Goal: Feedback & Contribution: Leave review/rating

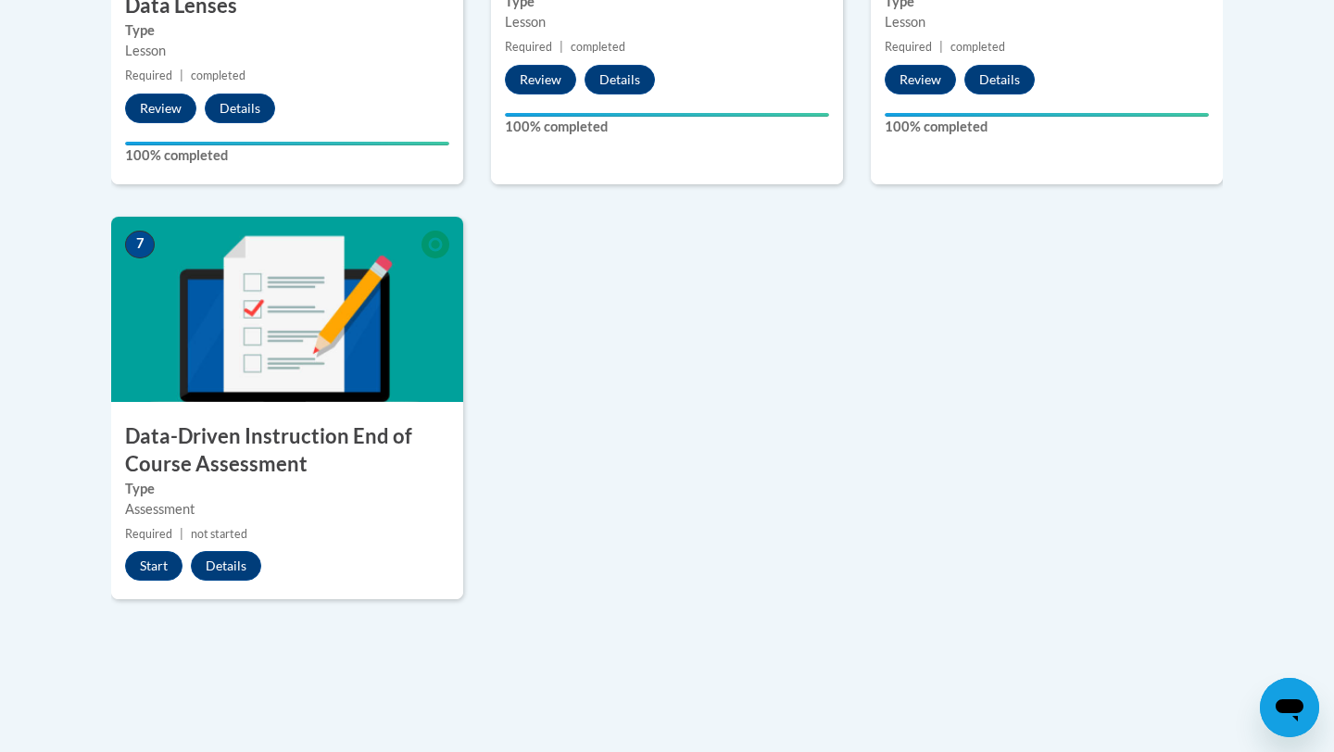
scroll to position [1335, 0]
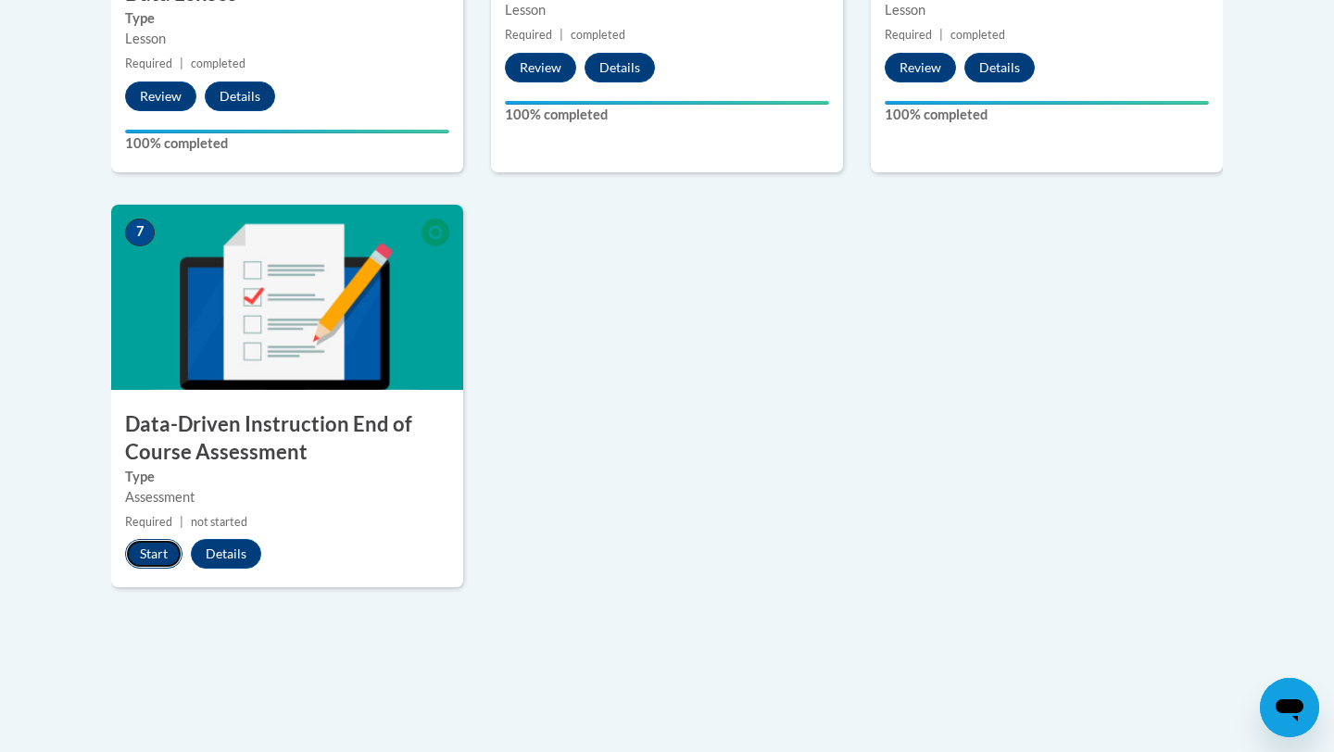
click at [148, 548] on button "Start" at bounding box center [153, 554] width 57 height 30
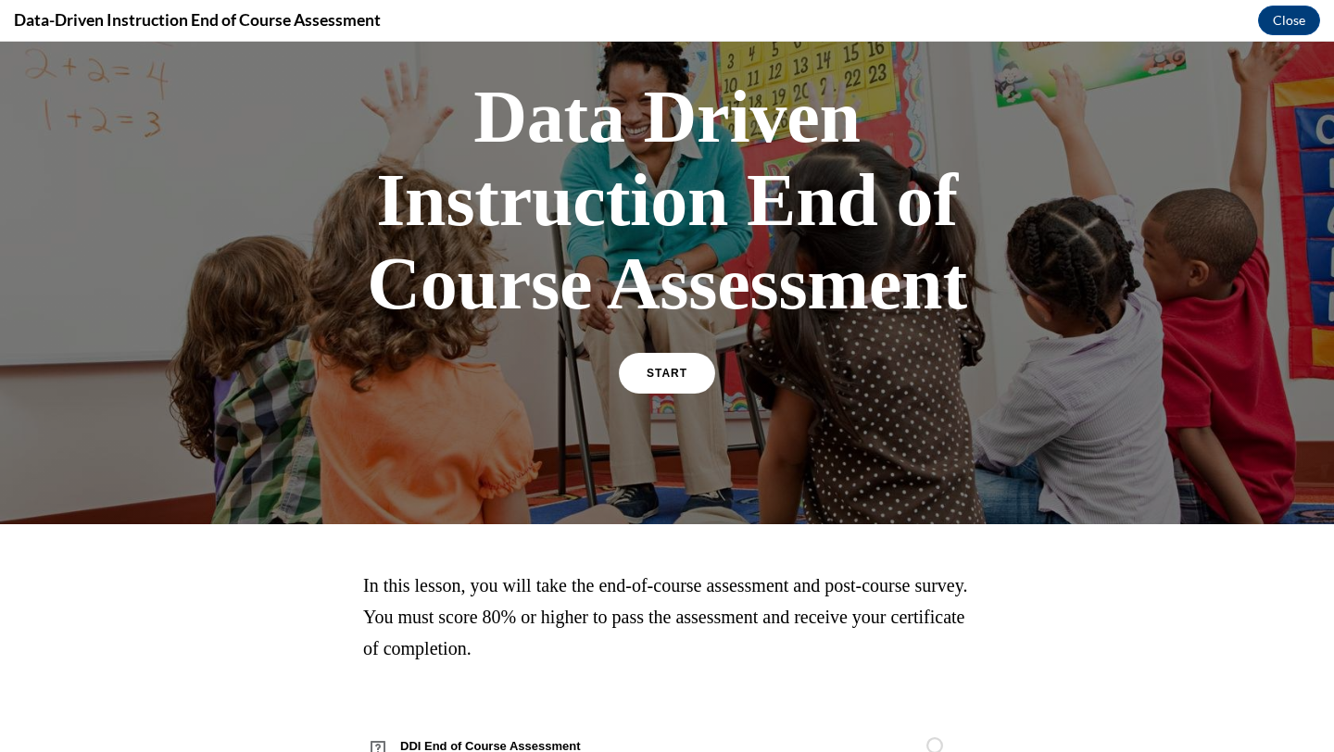
scroll to position [136, 0]
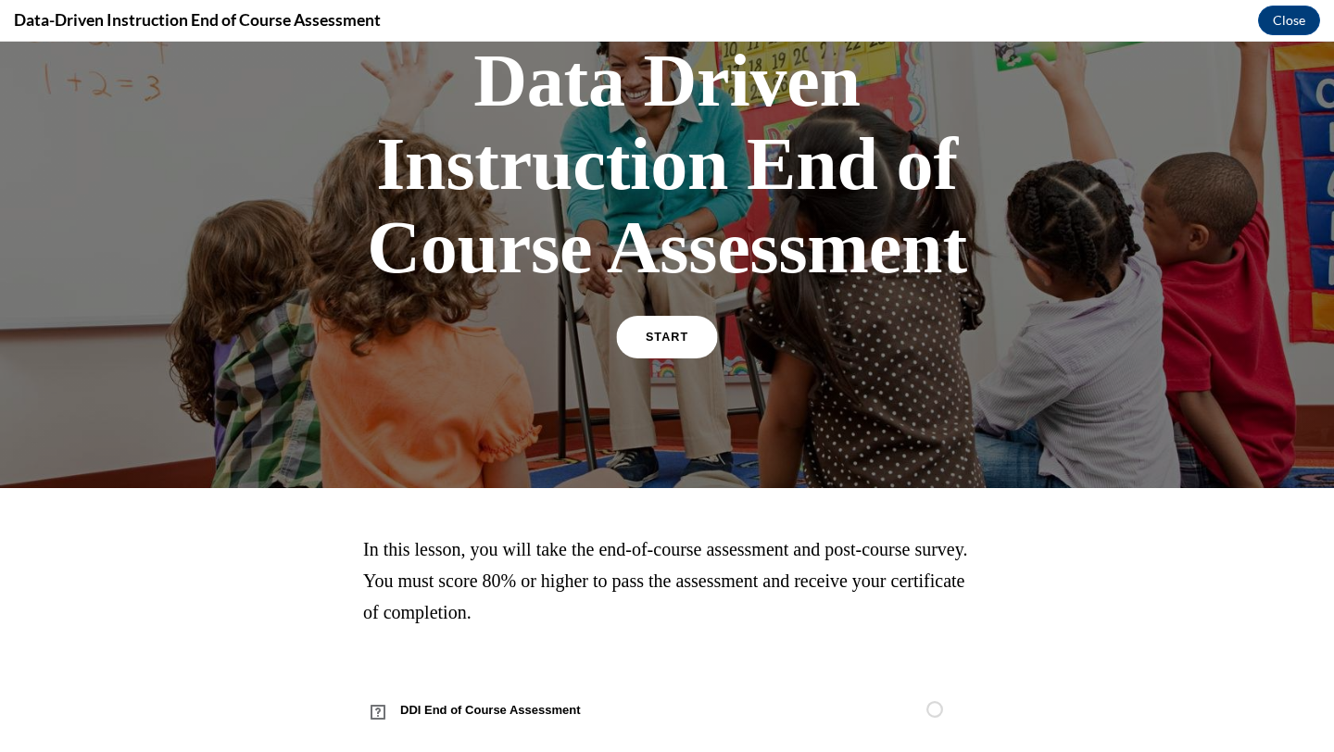
click at [676, 340] on span "START" at bounding box center [667, 338] width 43 height 14
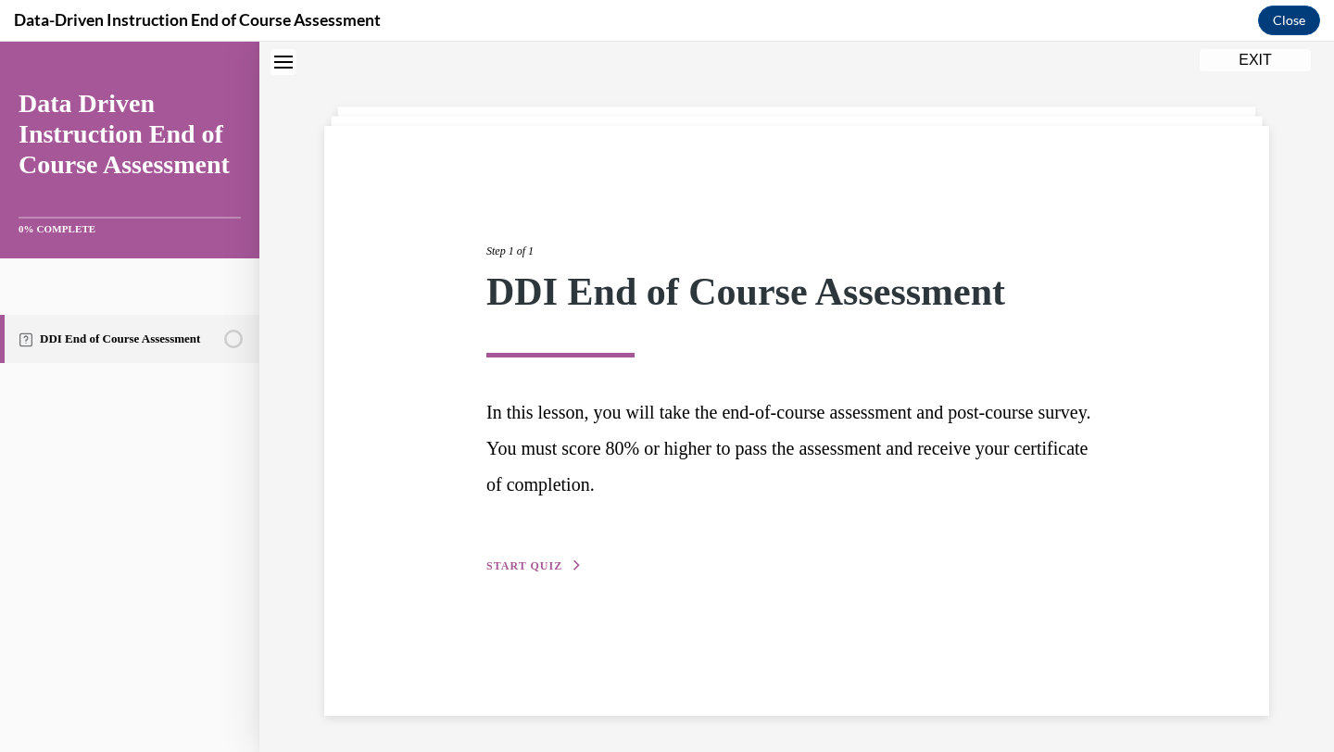
scroll to position [58, 0]
click at [526, 557] on button "START QUIZ" at bounding box center [534, 565] width 96 height 17
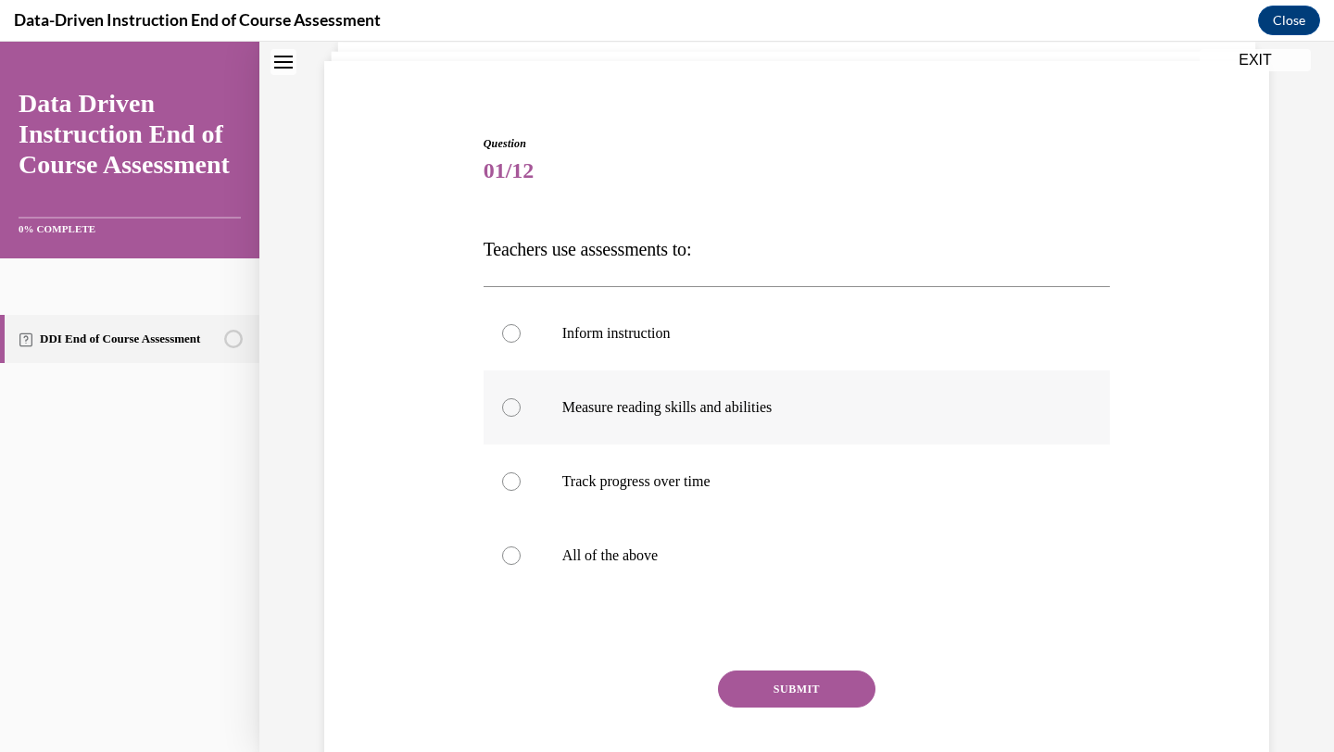
scroll to position [125, 0]
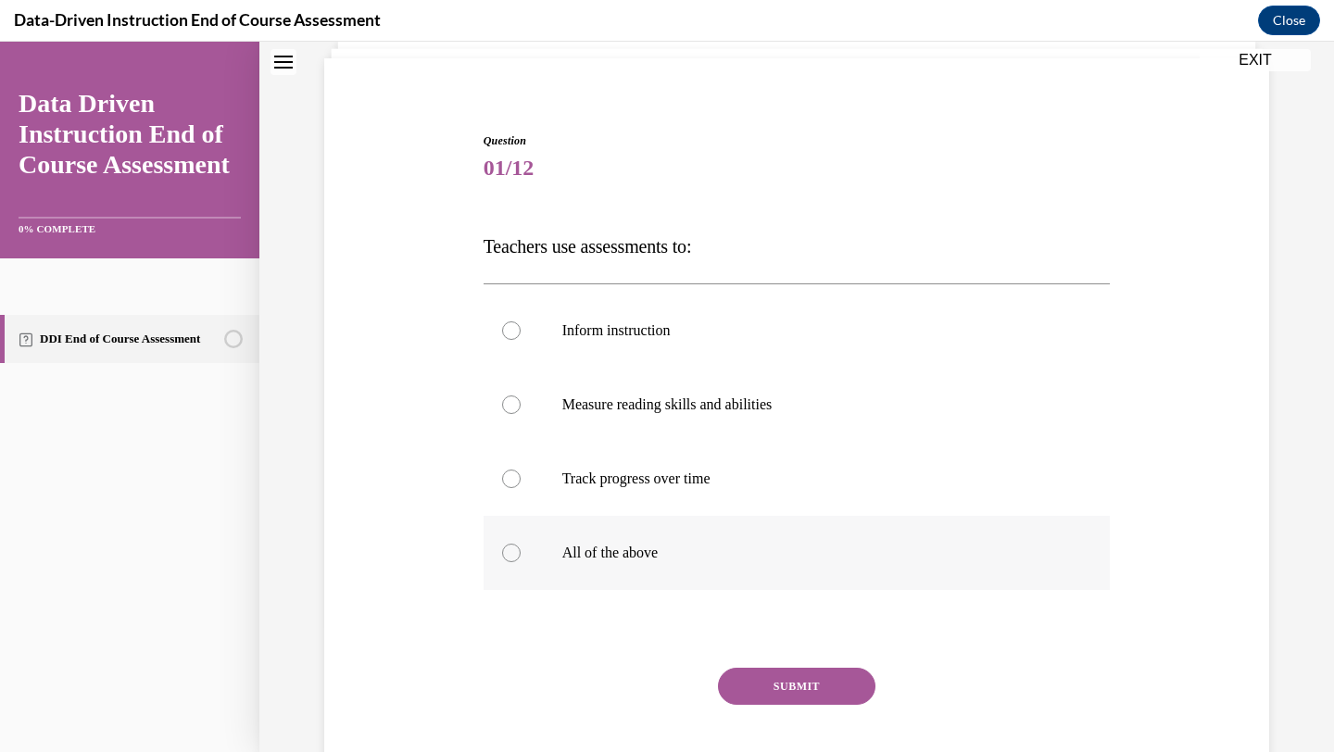
click at [618, 539] on label "All of the above" at bounding box center [797, 553] width 627 height 74
click at [521, 544] on input "All of the above" at bounding box center [511, 553] width 19 height 19
radio input "true"
click at [820, 673] on button "SUBMIT" at bounding box center [797, 686] width 158 height 37
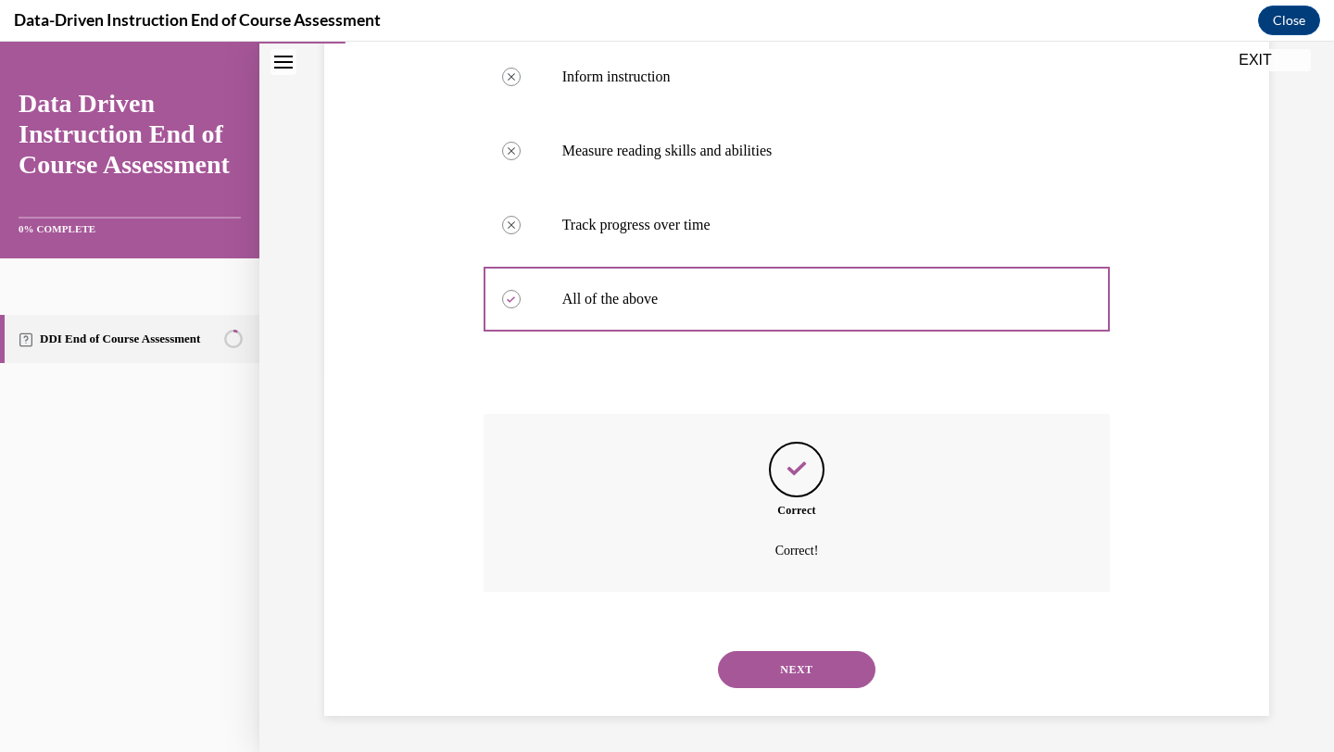
scroll to position [380, 0]
click at [803, 670] on button "NEXT" at bounding box center [797, 668] width 158 height 37
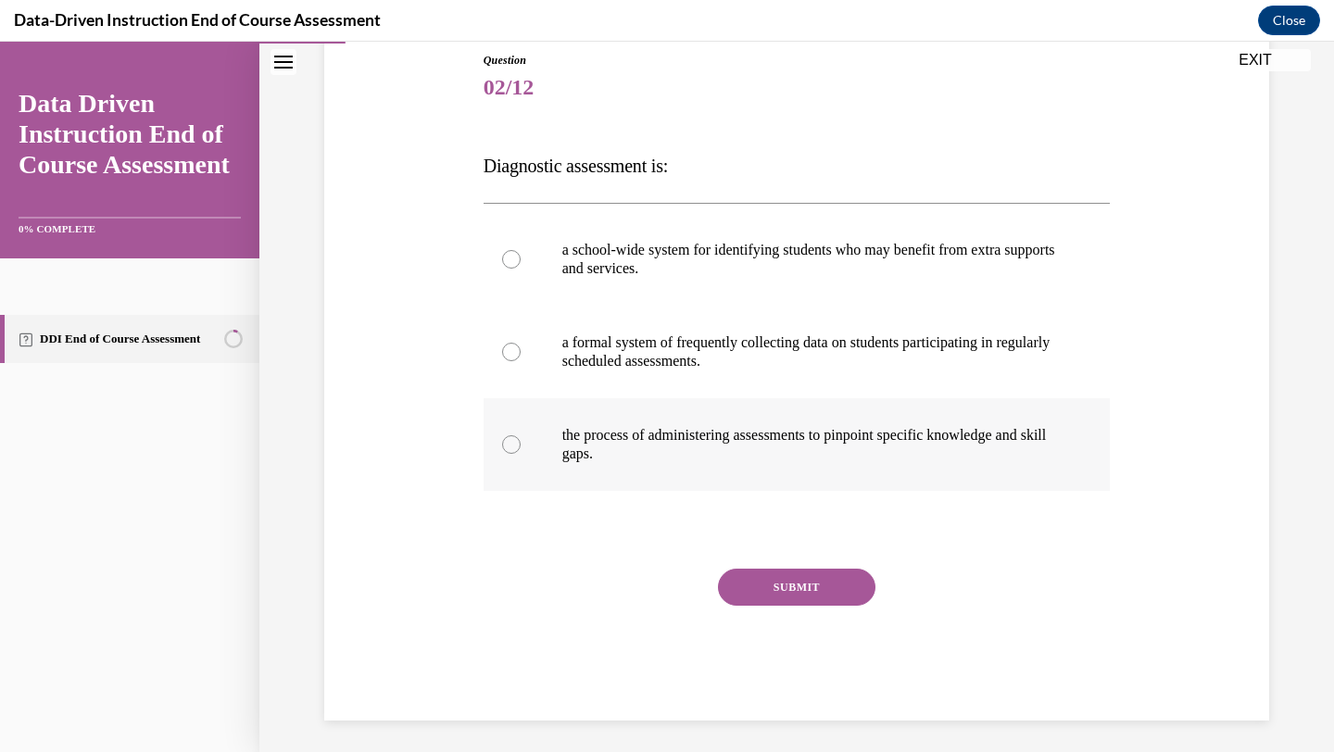
click at [709, 440] on p "the process of administering assessments to pinpoint specific knowledge and ski…" at bounding box center [813, 444] width 502 height 37
click at [521, 440] on input "the process of administering assessments to pinpoint specific knowledge and ski…" at bounding box center [511, 444] width 19 height 19
radio input "true"
click at [772, 584] on button "SUBMIT" at bounding box center [797, 587] width 158 height 37
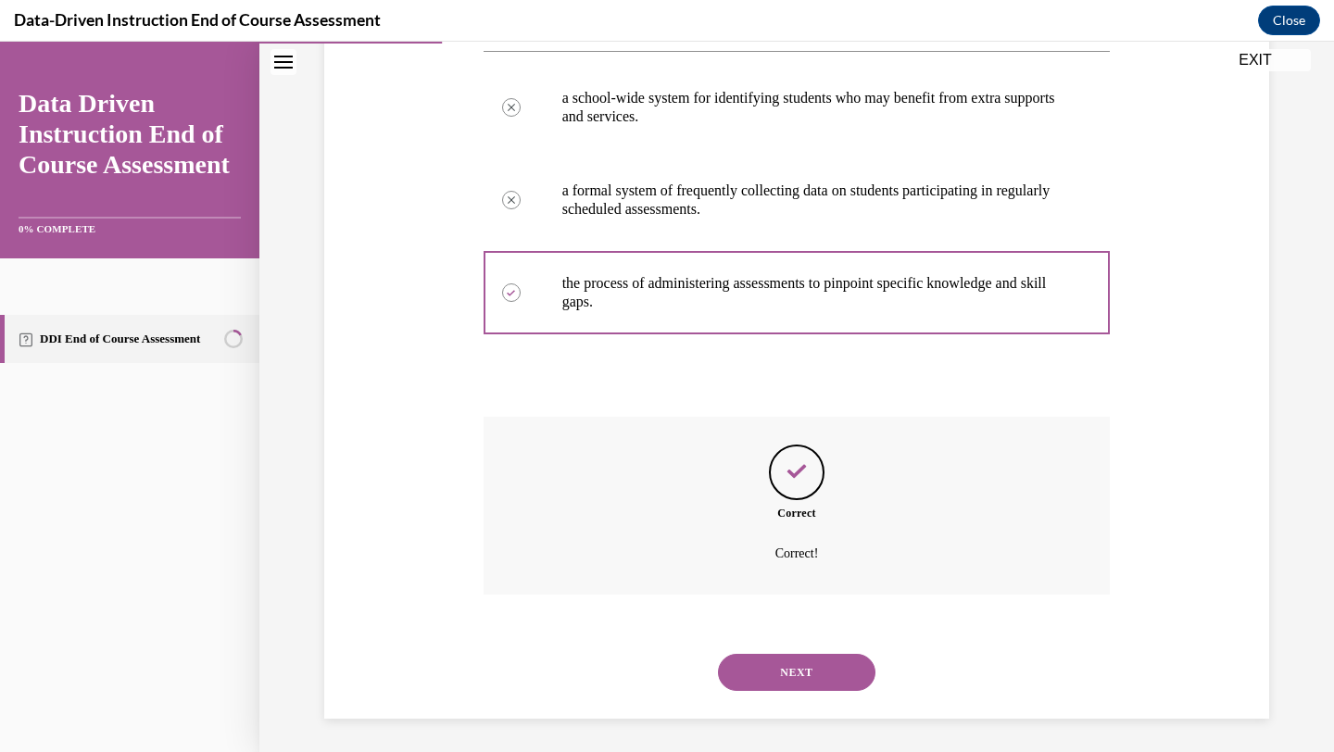
scroll to position [361, 0]
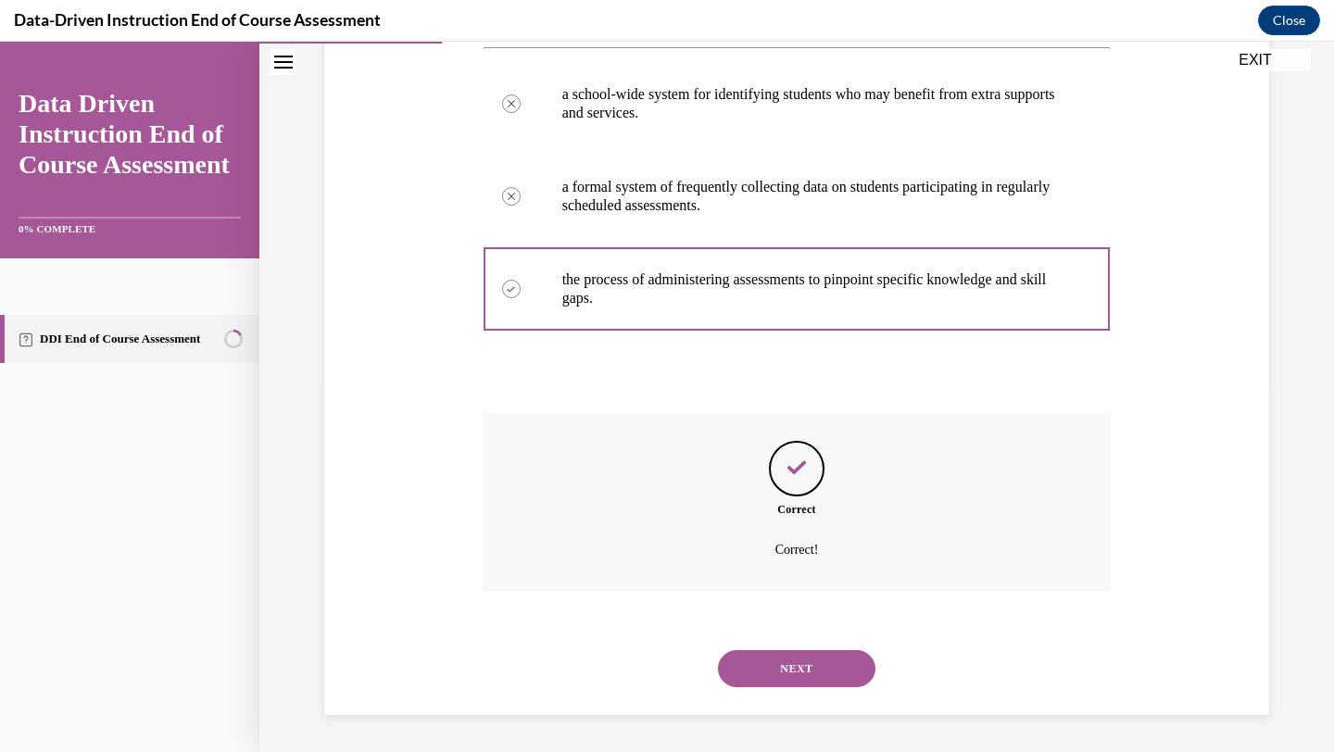
click at [783, 669] on button "NEXT" at bounding box center [797, 668] width 158 height 37
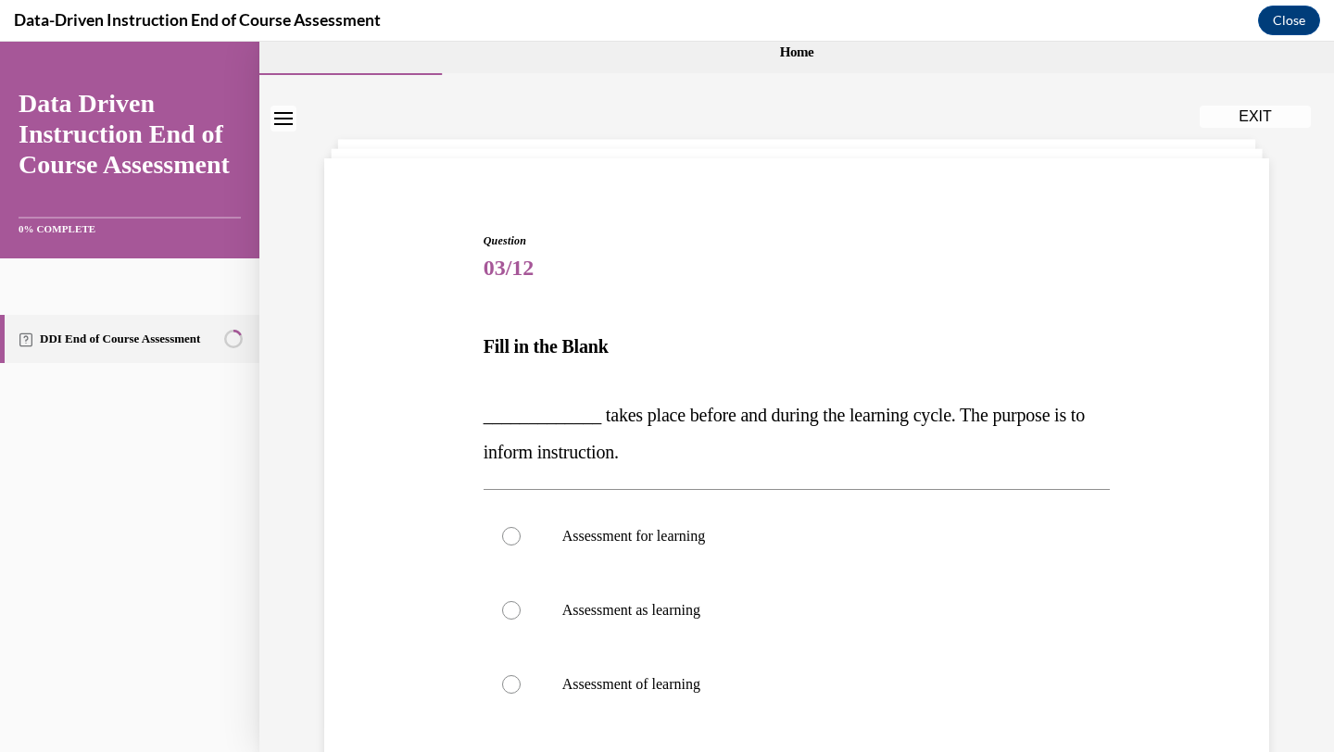
scroll to position [29, 0]
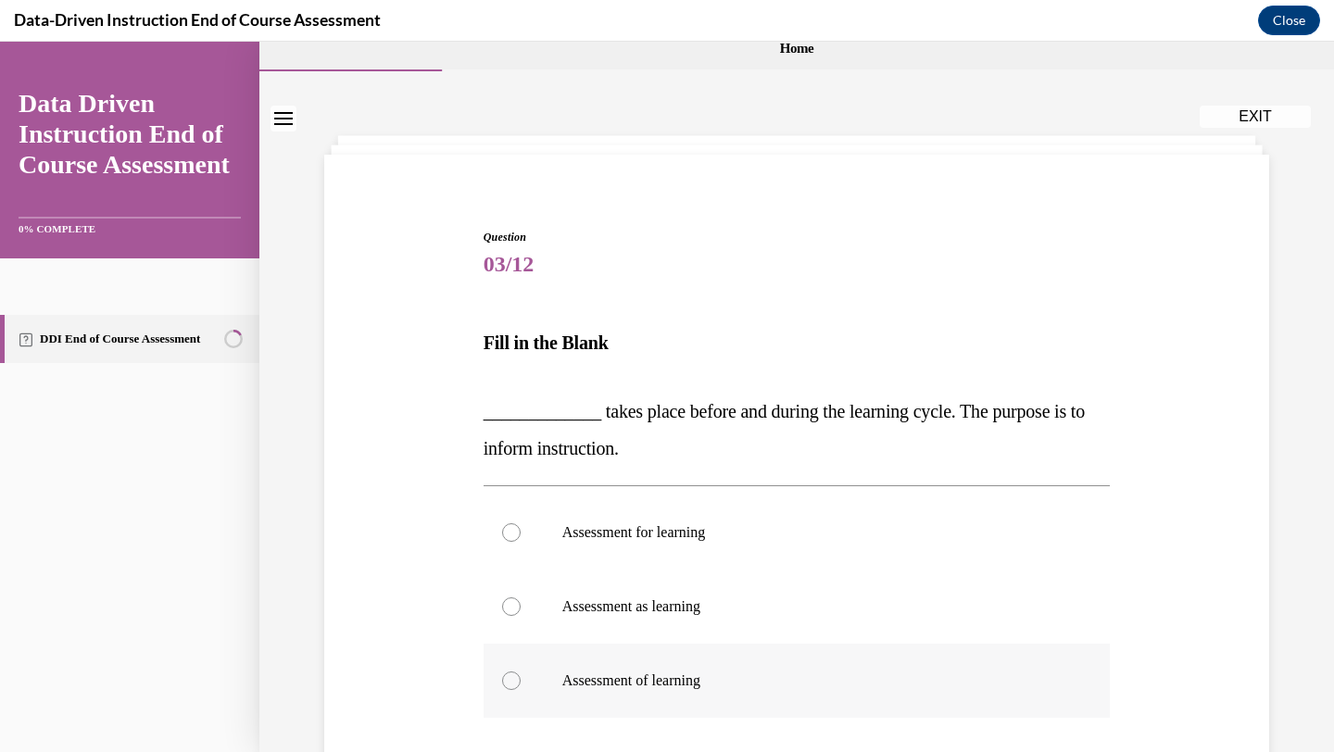
click at [718, 693] on label "Assessment of learning" at bounding box center [797, 681] width 627 height 74
click at [521, 690] on input "Assessment of learning" at bounding box center [511, 681] width 19 height 19
radio input "true"
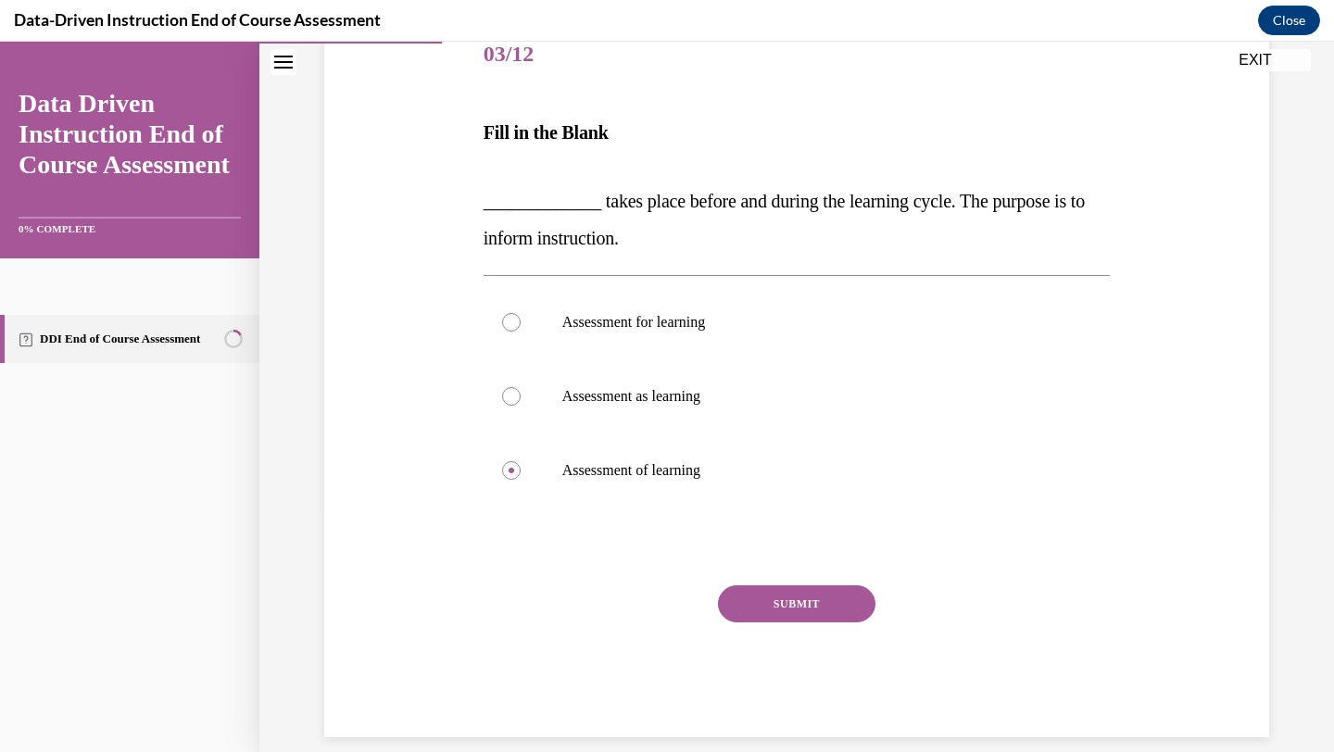
scroll to position [242, 0]
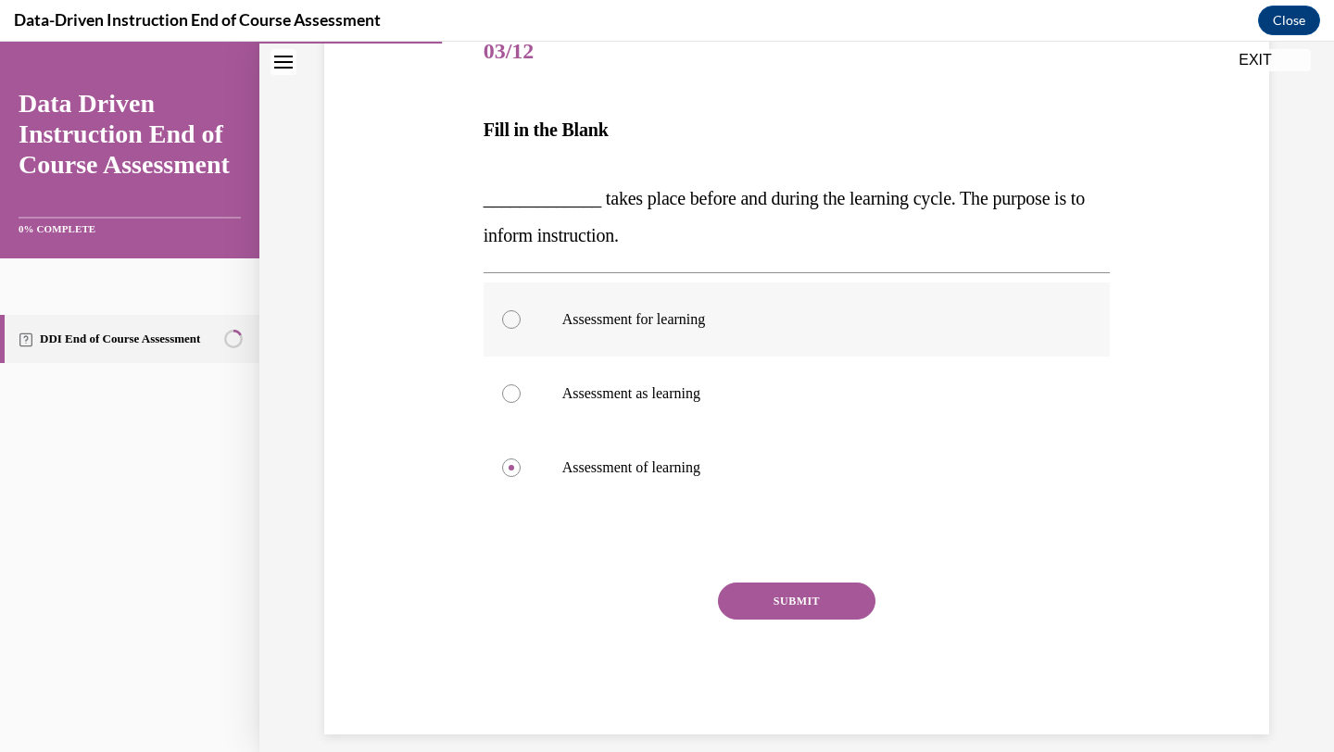
click at [749, 315] on p "Assessment for learning" at bounding box center [813, 319] width 502 height 19
click at [521, 315] on input "Assessment for learning" at bounding box center [511, 319] width 19 height 19
radio input "true"
click at [772, 455] on label "Assessment of learning" at bounding box center [797, 468] width 627 height 74
click at [521, 459] on input "Assessment of learning" at bounding box center [511, 468] width 19 height 19
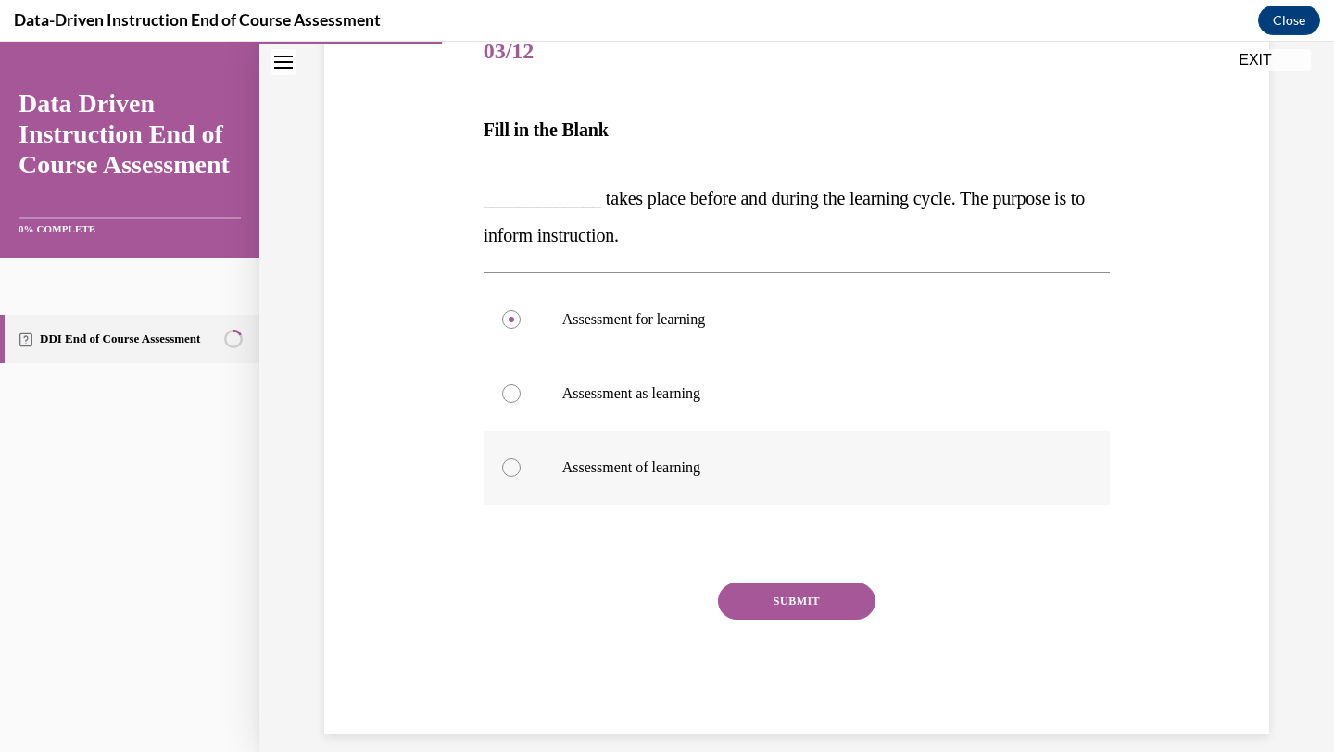
radio input "true"
click at [772, 598] on button "SUBMIT" at bounding box center [797, 601] width 158 height 37
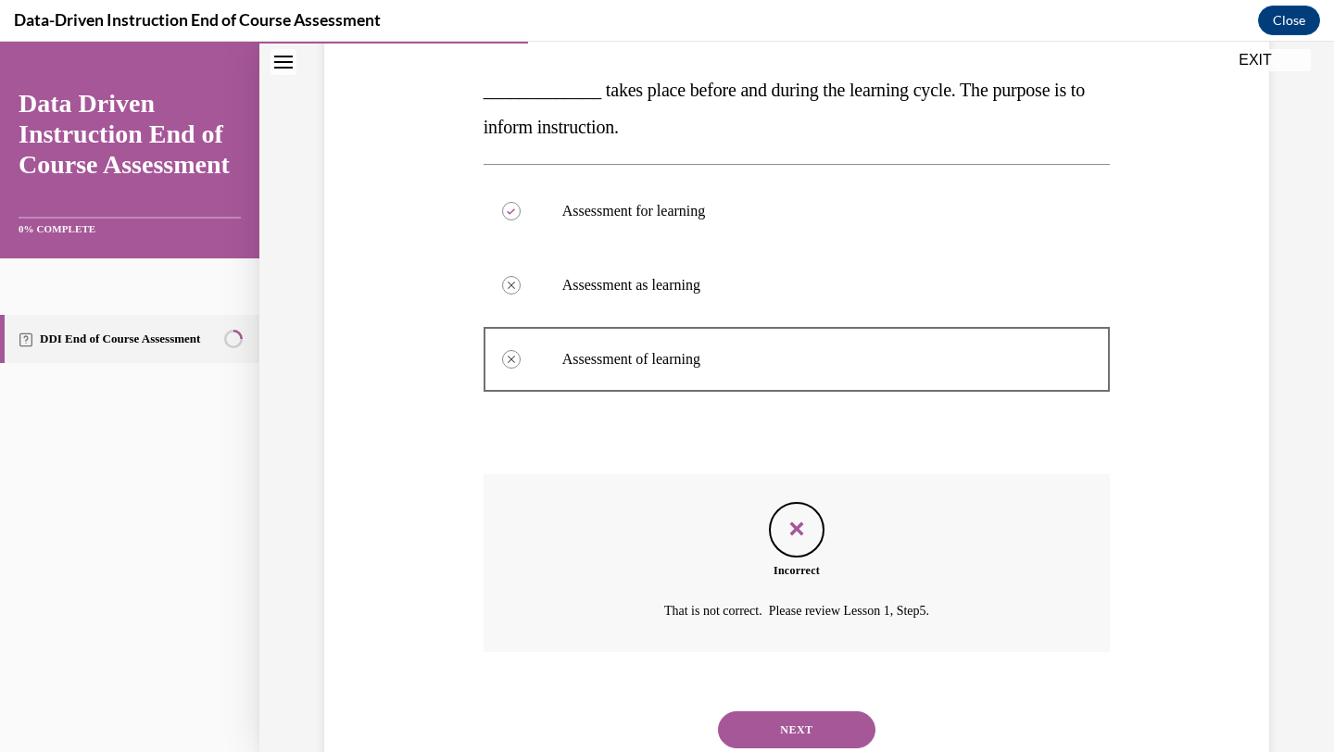
scroll to position [411, 0]
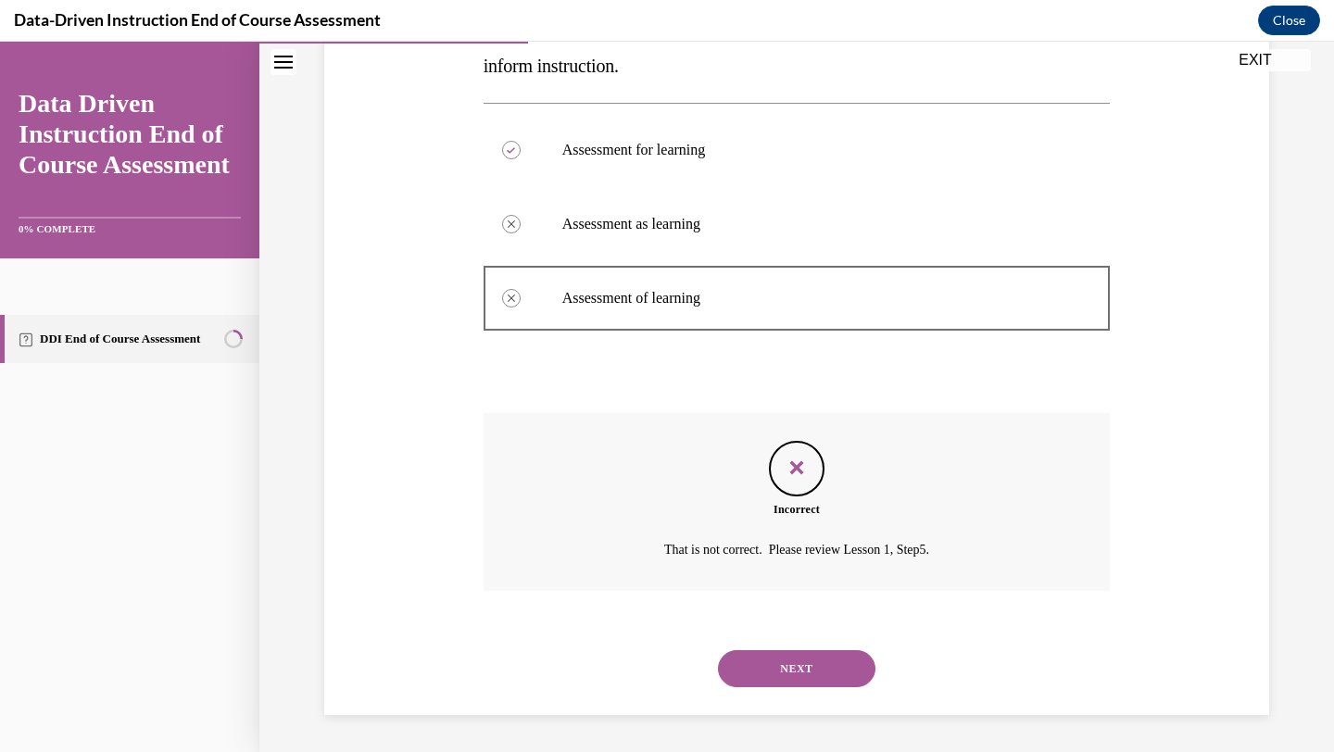
click at [791, 663] on button "NEXT" at bounding box center [797, 668] width 158 height 37
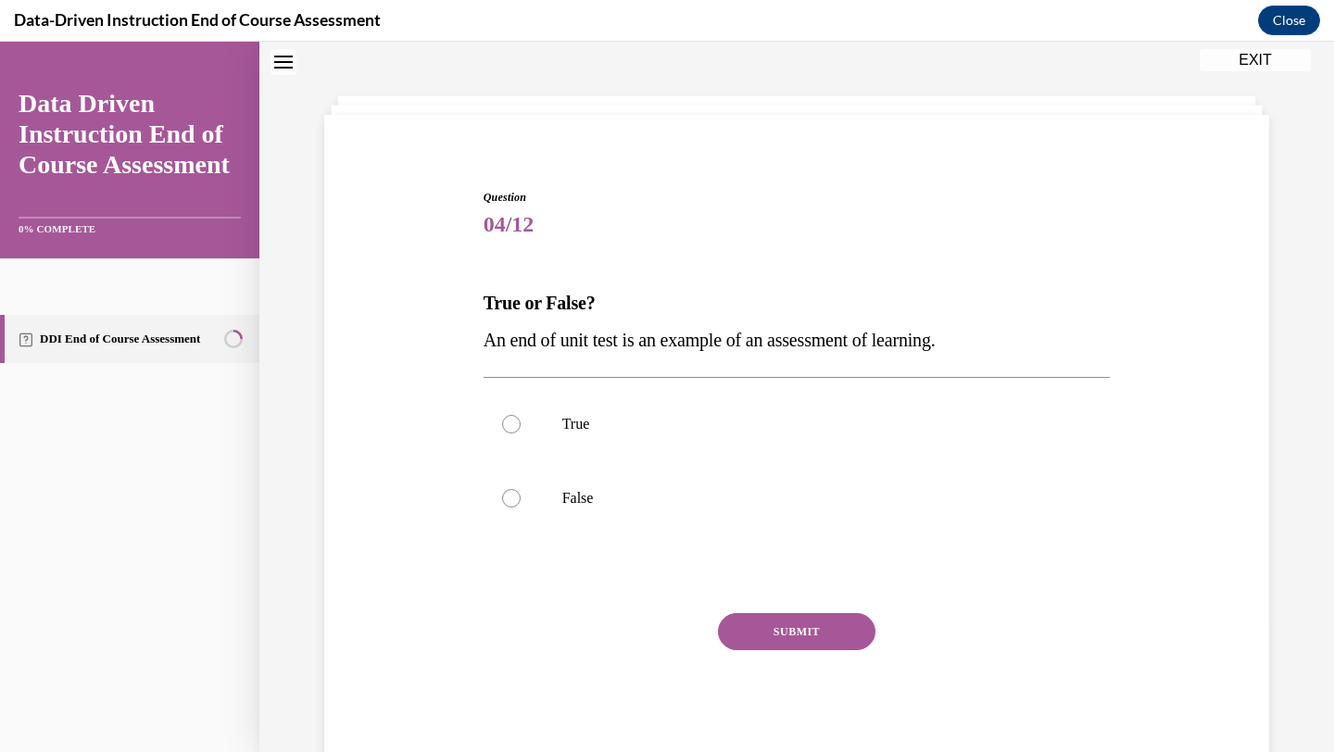
scroll to position [57, 0]
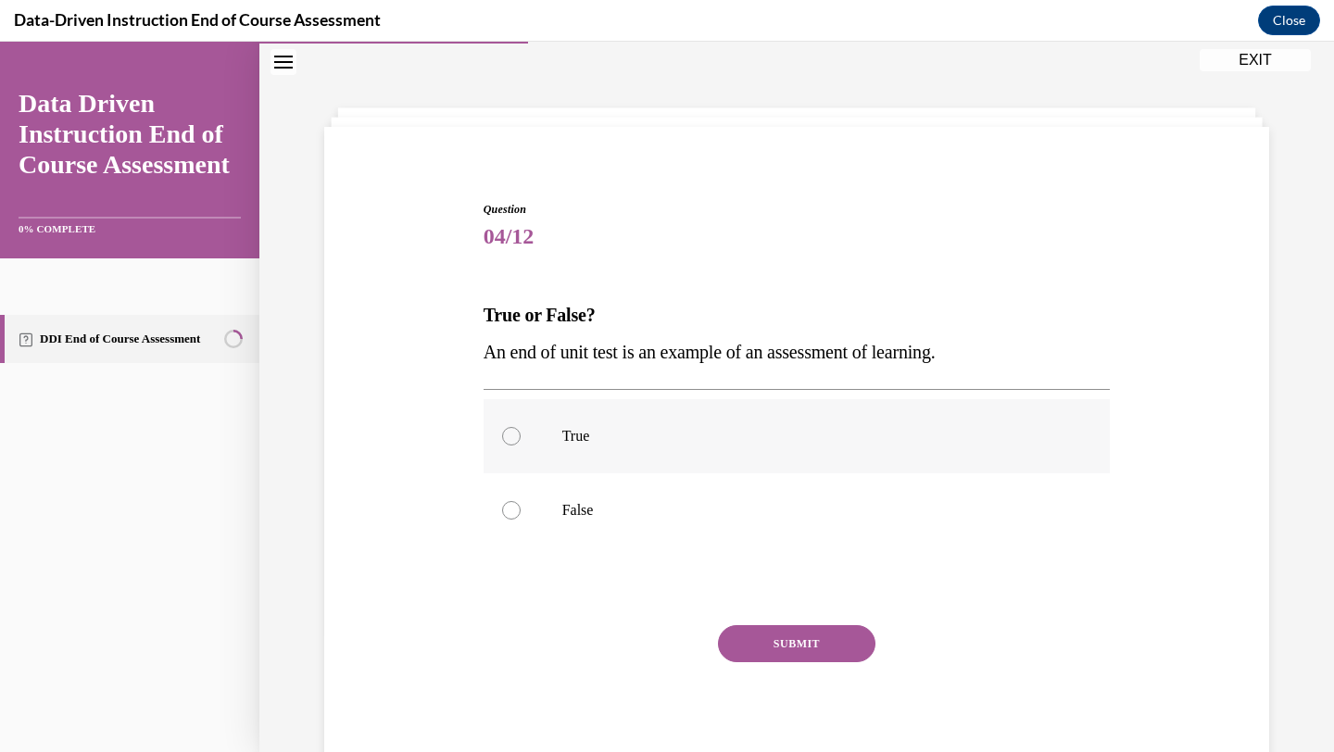
click at [548, 436] on label "True" at bounding box center [797, 436] width 627 height 74
click at [521, 436] on input "True" at bounding box center [511, 436] width 19 height 19
radio input "true"
click at [791, 626] on button "SUBMIT" at bounding box center [797, 643] width 158 height 37
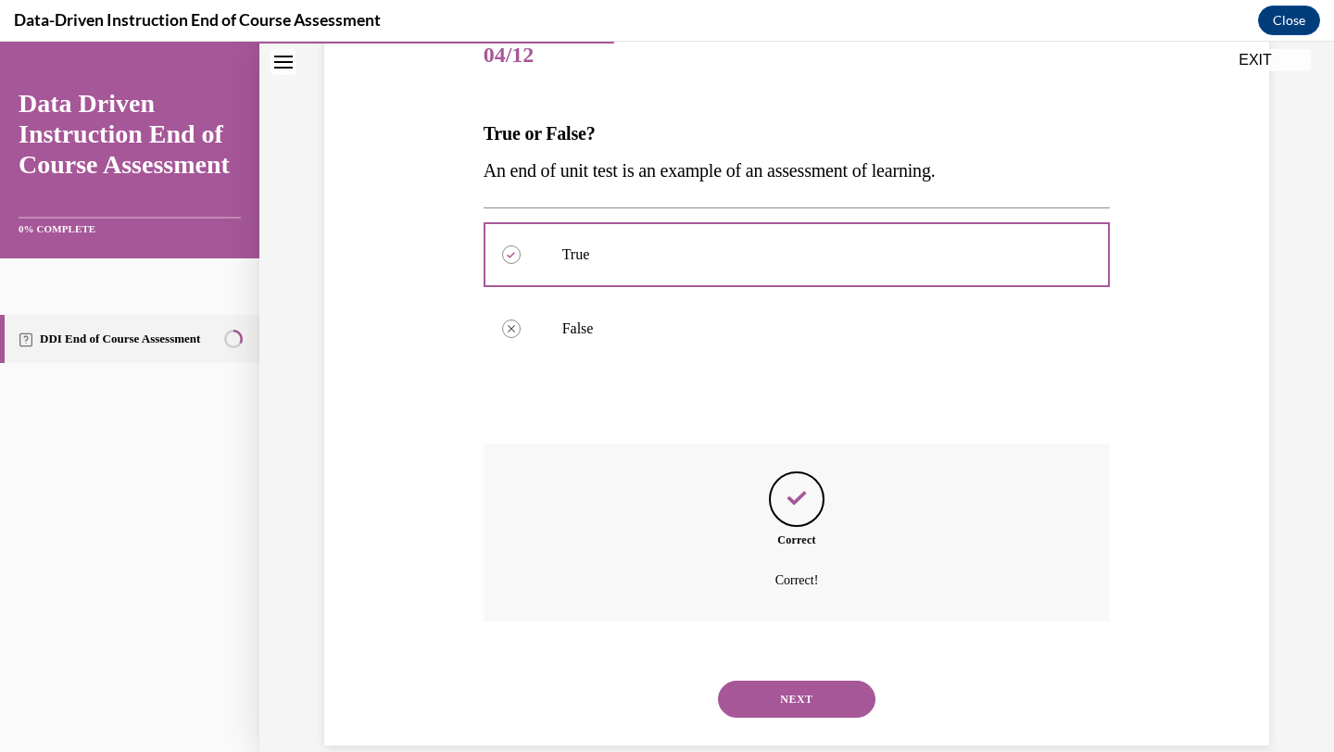
scroll to position [269, 0]
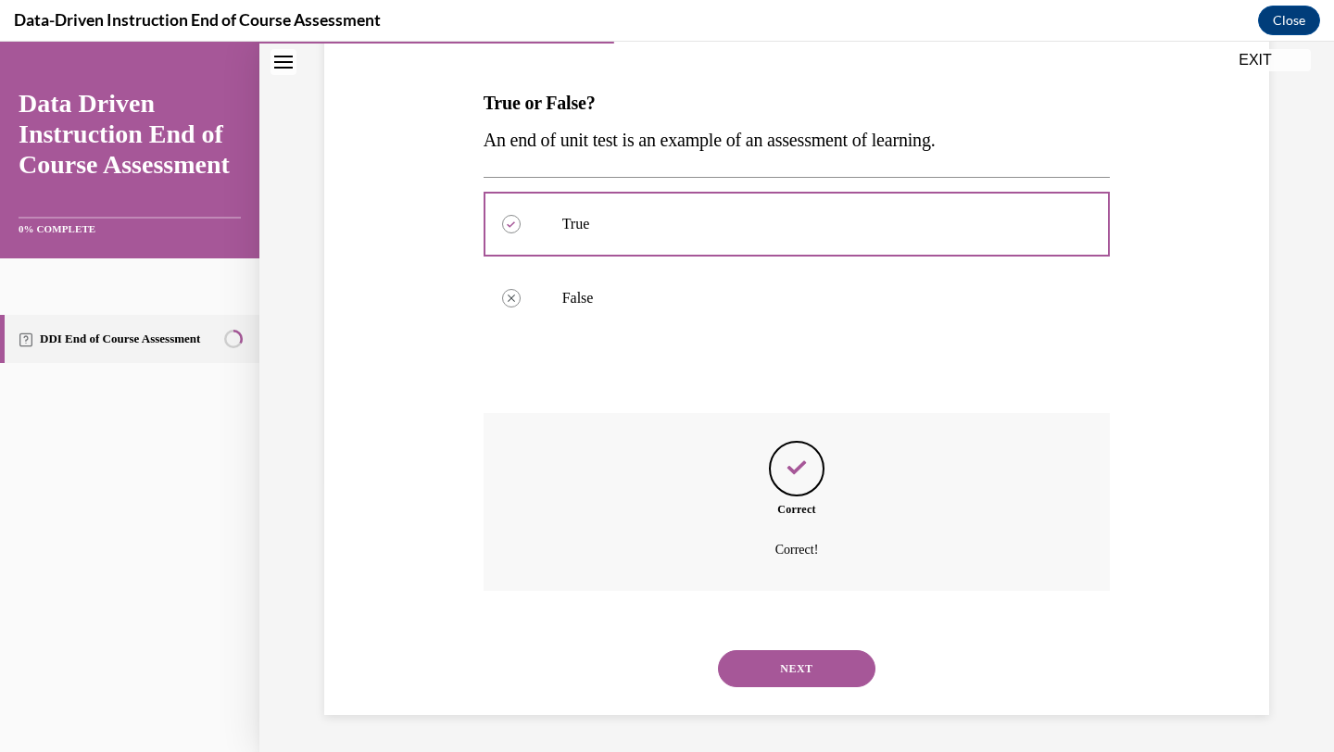
click at [784, 658] on button "NEXT" at bounding box center [797, 668] width 158 height 37
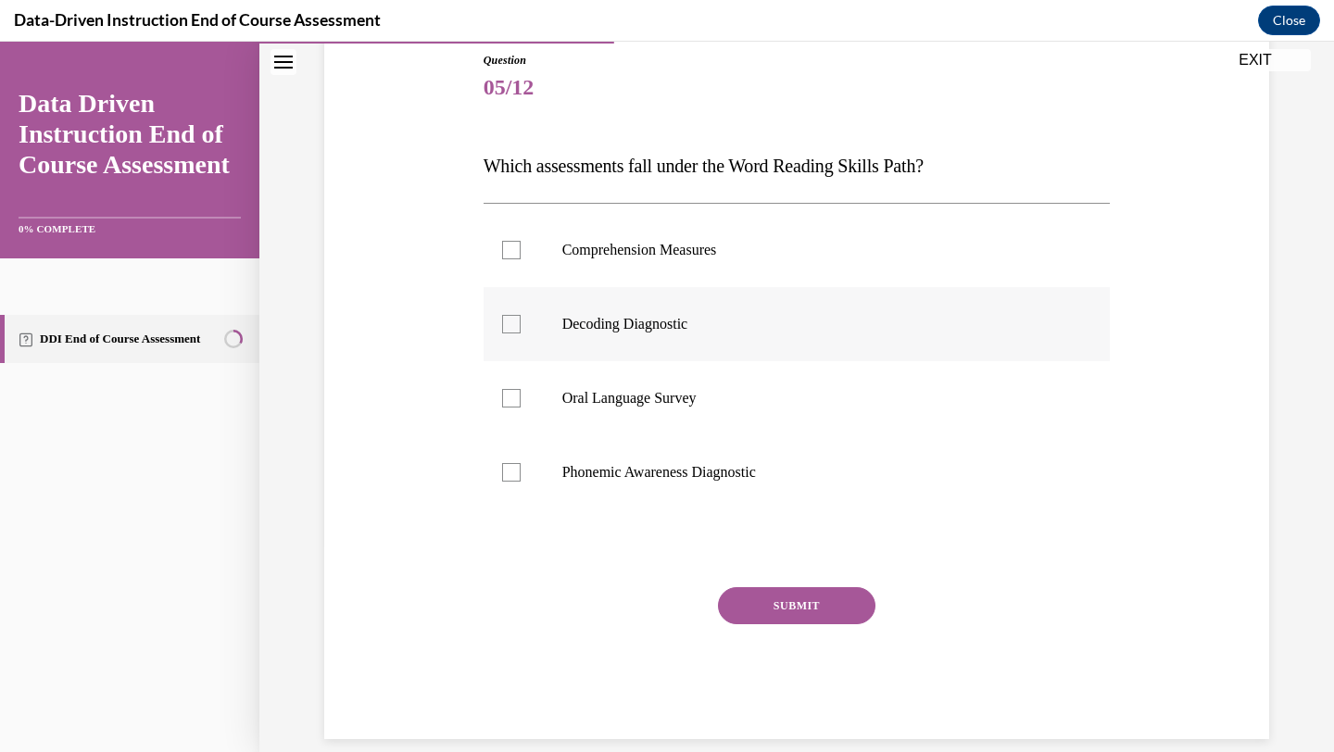
click at [725, 331] on p "Decoding Diagnostic" at bounding box center [813, 324] width 502 height 19
click at [521, 331] on input "Decoding Diagnostic" at bounding box center [511, 324] width 19 height 19
checkbox input "true"
click at [735, 472] on p "Phonemic Awareness Diagnostic" at bounding box center [813, 472] width 502 height 19
click at [521, 472] on input "Phonemic Awareness Diagnostic" at bounding box center [511, 472] width 19 height 19
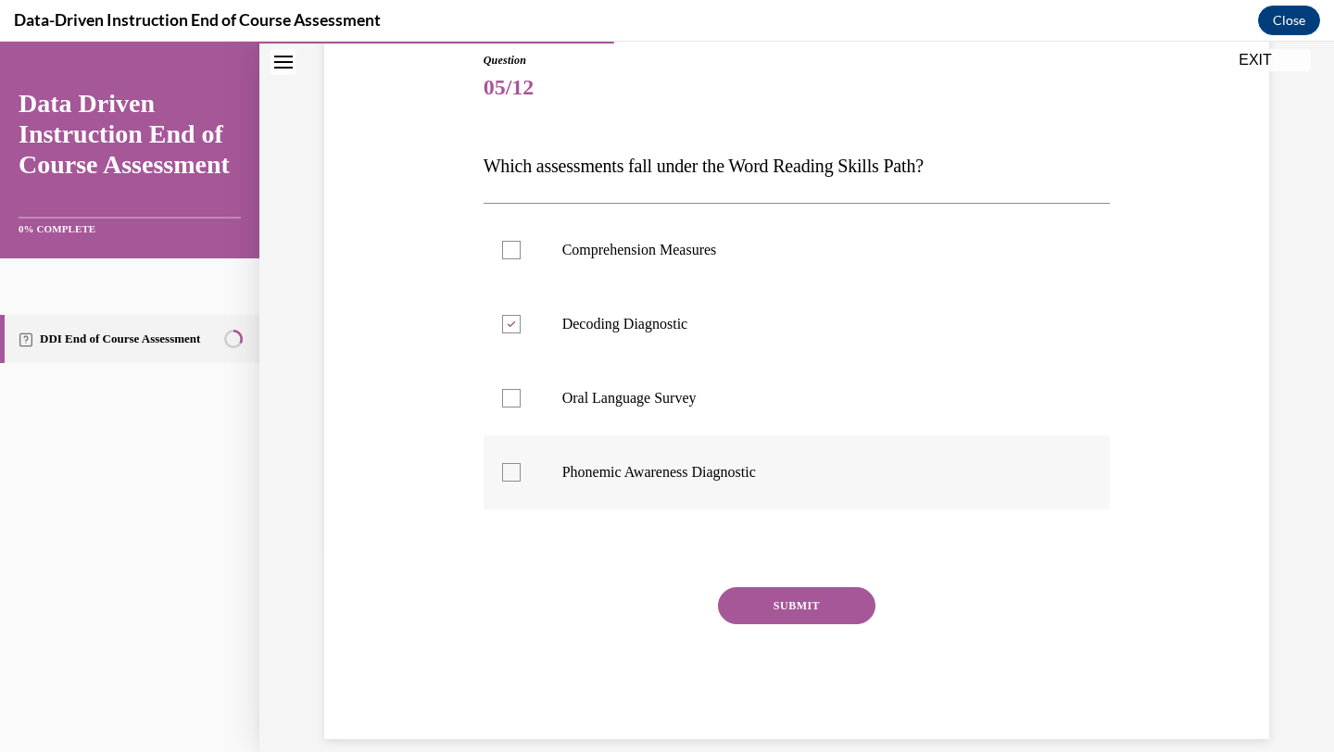
checkbox input "true"
click at [712, 411] on label "Oral Language Survey" at bounding box center [797, 398] width 627 height 74
click at [521, 408] on input "Oral Language Survey" at bounding box center [511, 398] width 19 height 19
checkbox input "true"
click at [806, 629] on div "SUBMIT" at bounding box center [797, 633] width 627 height 93
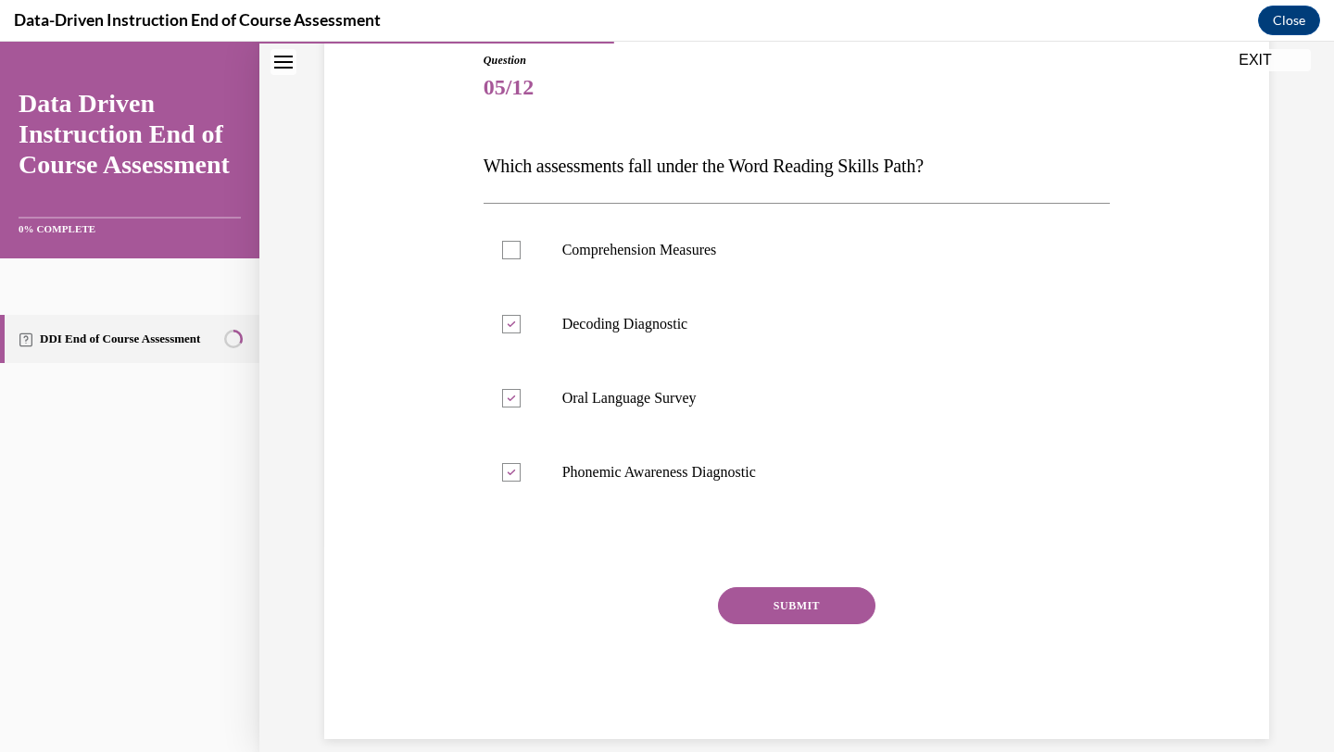
click at [805, 604] on button "SUBMIT" at bounding box center [797, 605] width 158 height 37
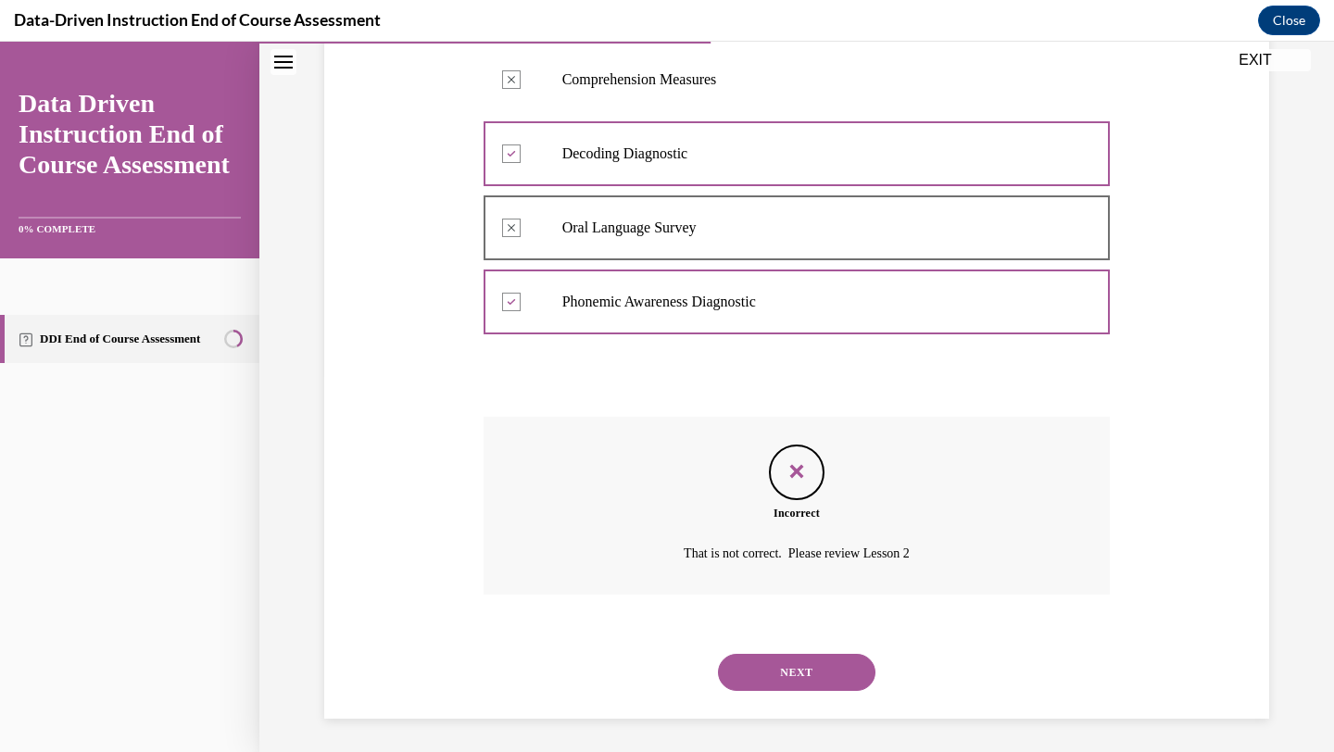
scroll to position [380, 0]
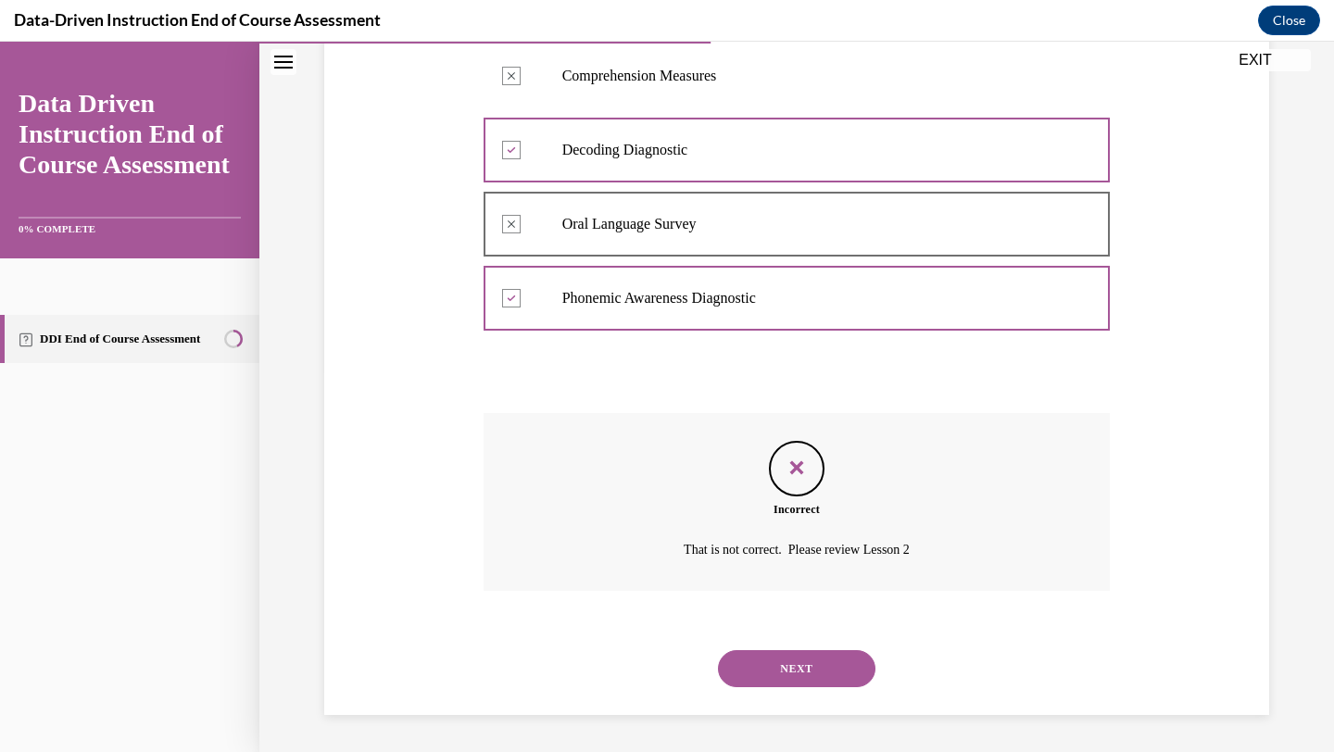
click at [777, 674] on button "NEXT" at bounding box center [797, 668] width 158 height 37
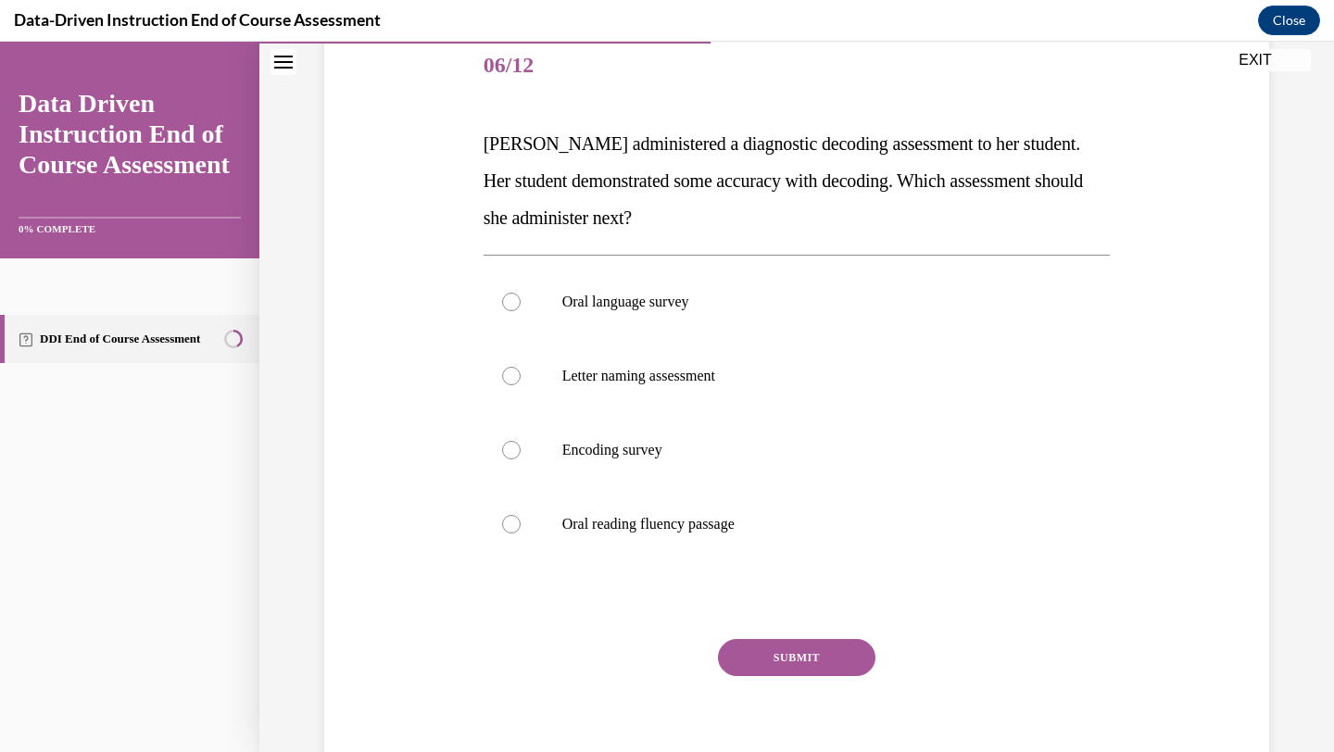
scroll to position [251, 0]
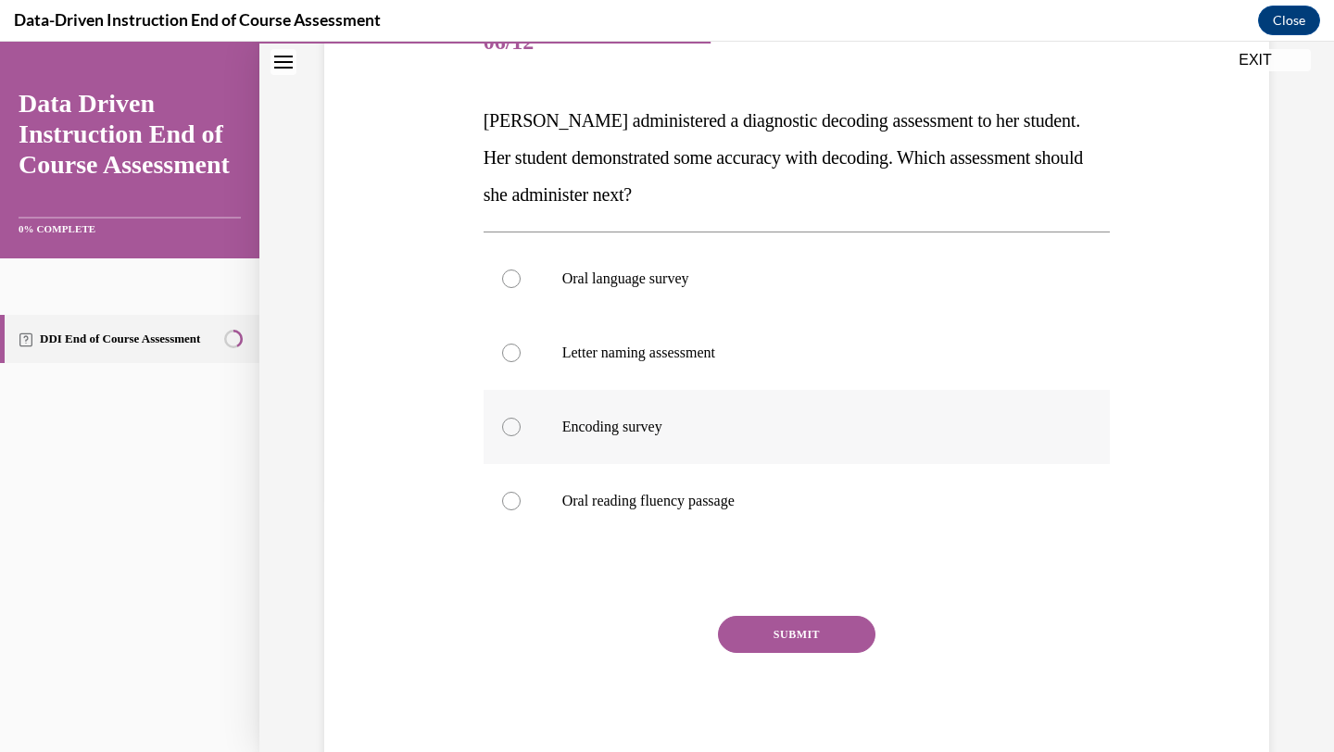
click at [739, 431] on p "Encoding survey" at bounding box center [813, 427] width 502 height 19
click at [521, 431] on input "Encoding survey" at bounding box center [511, 427] width 19 height 19
radio input "true"
click at [771, 636] on button "SUBMIT" at bounding box center [797, 634] width 158 height 37
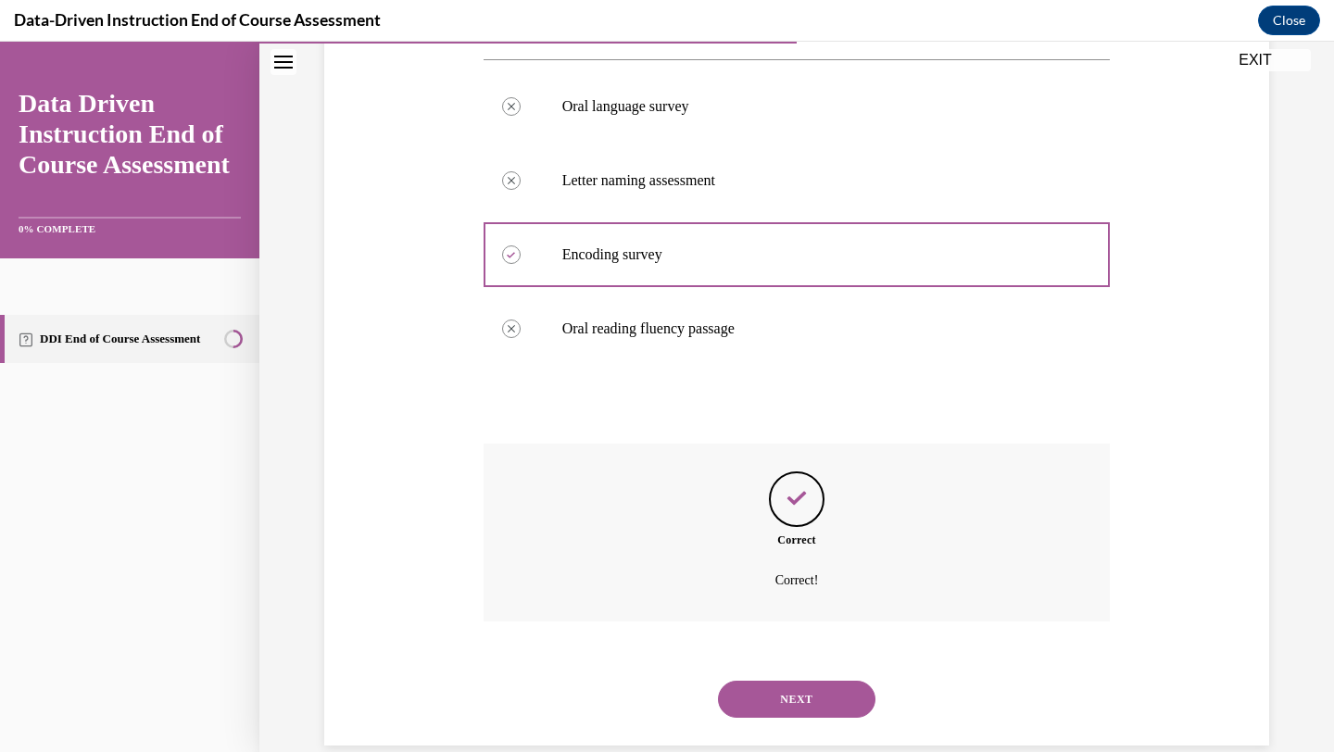
scroll to position [454, 0]
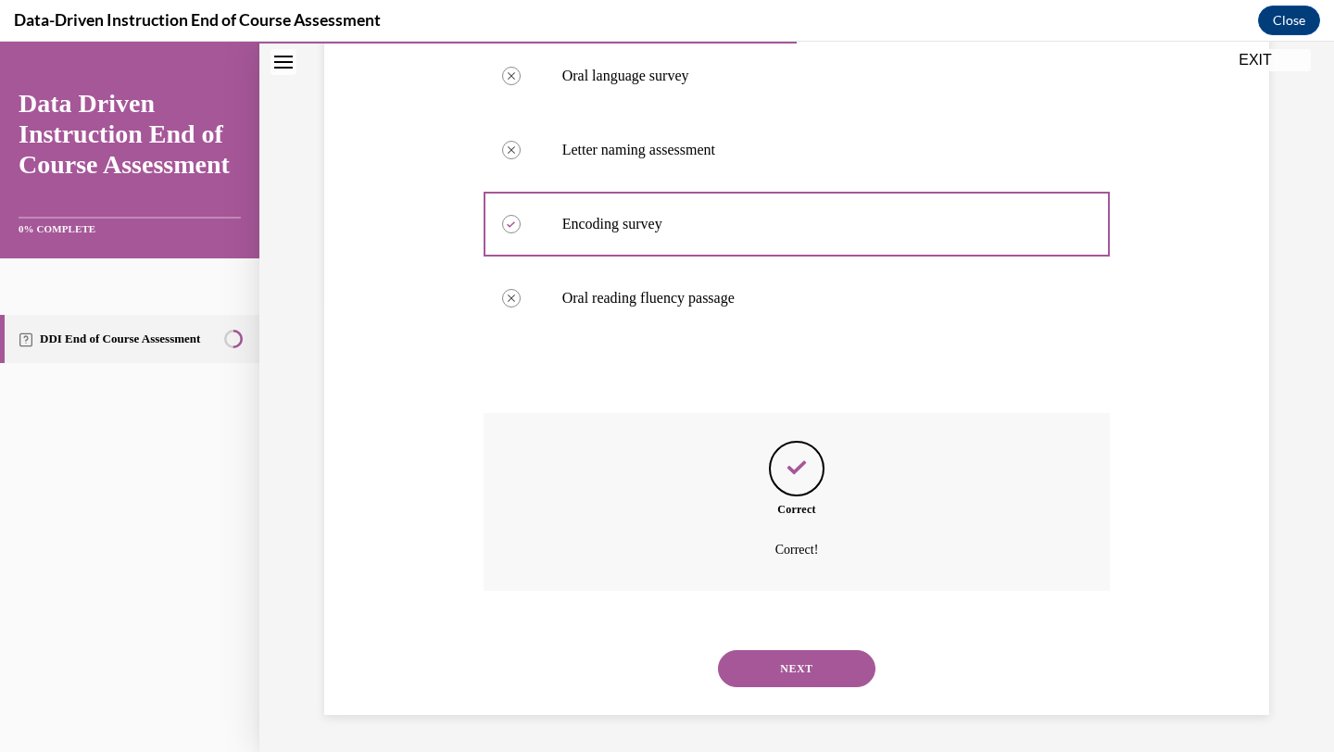
click at [778, 656] on button "NEXT" at bounding box center [797, 668] width 158 height 37
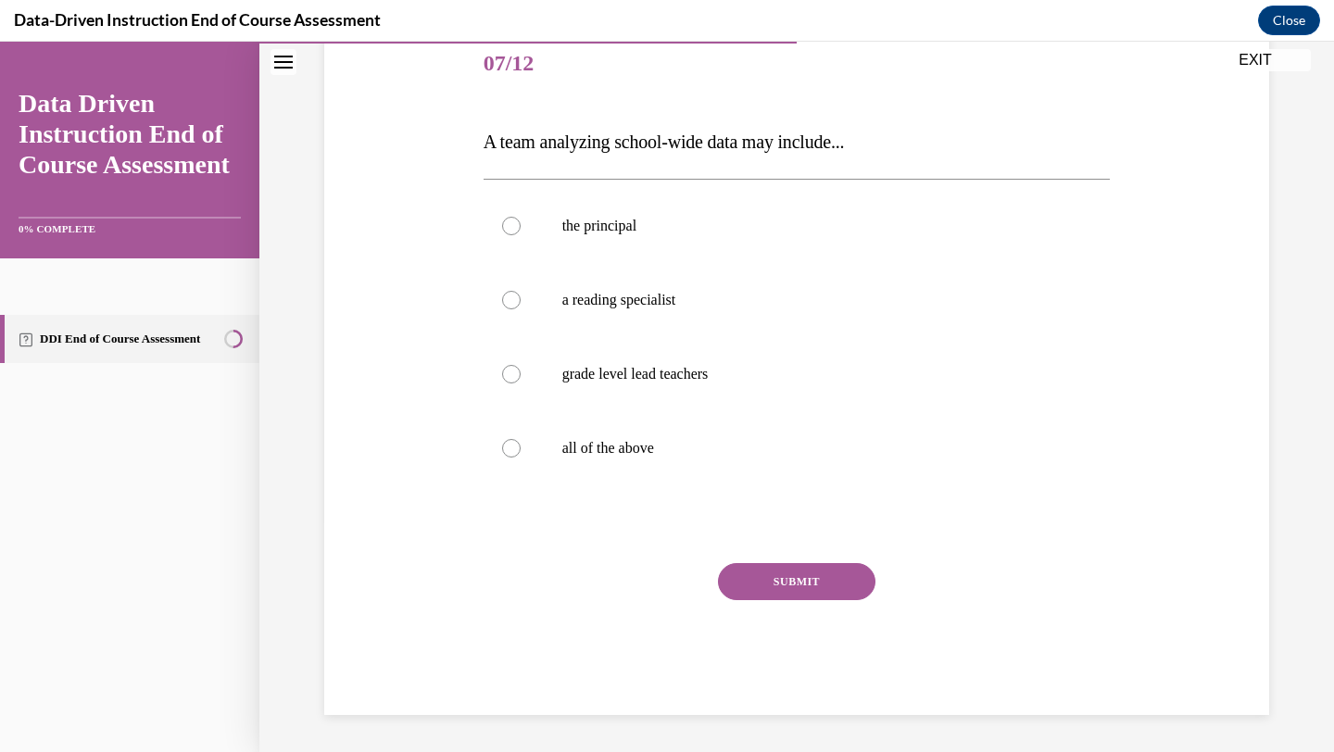
scroll to position [206, 0]
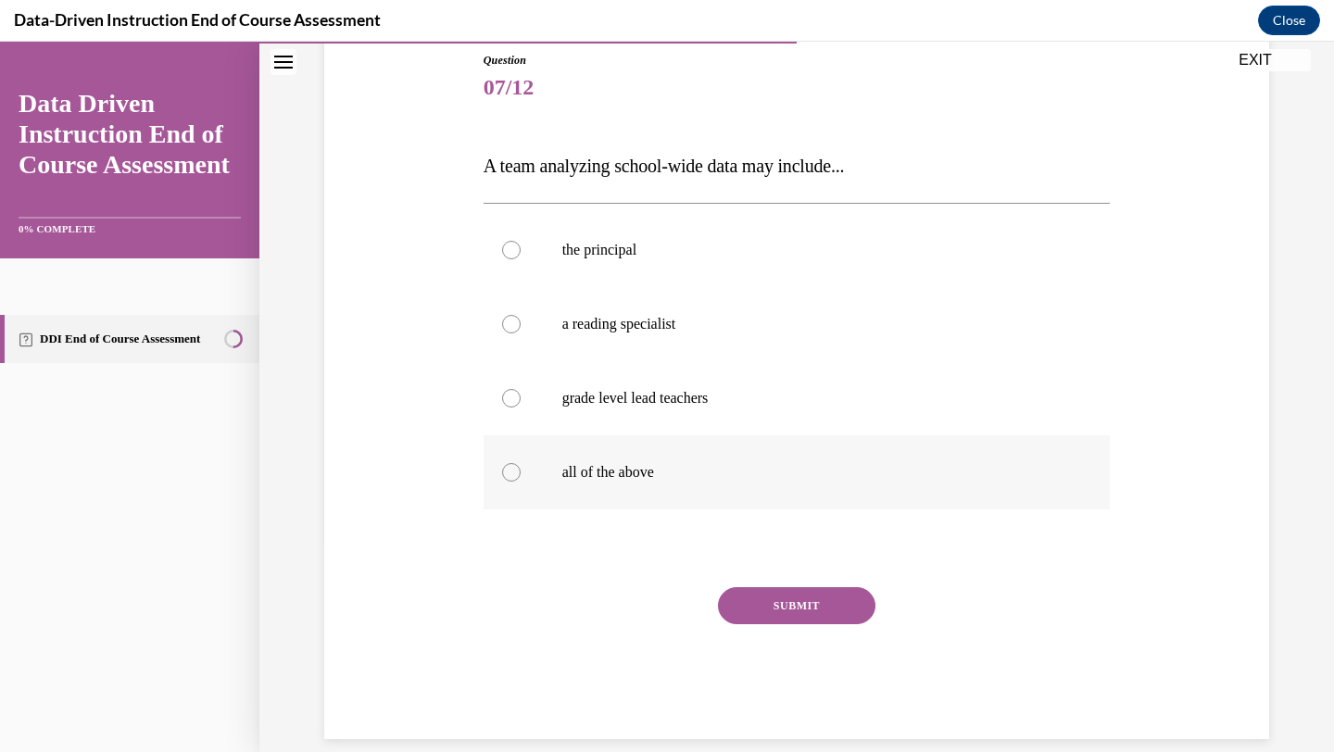
click at [743, 479] on p "all of the above" at bounding box center [813, 472] width 502 height 19
click at [521, 479] on input "all of the above" at bounding box center [511, 472] width 19 height 19
radio input "true"
click at [779, 599] on button "SUBMIT" at bounding box center [797, 605] width 158 height 37
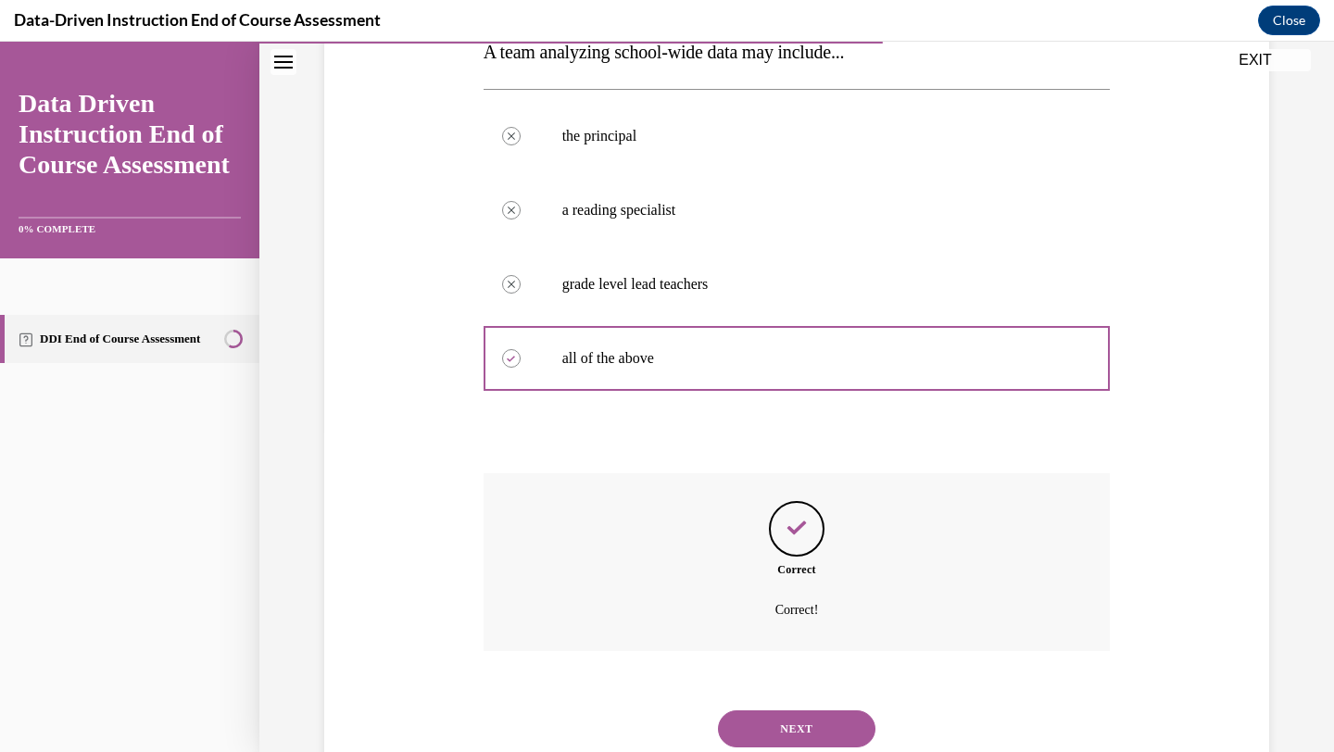
scroll to position [380, 0]
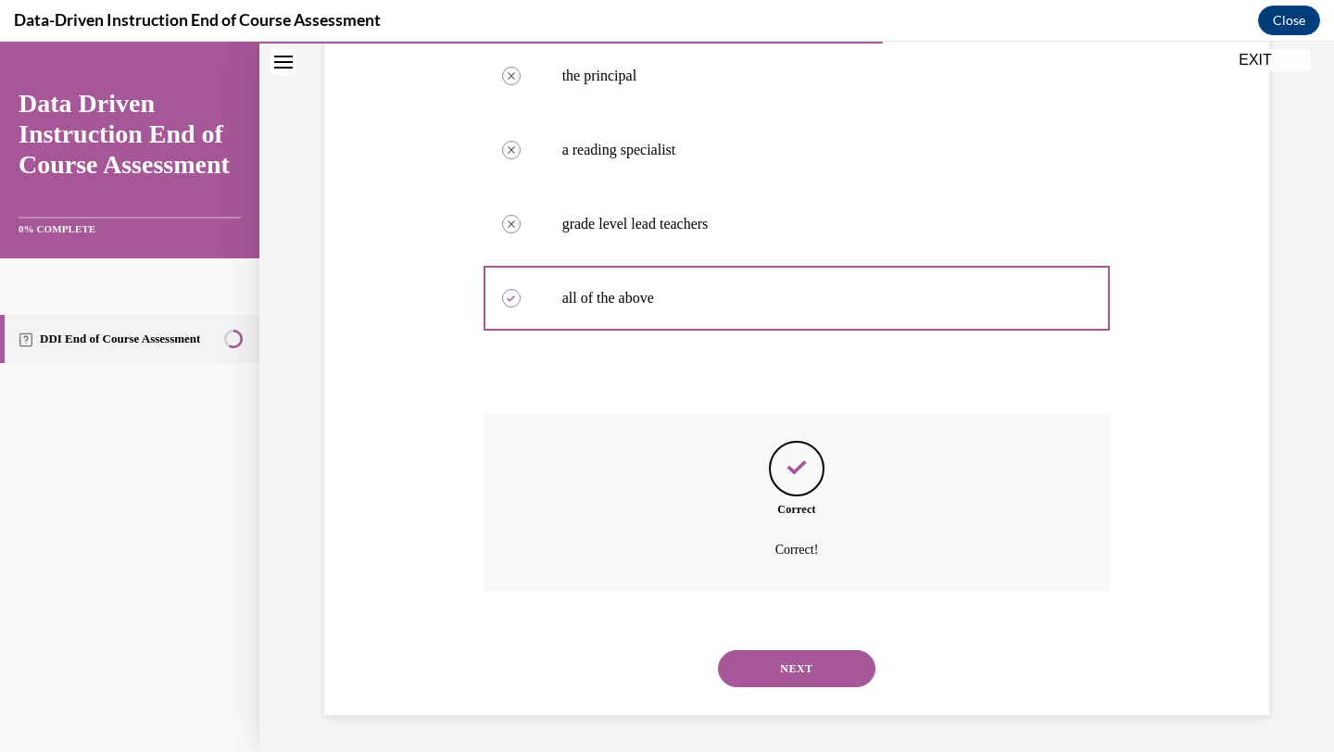
click at [801, 659] on button "NEXT" at bounding box center [797, 668] width 158 height 37
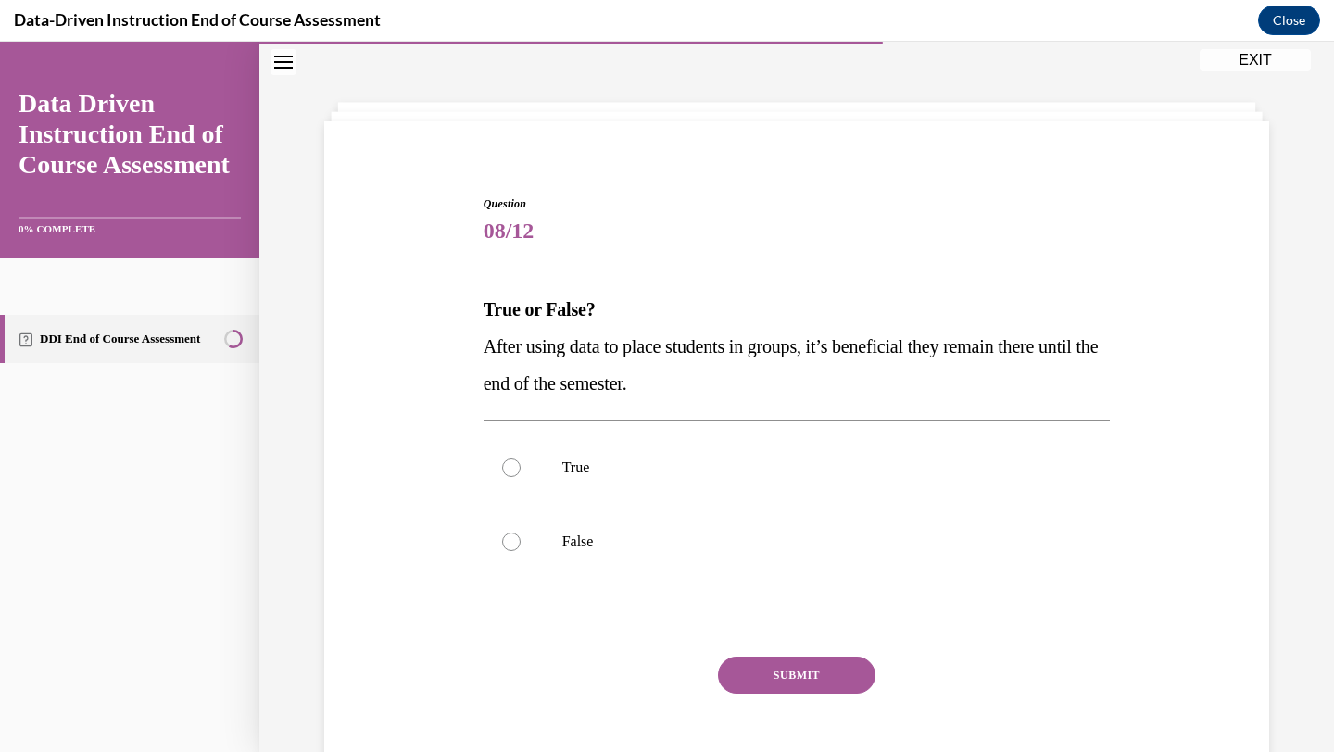
scroll to position [57, 0]
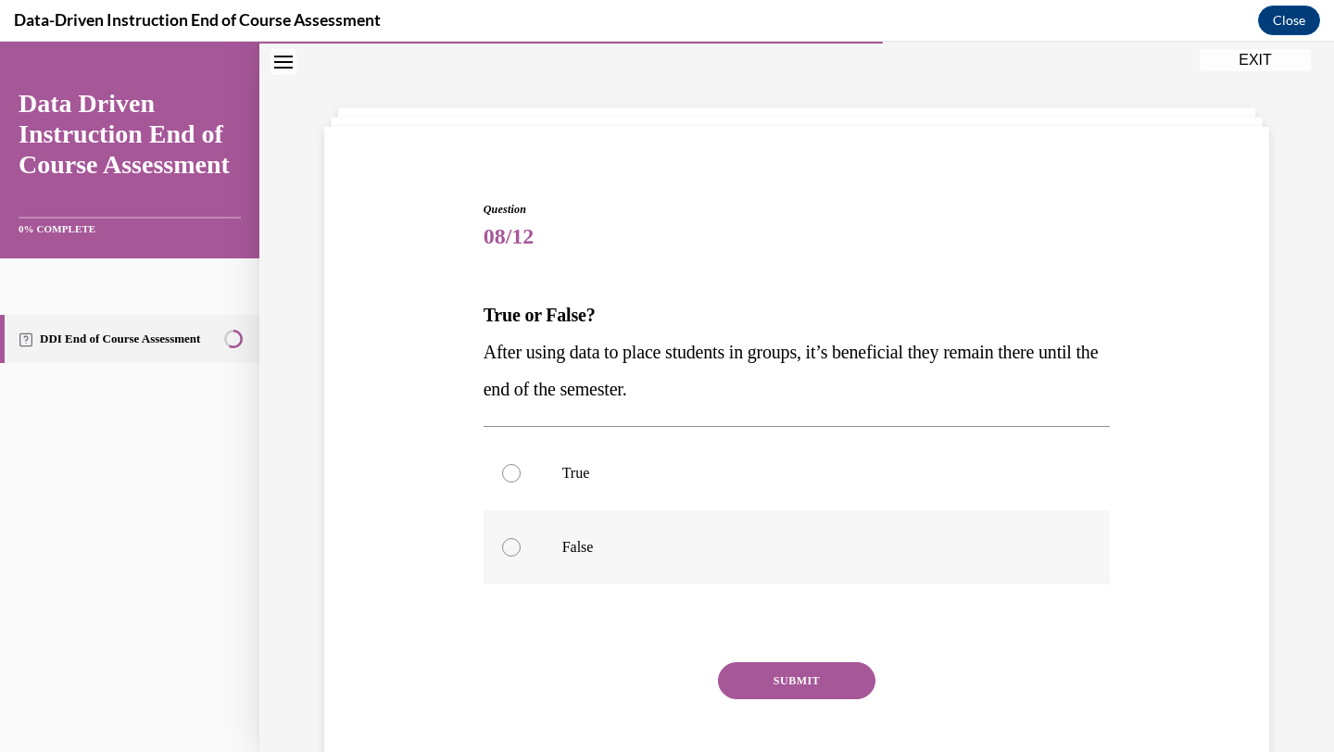
click at [738, 547] on p "False" at bounding box center [813, 547] width 502 height 19
click at [521, 547] on input "False" at bounding box center [511, 547] width 19 height 19
radio input "true"
click at [801, 702] on div "SUBMIT" at bounding box center [797, 708] width 627 height 93
click at [801, 685] on button "SUBMIT" at bounding box center [797, 680] width 158 height 37
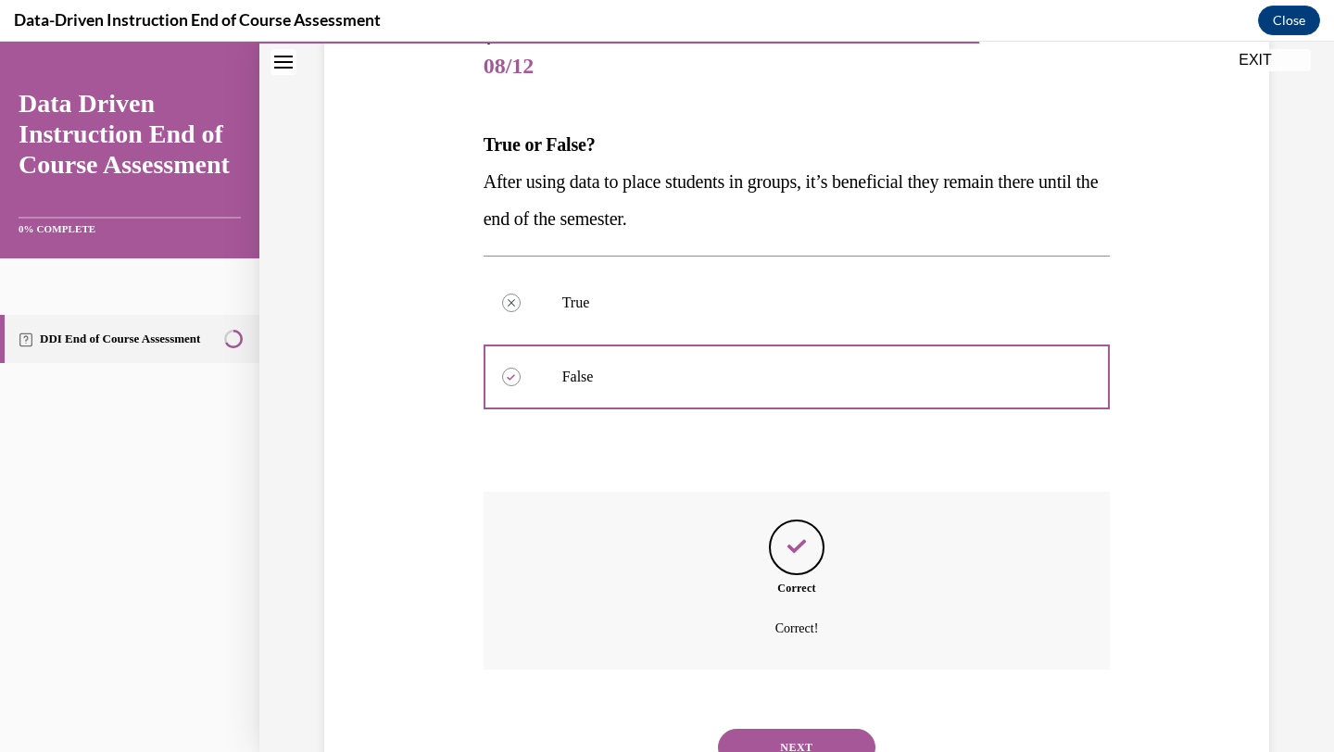
scroll to position [306, 0]
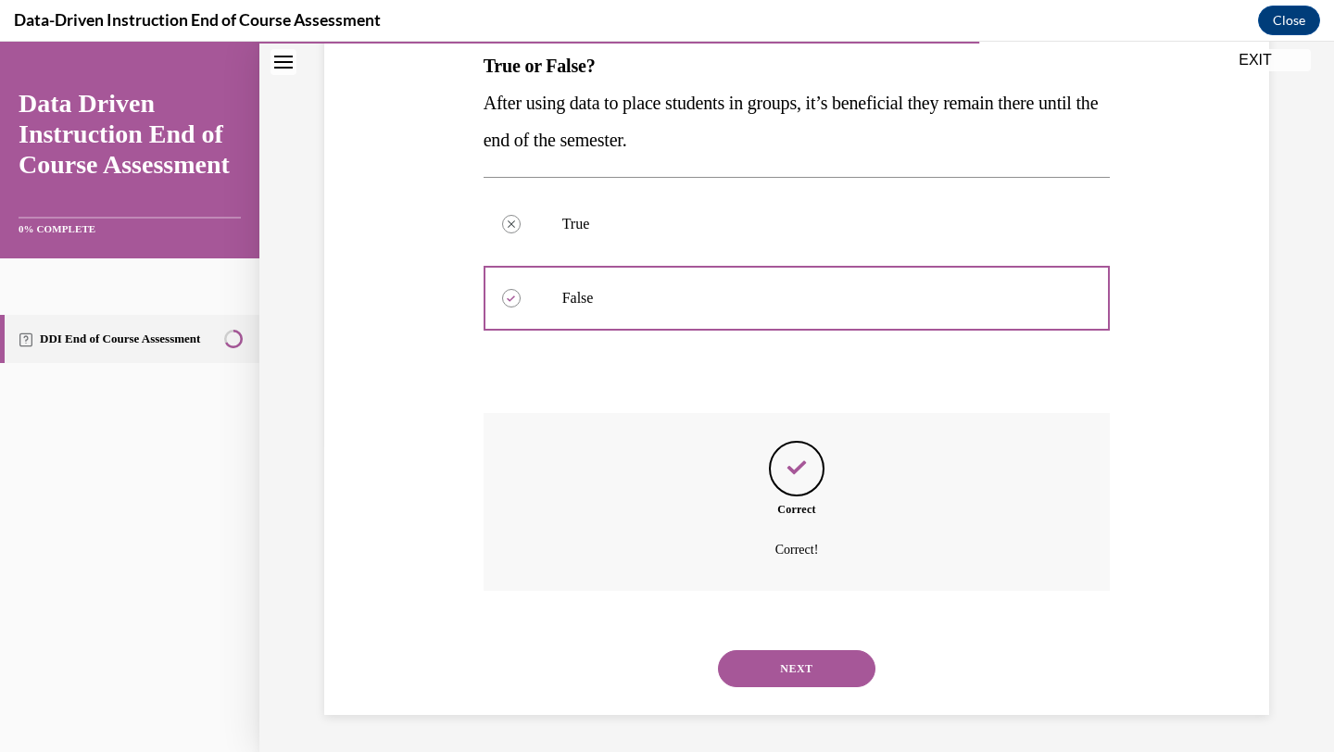
click at [781, 668] on button "NEXT" at bounding box center [797, 668] width 158 height 37
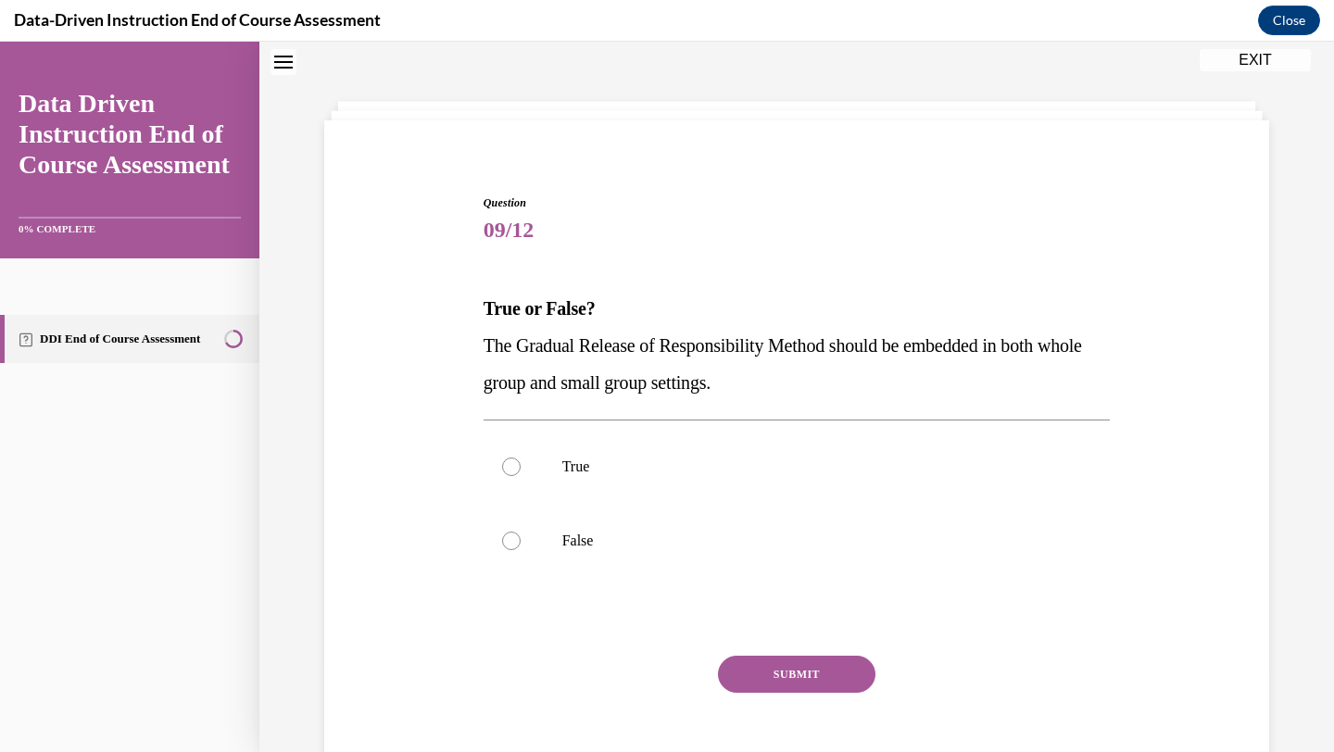
scroll to position [57, 0]
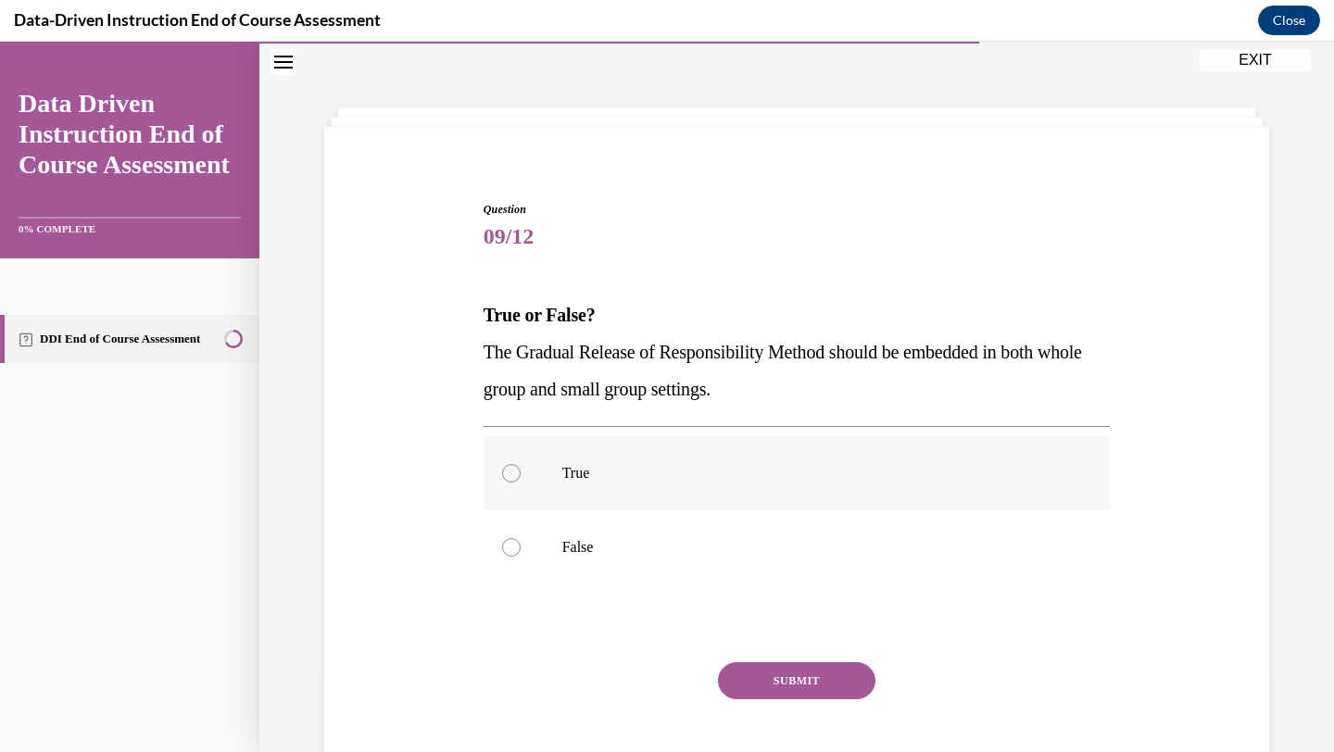
click at [624, 468] on p "True" at bounding box center [813, 473] width 502 height 19
click at [521, 468] on input "True" at bounding box center [511, 473] width 19 height 19
radio input "true"
click at [818, 684] on button "SUBMIT" at bounding box center [797, 680] width 158 height 37
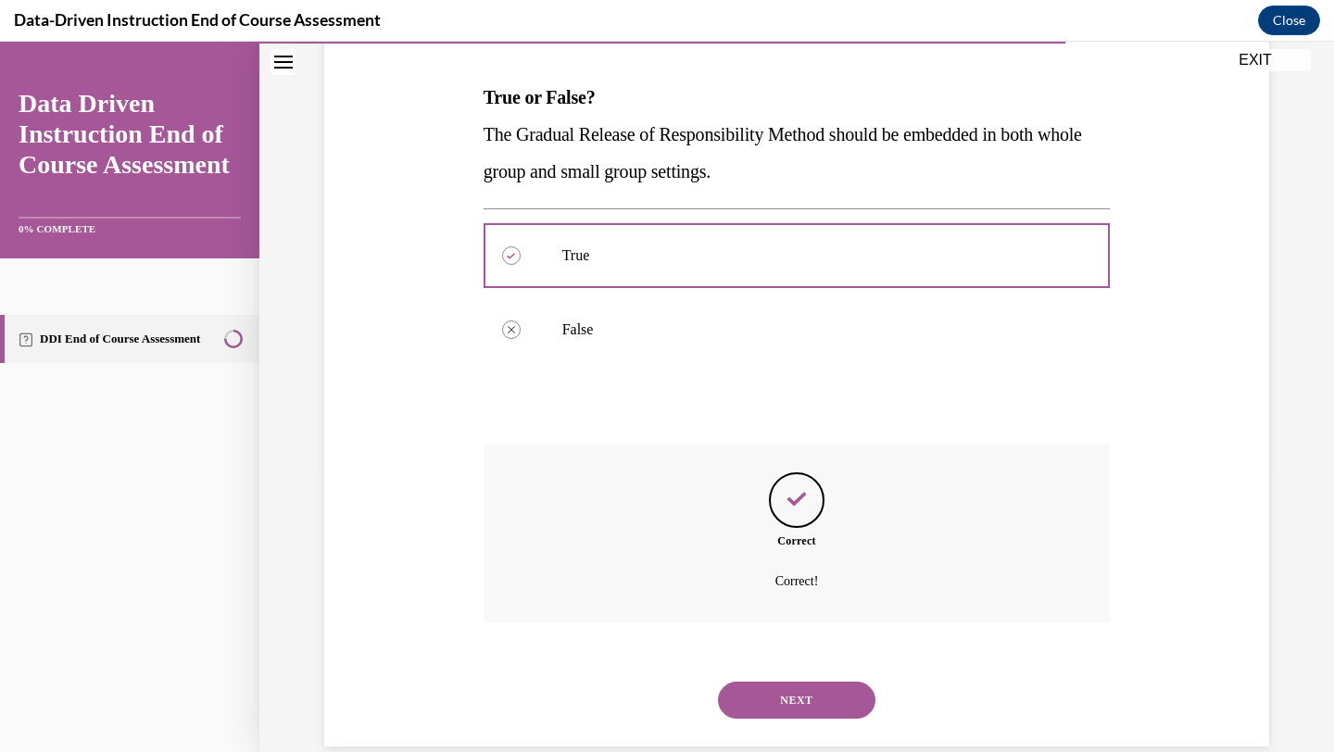
scroll to position [306, 0]
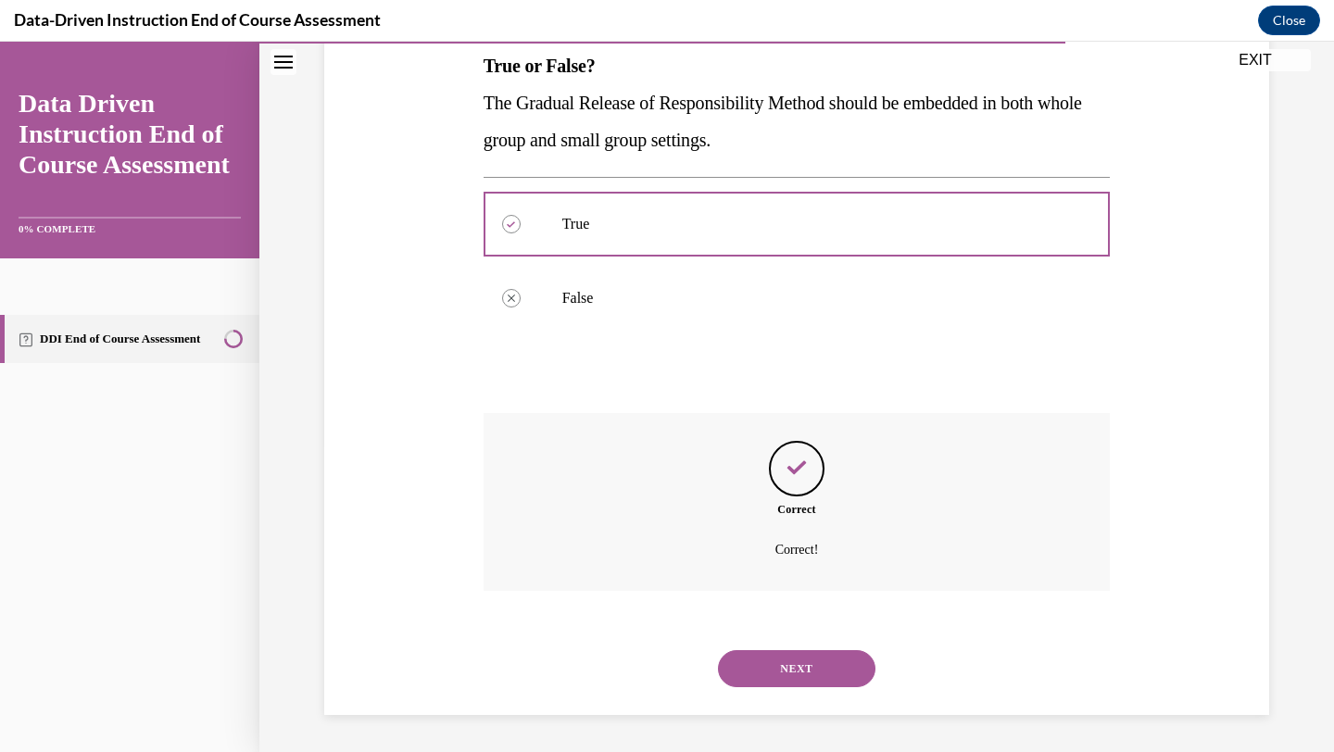
click at [776, 681] on button "NEXT" at bounding box center [797, 668] width 158 height 37
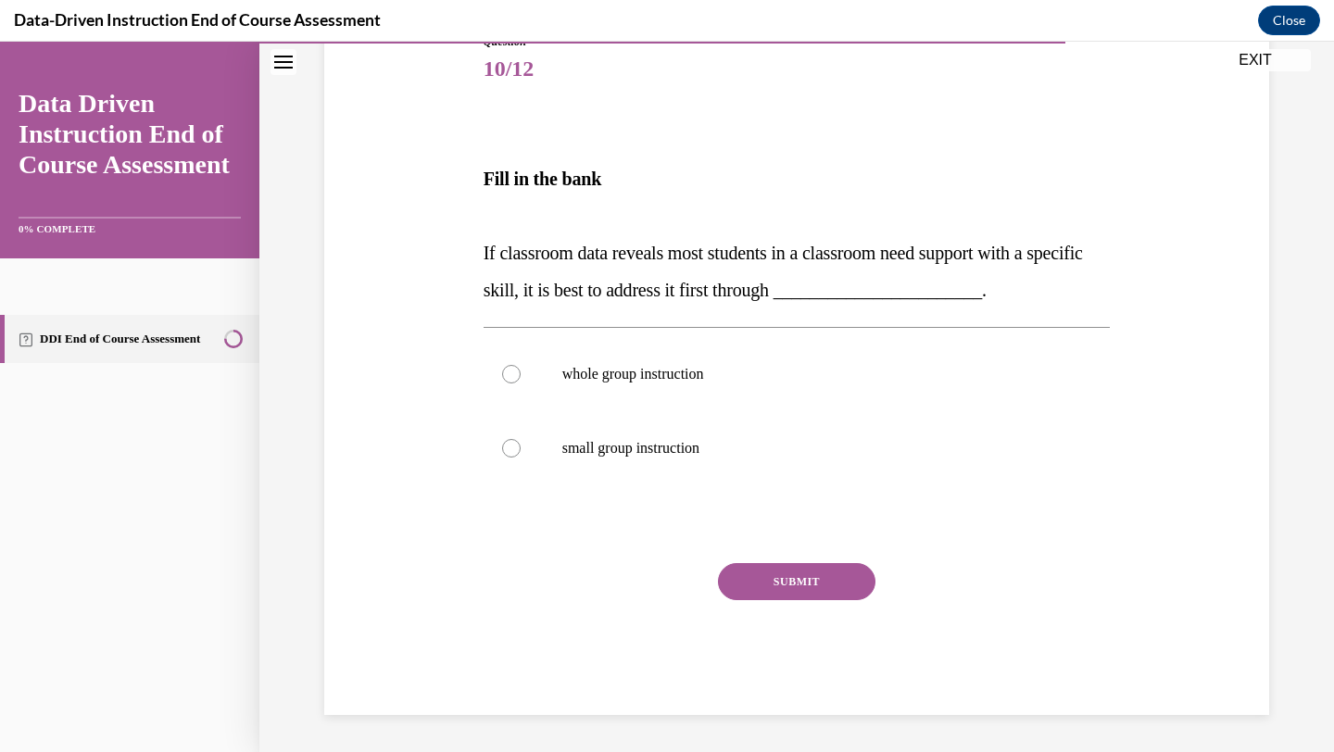
scroll to position [206, 0]
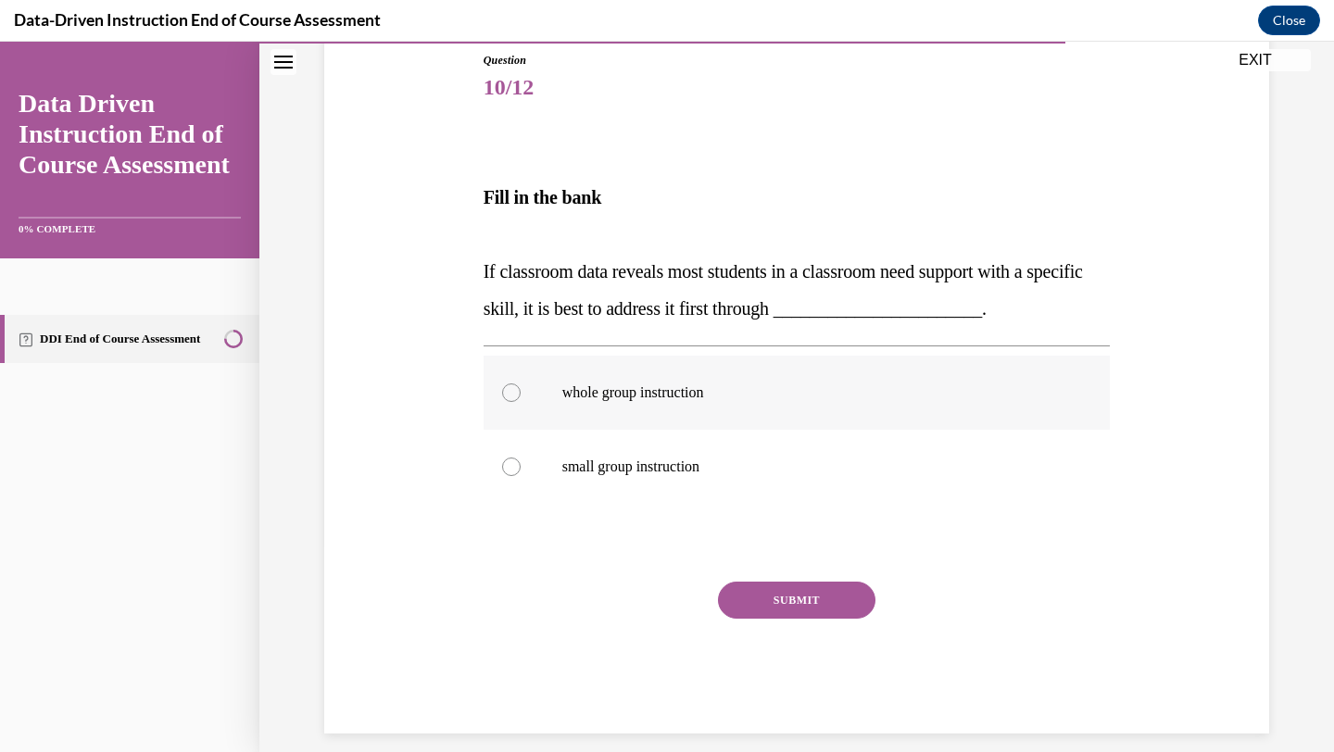
click at [746, 419] on label "whole group instruction" at bounding box center [797, 393] width 627 height 74
click at [521, 402] on input "whole group instruction" at bounding box center [511, 393] width 19 height 19
radio input "true"
click at [789, 596] on button "SUBMIT" at bounding box center [797, 600] width 158 height 37
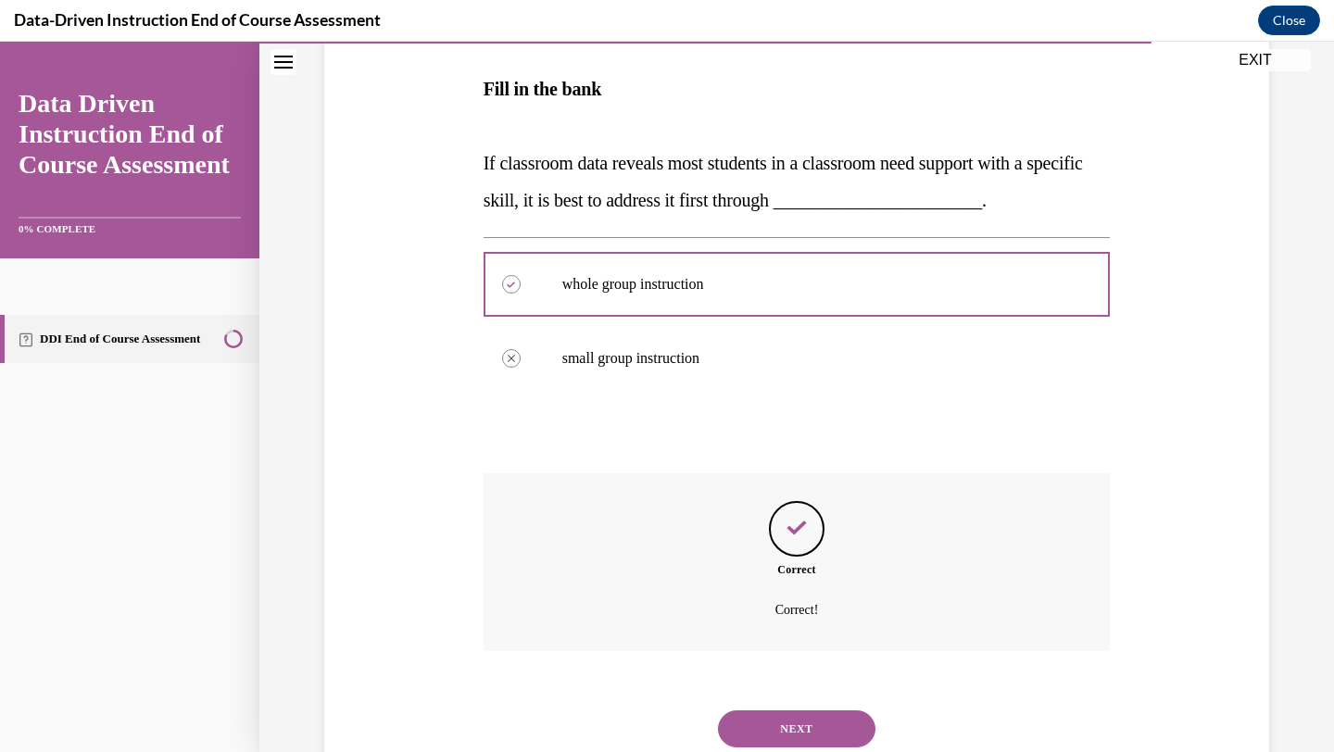
scroll to position [374, 0]
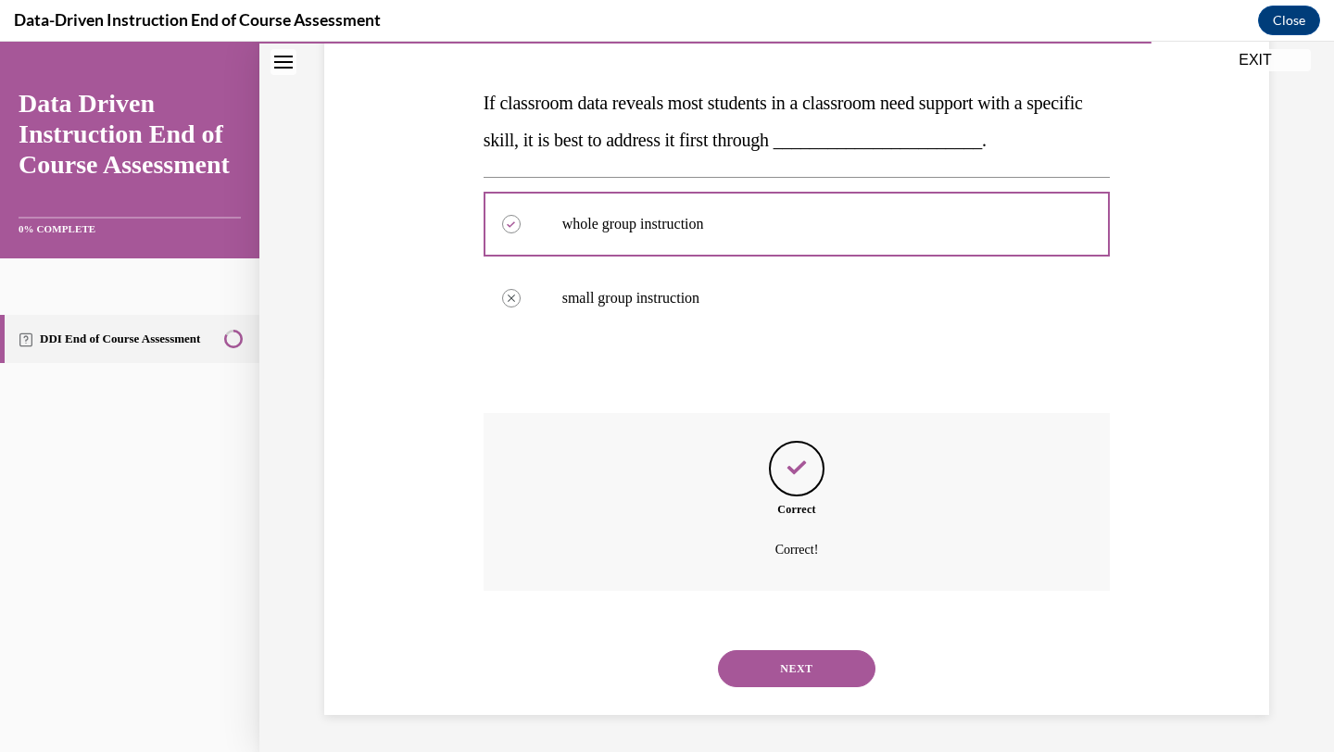
click at [775, 666] on button "NEXT" at bounding box center [797, 668] width 158 height 37
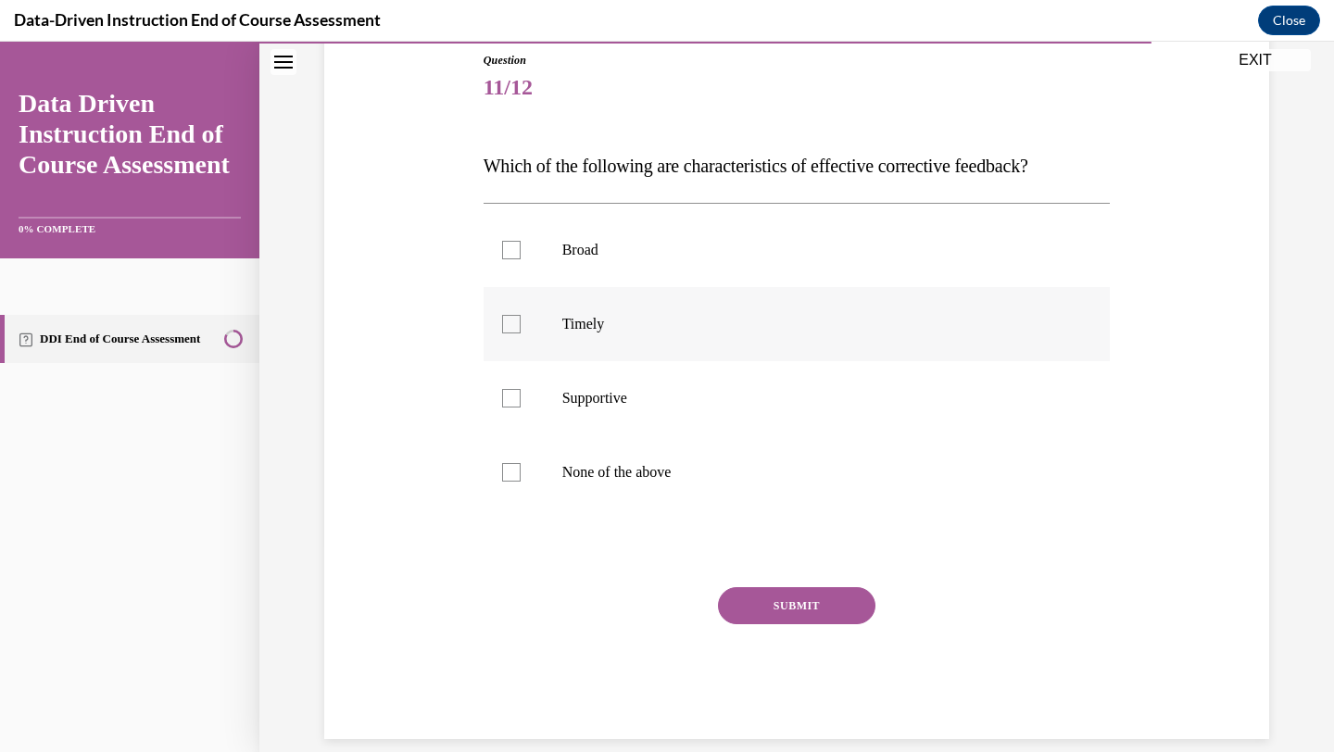
click at [717, 335] on label "Timely" at bounding box center [797, 324] width 627 height 74
click at [521, 334] on input "Timely" at bounding box center [511, 324] width 19 height 19
checkbox input "true"
click at [689, 416] on label "Supportive" at bounding box center [797, 398] width 627 height 74
click at [521, 408] on input "Supportive" at bounding box center [511, 398] width 19 height 19
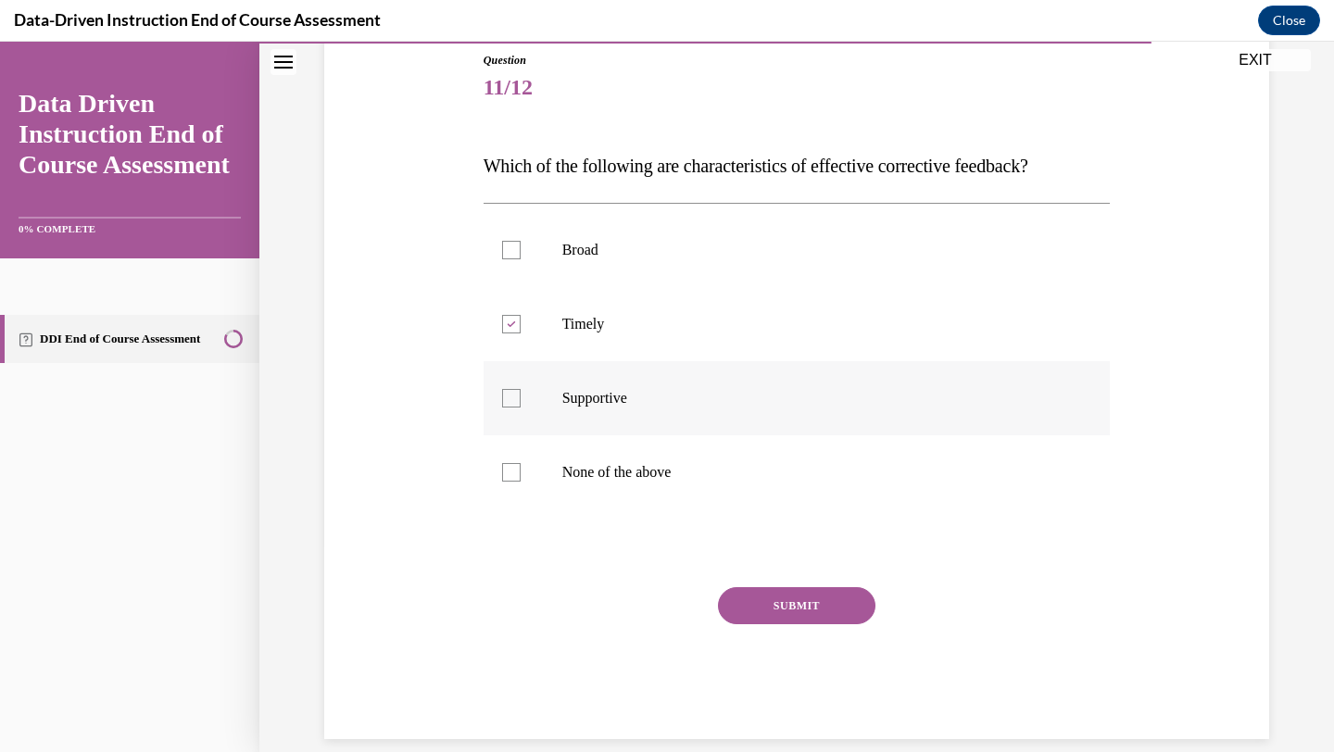
checkbox input "true"
click at [790, 610] on button "SUBMIT" at bounding box center [797, 605] width 158 height 37
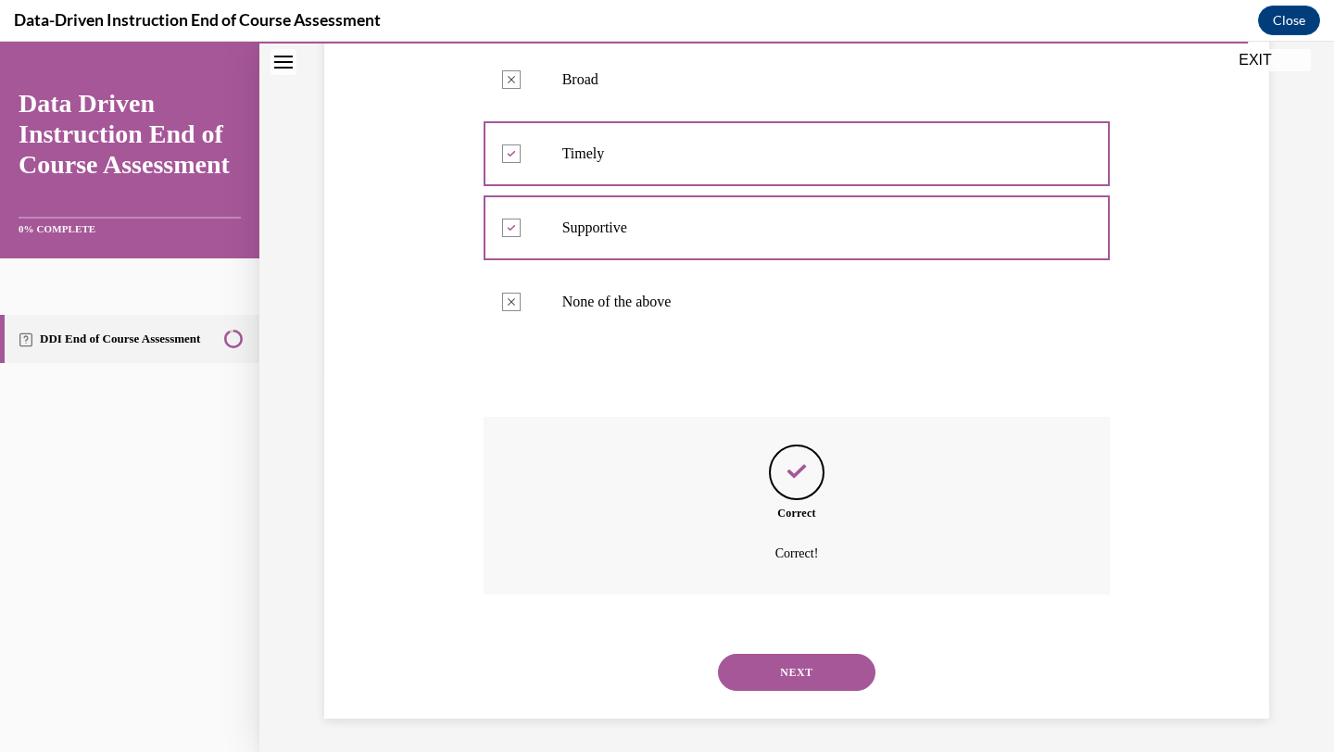
scroll to position [380, 0]
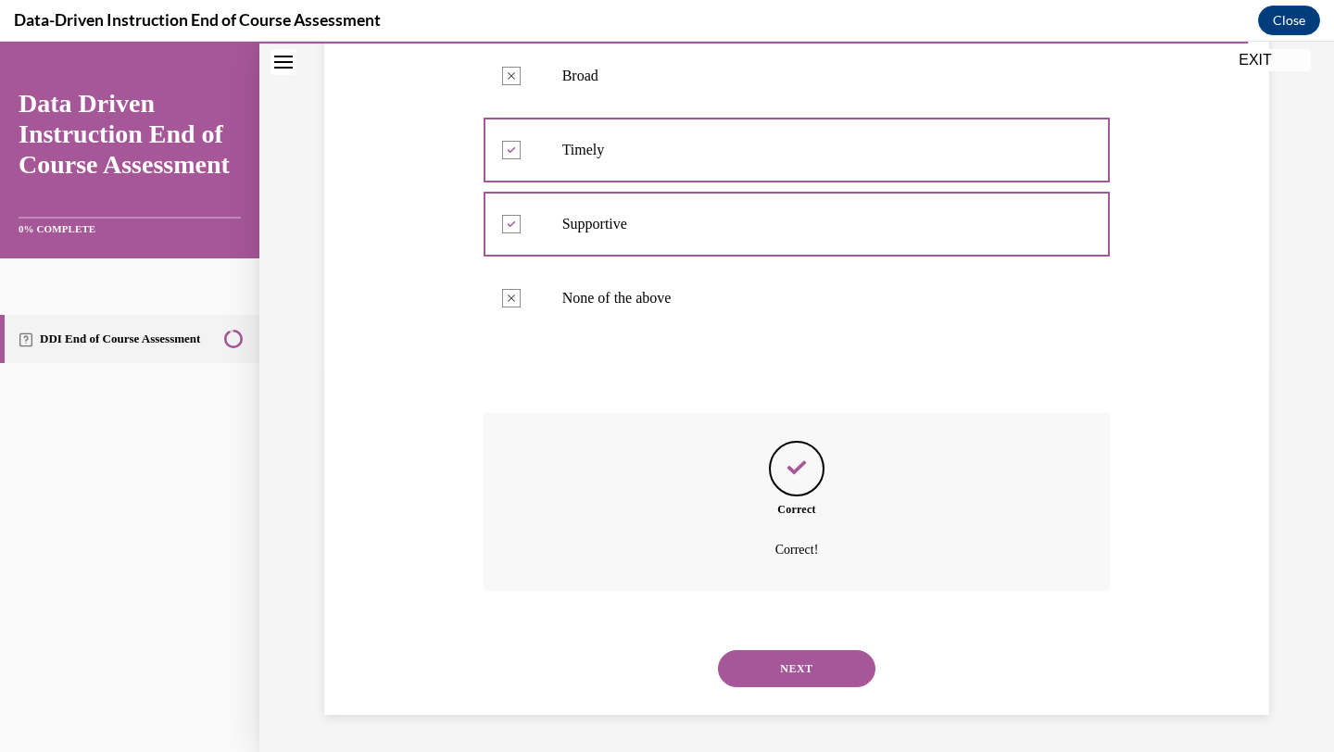
click at [775, 652] on button "NEXT" at bounding box center [797, 668] width 158 height 37
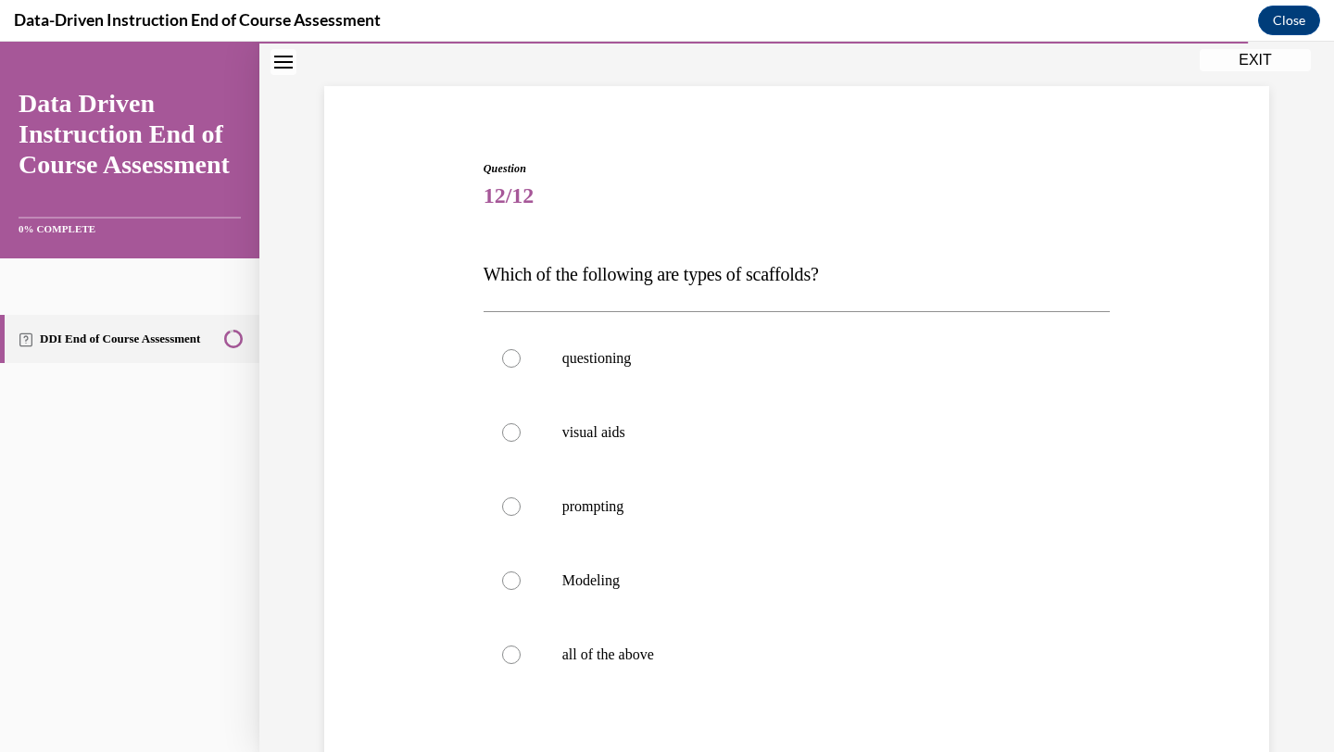
scroll to position [100, 0]
click at [685, 374] on label "questioning" at bounding box center [797, 356] width 627 height 74
click at [521, 365] on input "questioning" at bounding box center [511, 356] width 19 height 19
radio input "true"
click at [684, 422] on p "visual aids" at bounding box center [813, 430] width 502 height 19
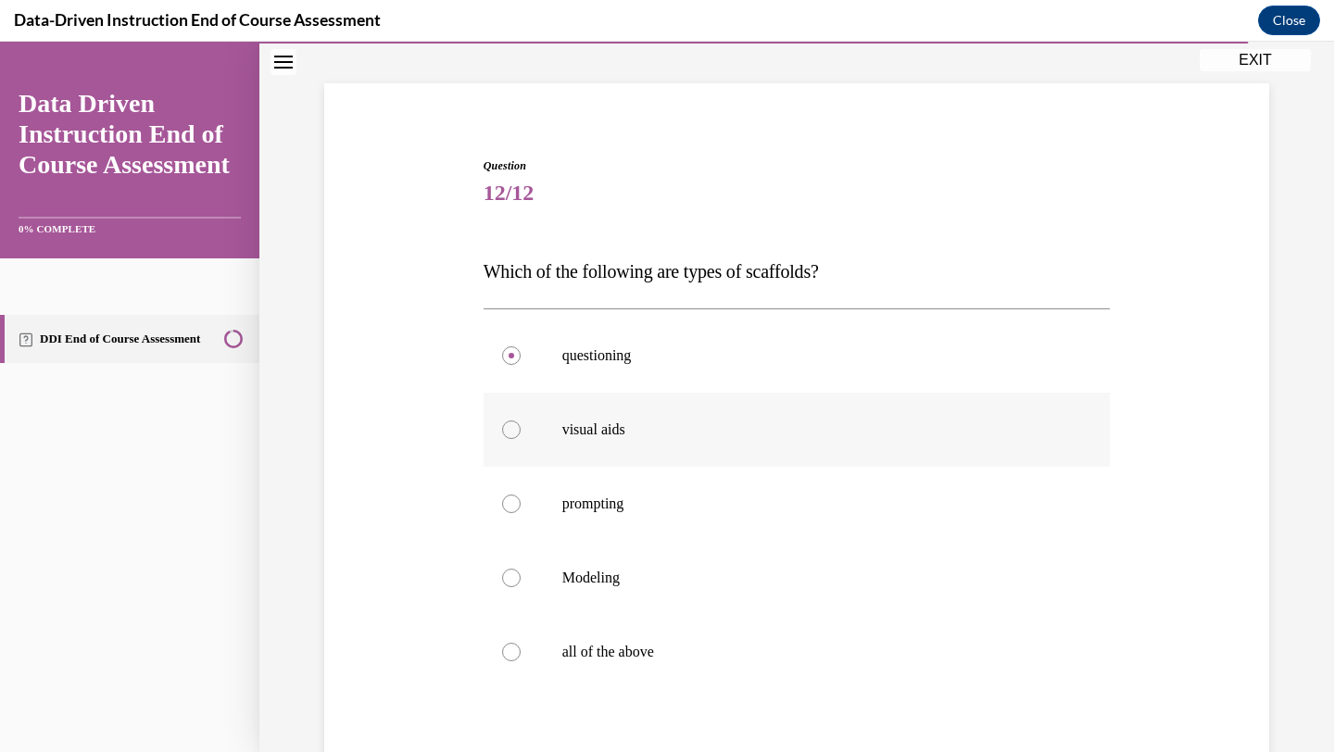
click at [521, 422] on input "visual aids" at bounding box center [511, 430] width 19 height 19
radio input "true"
click at [665, 511] on p "prompting" at bounding box center [813, 504] width 502 height 19
click at [521, 511] on input "prompting" at bounding box center [511, 504] width 19 height 19
radio input "true"
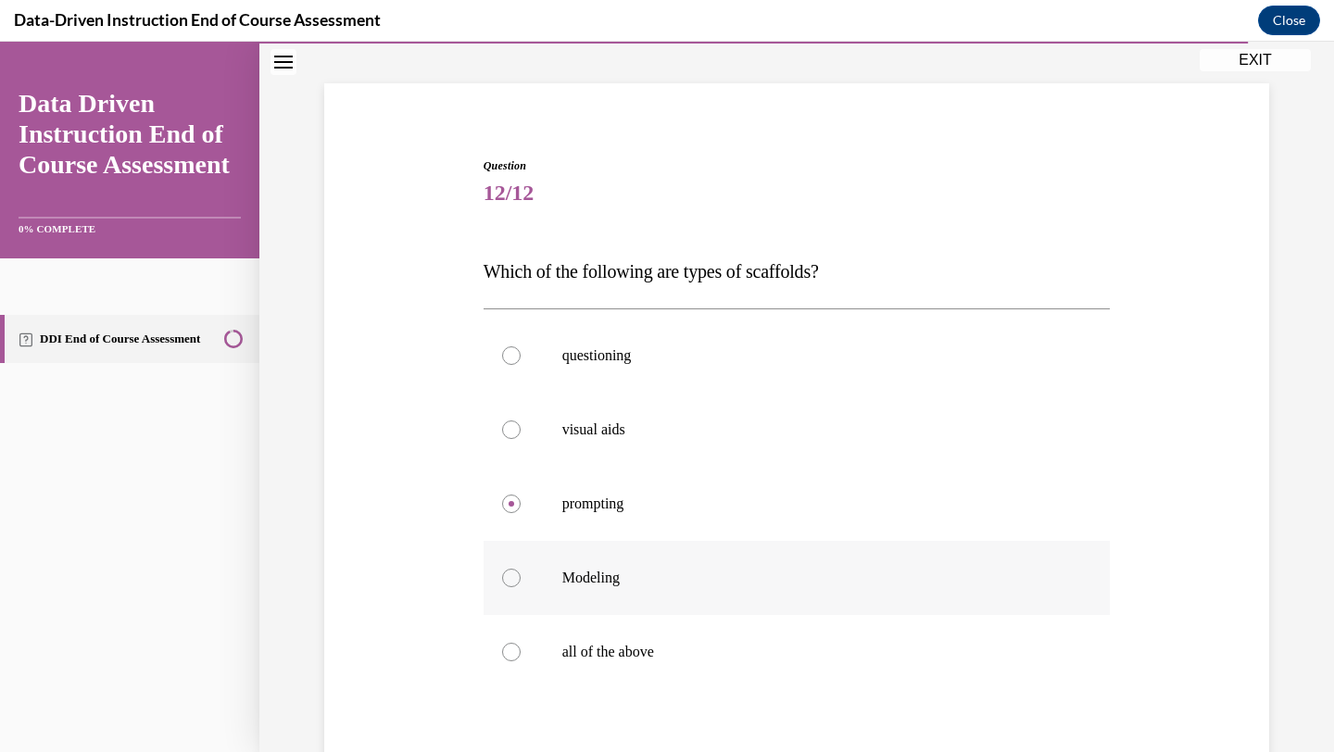
click at [657, 571] on p "Modeling" at bounding box center [813, 578] width 502 height 19
click at [521, 571] on input "Modeling" at bounding box center [511, 578] width 19 height 19
radio input "true"
click at [642, 653] on p "all of the above" at bounding box center [813, 652] width 502 height 19
click at [521, 653] on input "all of the above" at bounding box center [511, 652] width 19 height 19
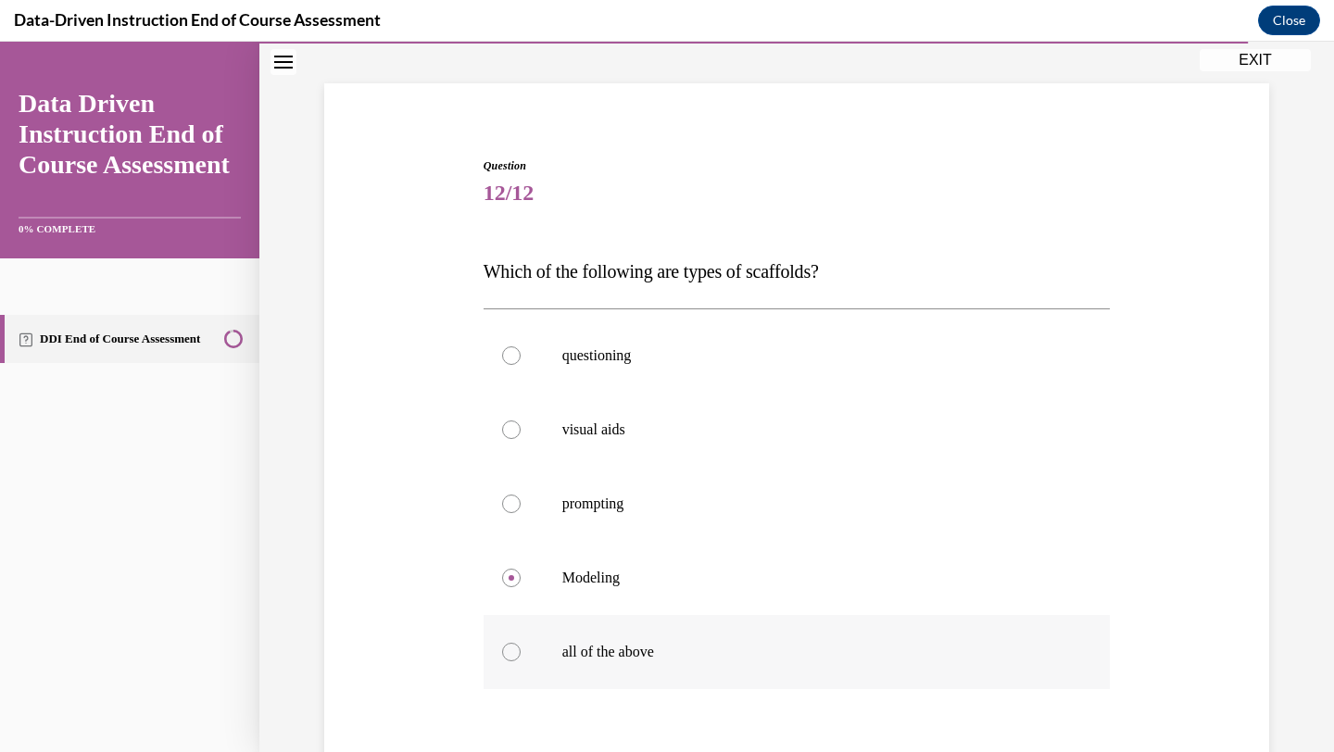
radio input "true"
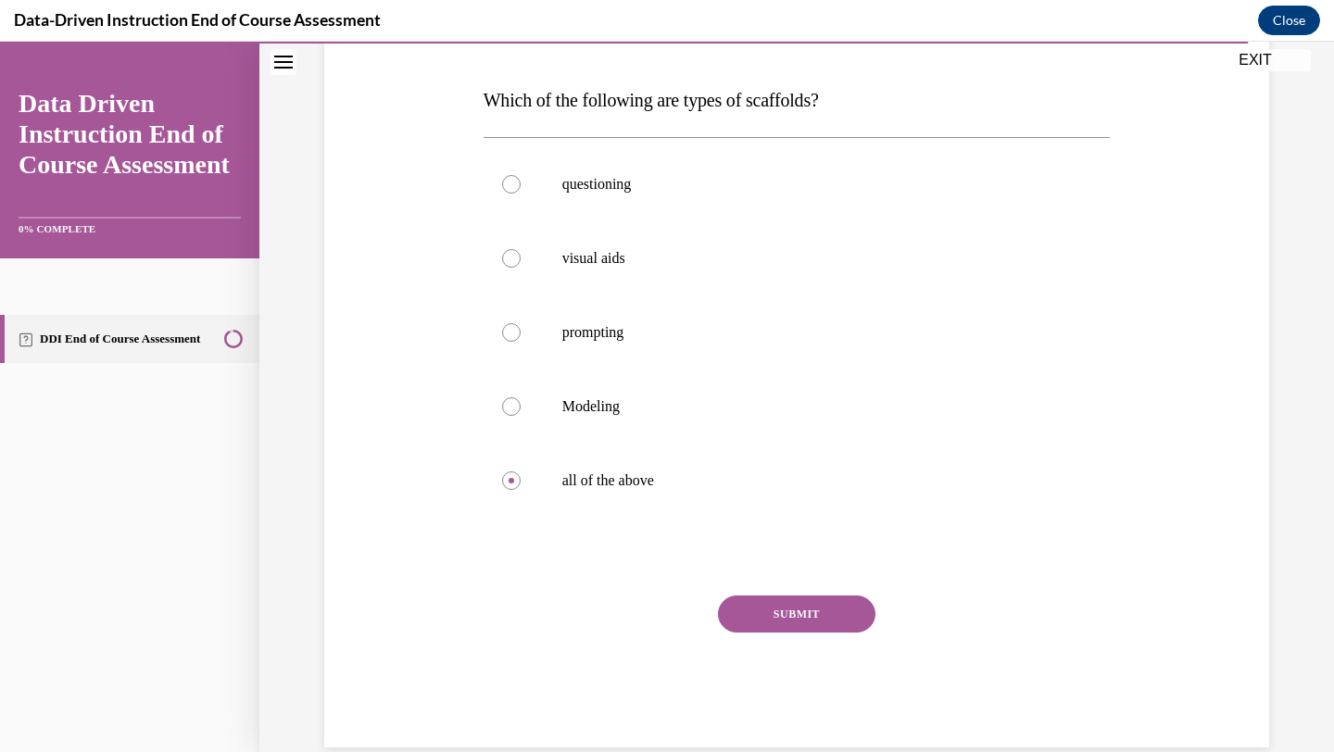
click at [762, 620] on button "SUBMIT" at bounding box center [797, 614] width 158 height 37
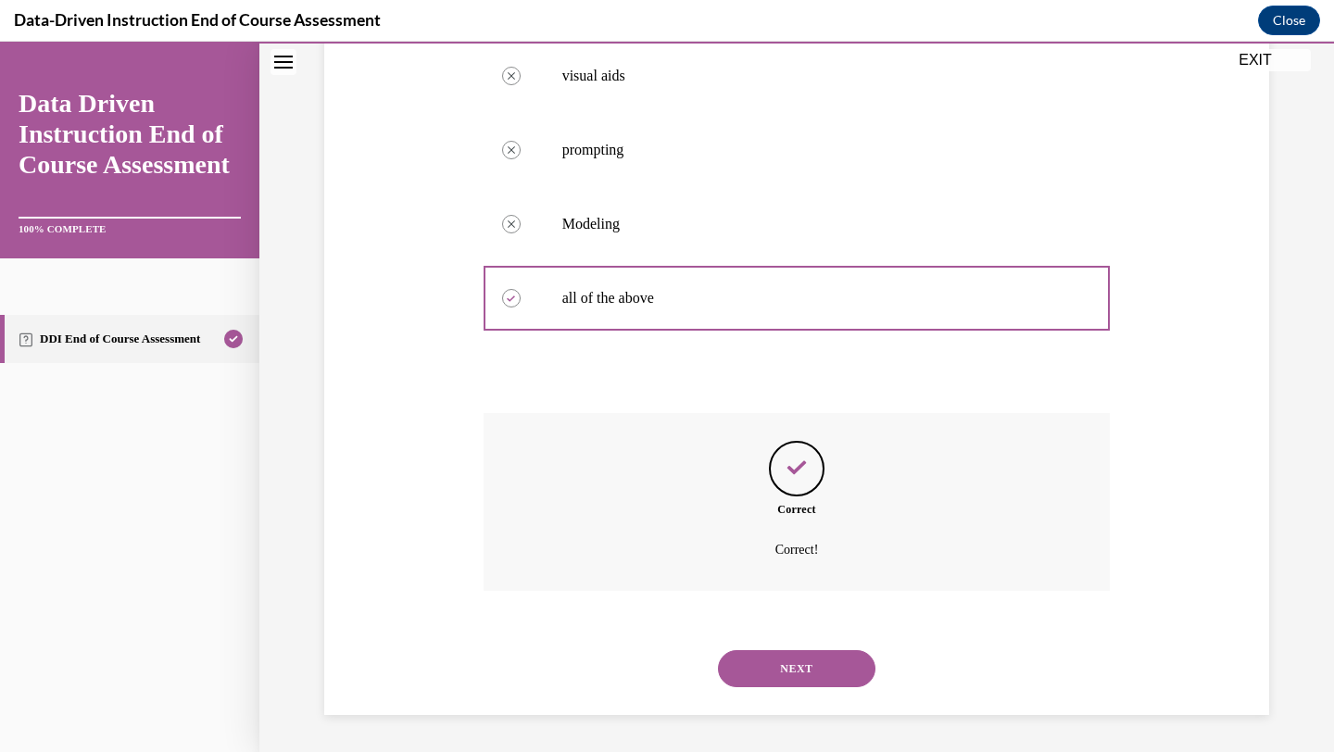
click at [782, 662] on button "NEXT" at bounding box center [797, 668] width 158 height 37
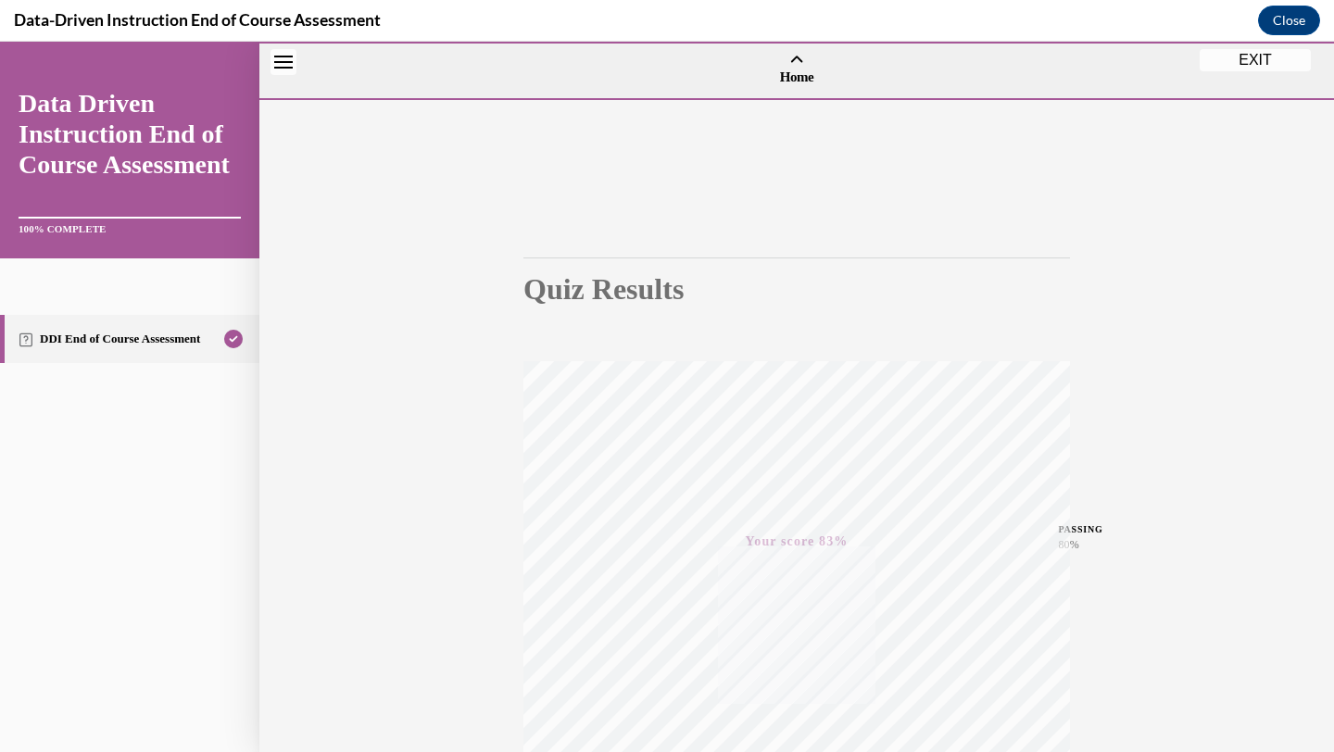
scroll to position [239, 0]
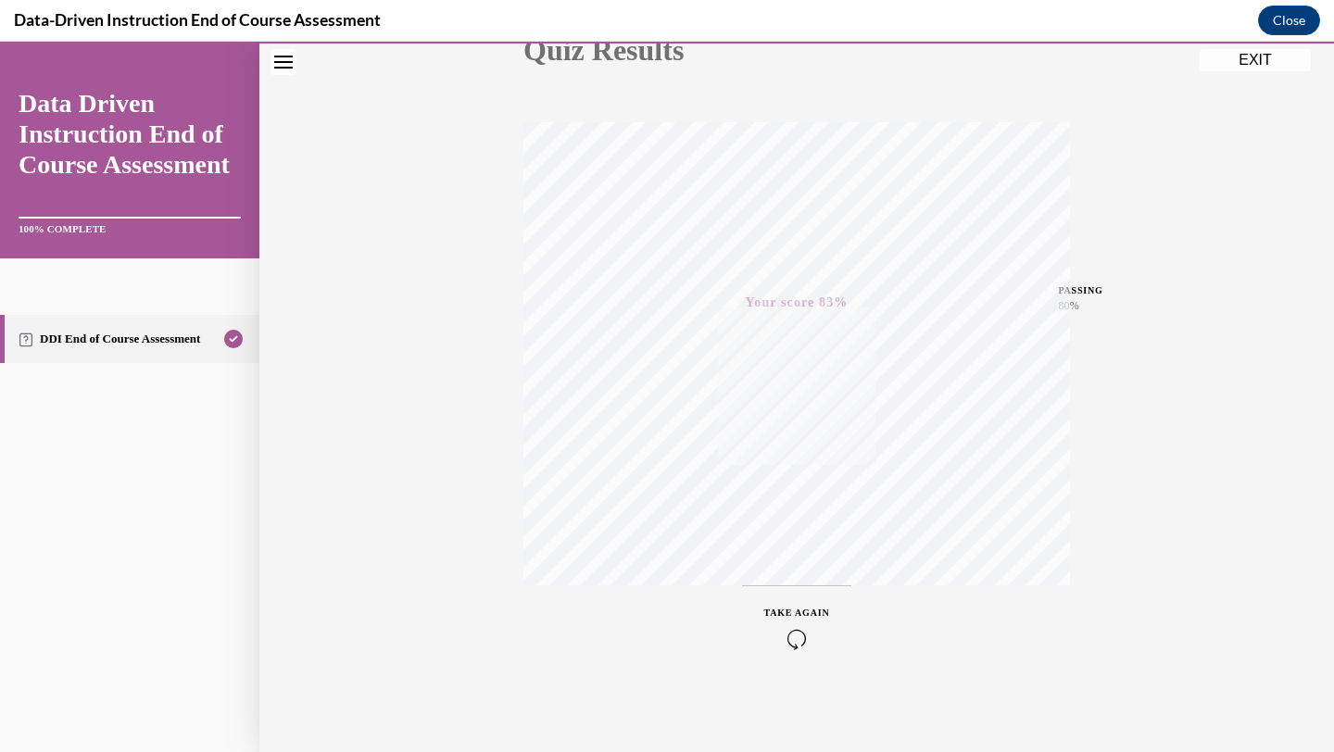
click at [1239, 59] on button "EXIT" at bounding box center [1255, 60] width 111 height 22
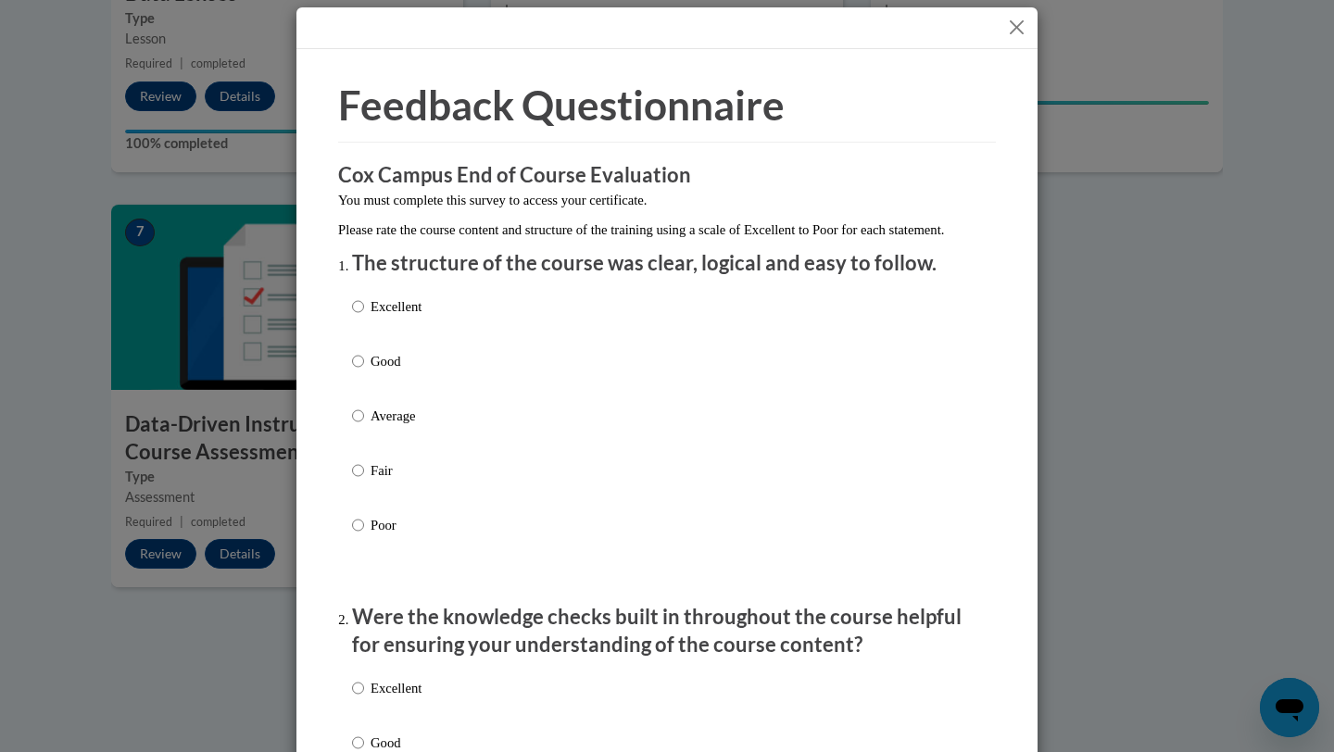
scroll to position [0, 0]
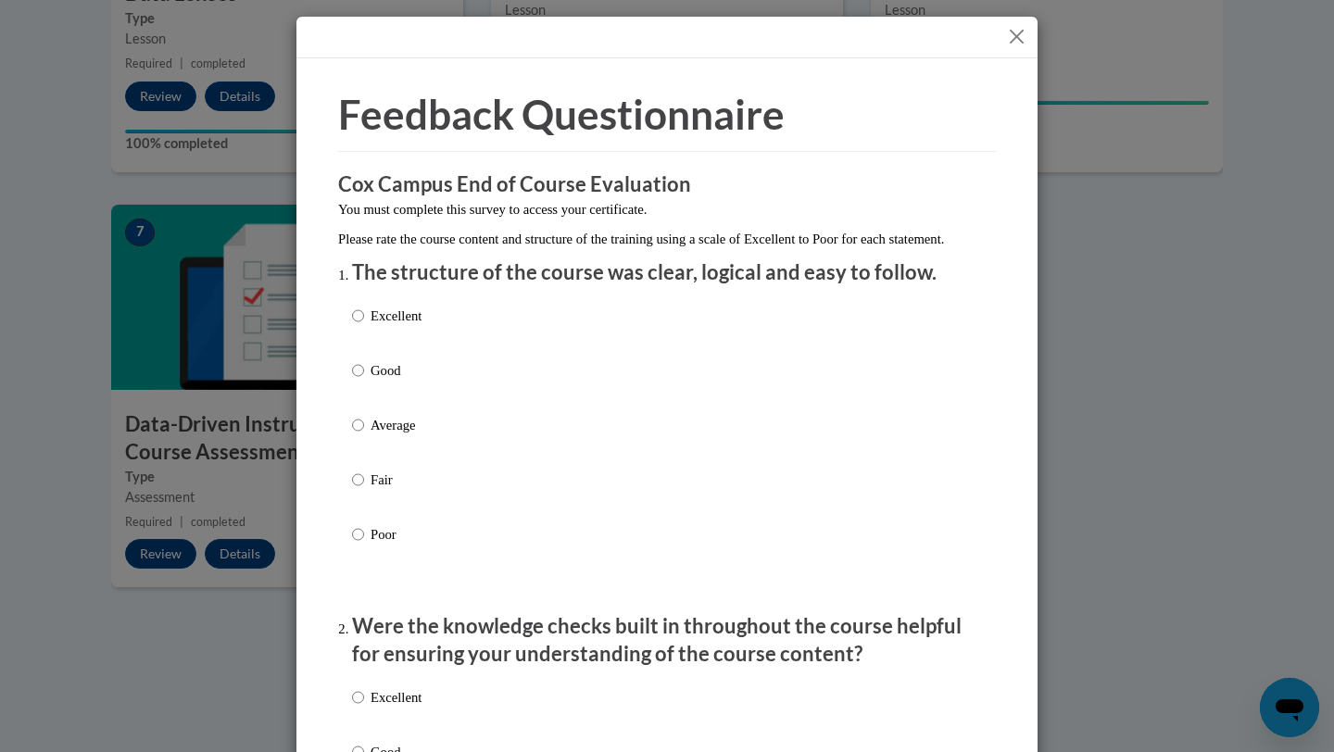
click at [1014, 36] on button "Close" at bounding box center [1016, 36] width 23 height 23
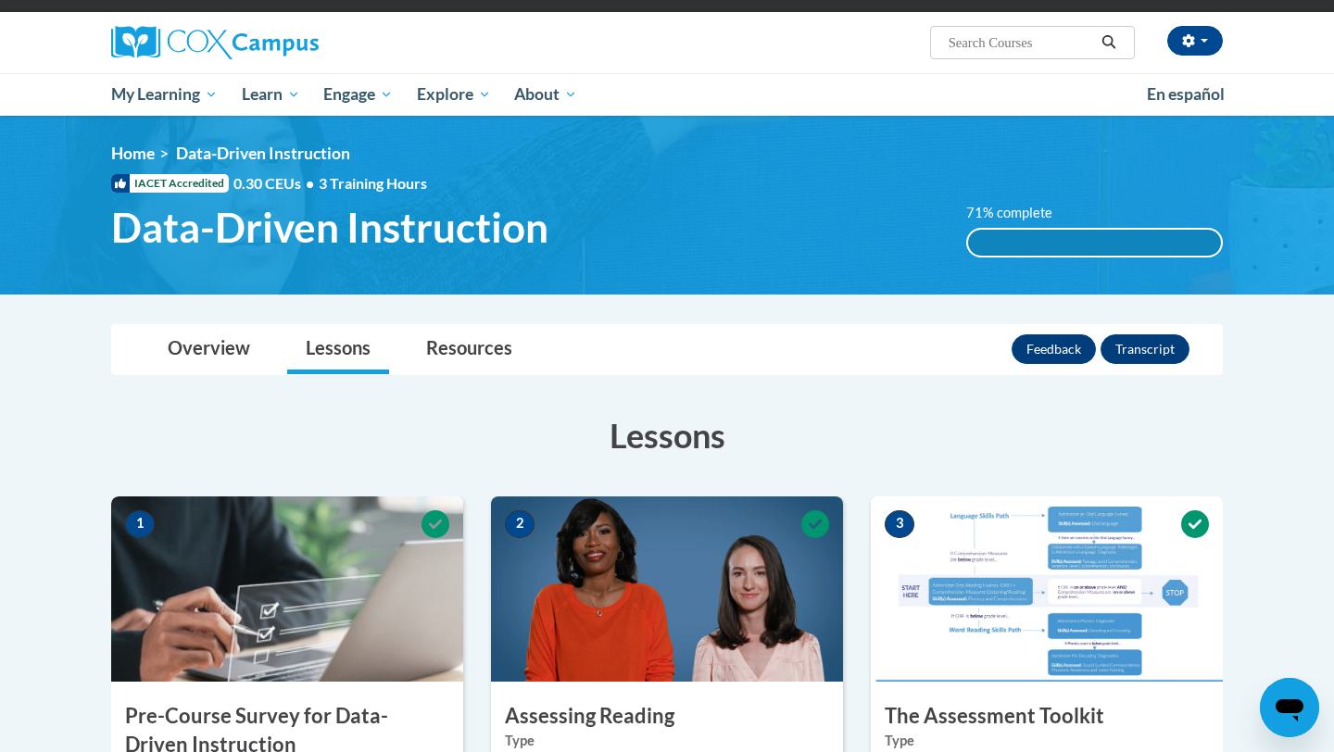
scroll to position [97, 0]
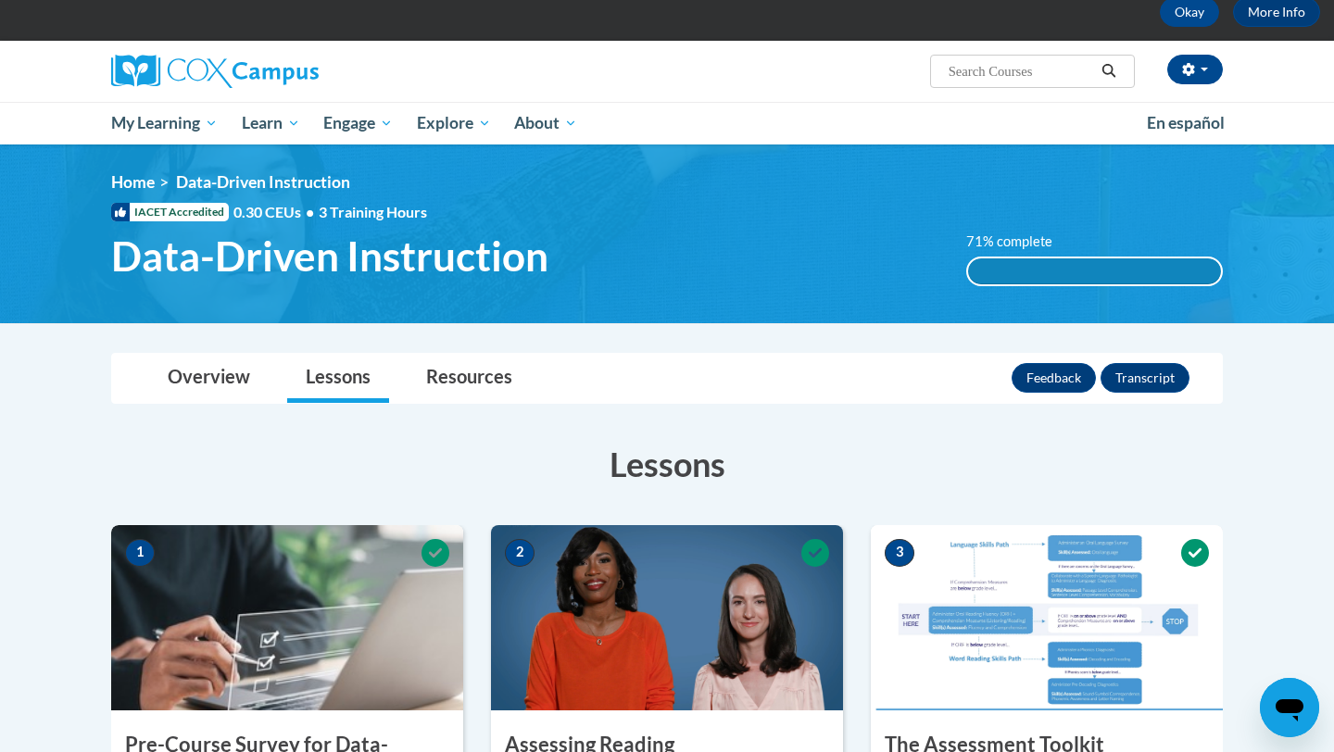
click at [170, 219] on span "IACET Accredited" at bounding box center [170, 212] width 118 height 19
click at [177, 208] on span "IACET Accredited" at bounding box center [170, 212] width 118 height 19
click at [121, 205] on icon at bounding box center [120, 212] width 19 height 19
click at [1026, 262] on div "71% complete" at bounding box center [1095, 271] width 254 height 26
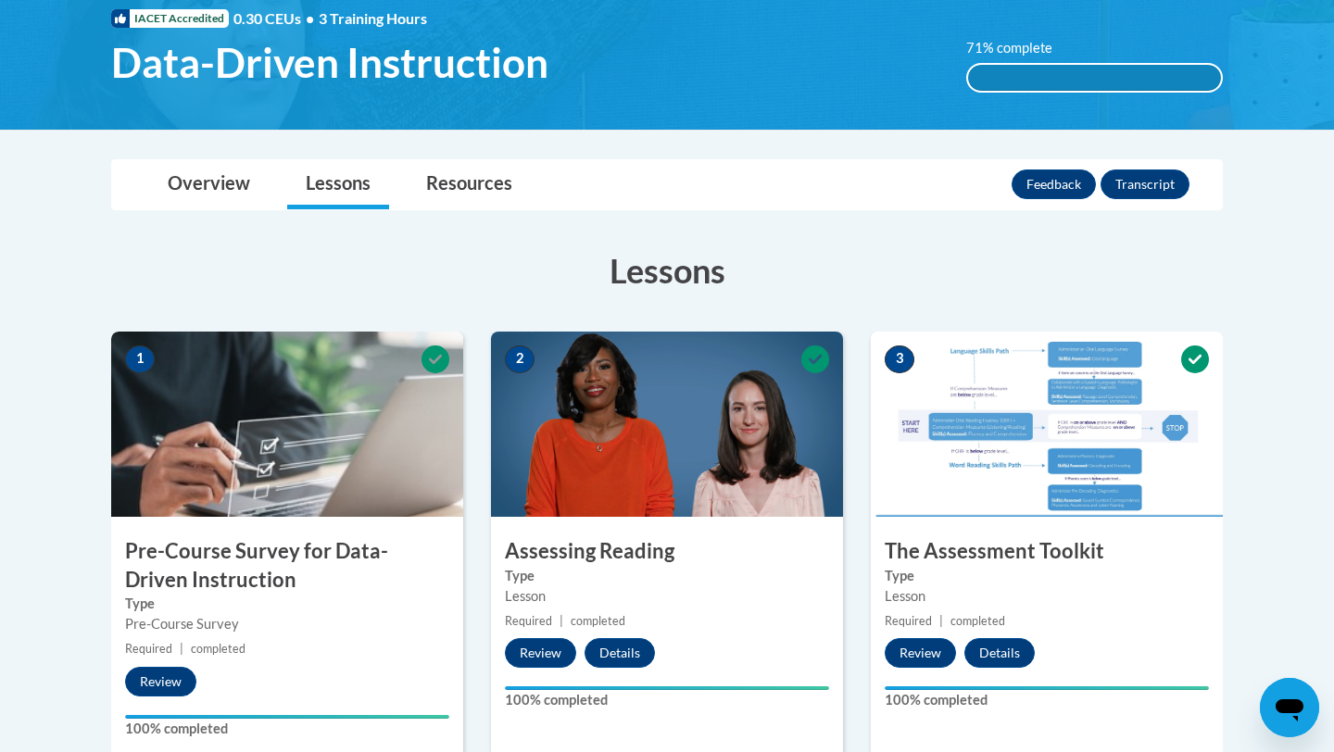
scroll to position [133, 0]
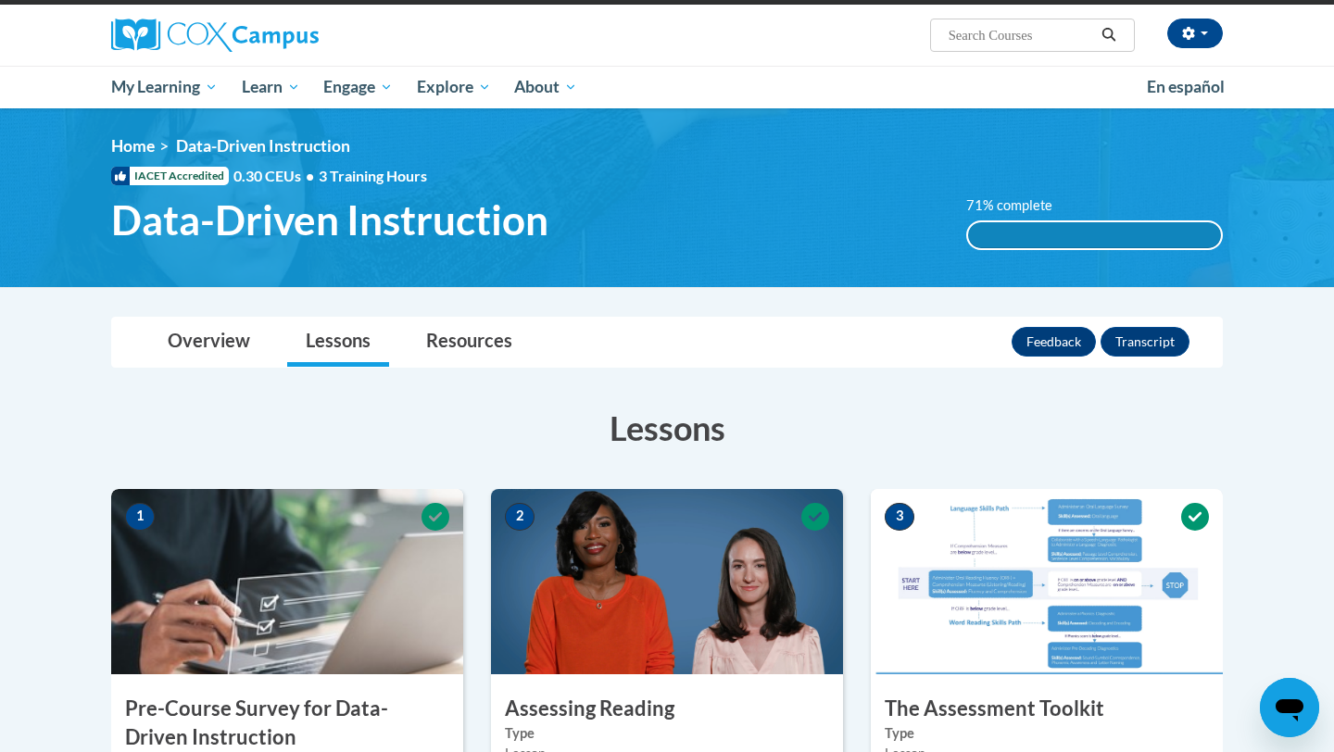
click at [998, 217] on div "71% complete 71% complete 0.001%" at bounding box center [1094, 222] width 285 height 55
click at [474, 334] on link "Resources" at bounding box center [469, 342] width 123 height 49
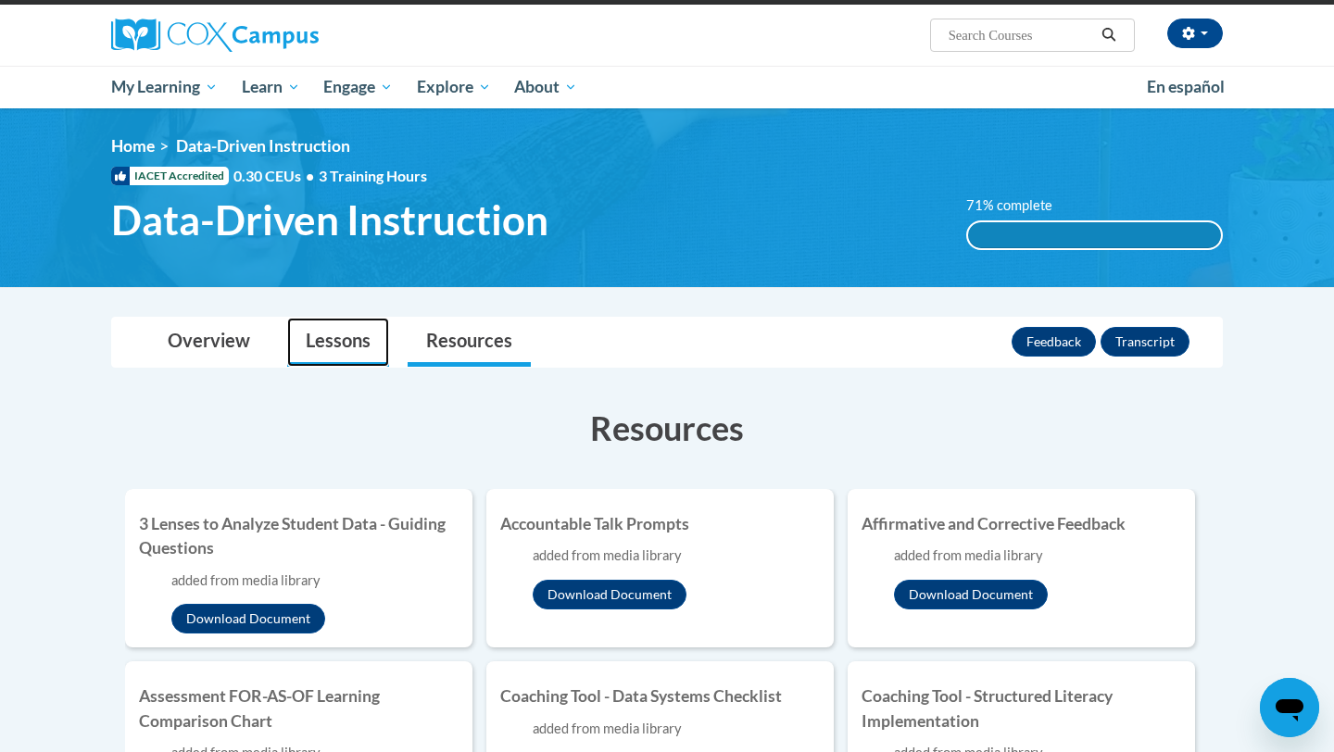
click at [363, 347] on link "Lessons" at bounding box center [338, 342] width 102 height 49
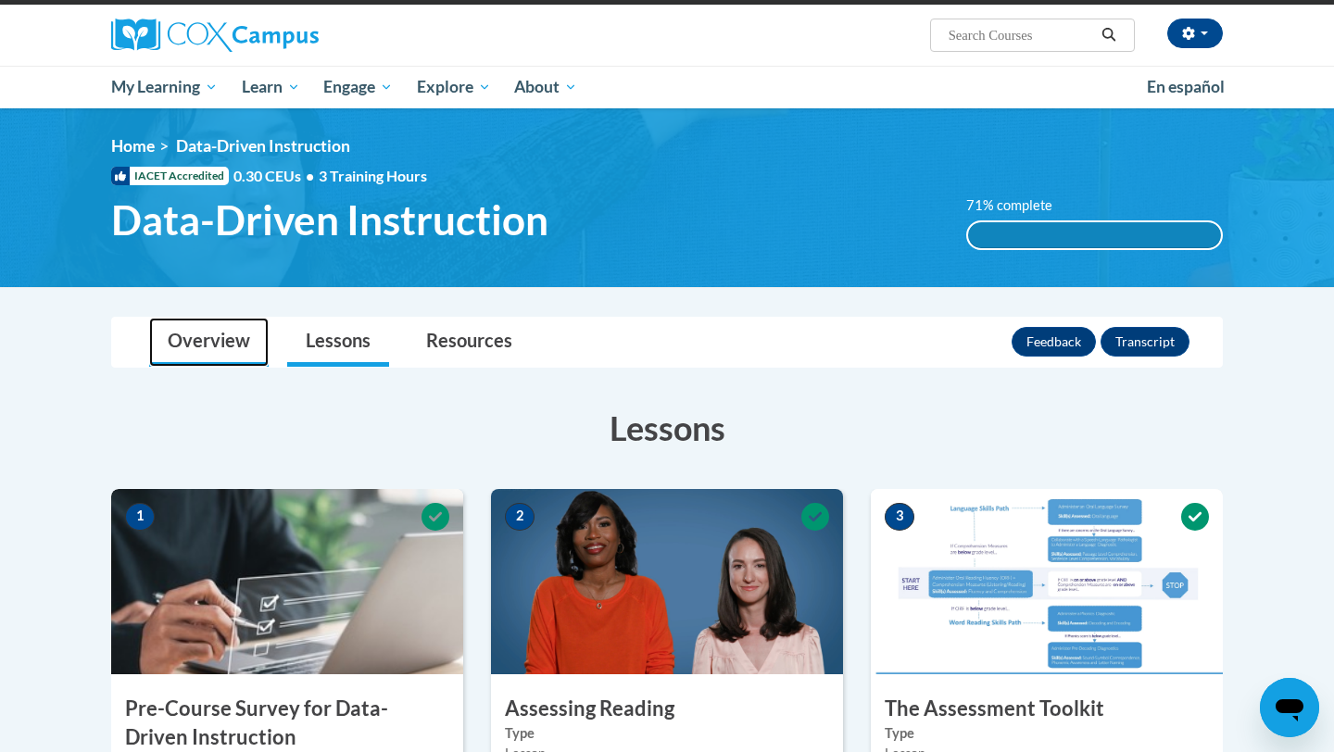
click at [241, 334] on link "Overview" at bounding box center [209, 342] width 120 height 49
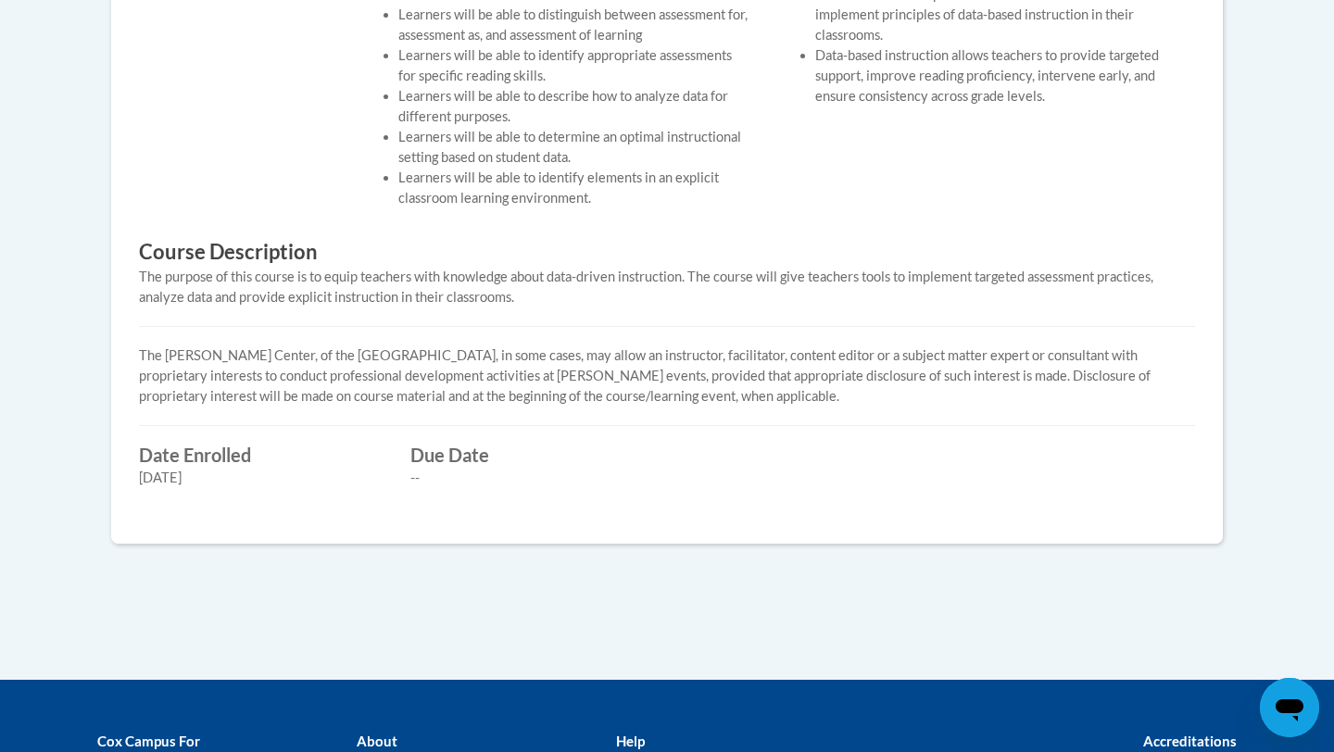
scroll to position [336, 0]
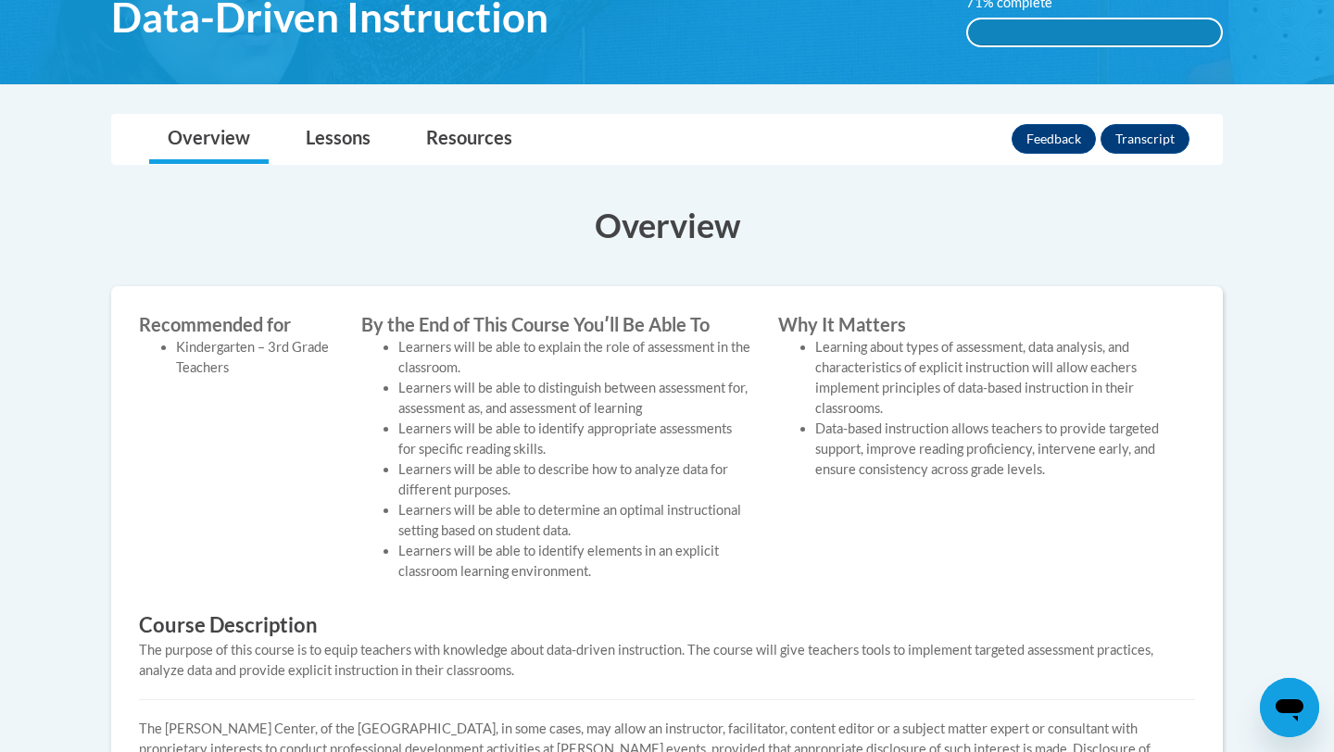
click at [343, 112] on body "This site uses cookies to help improve your learning experience. By continuing …" at bounding box center [667, 522] width 1334 height 1717
click at [340, 149] on link "Lessons" at bounding box center [338, 139] width 102 height 49
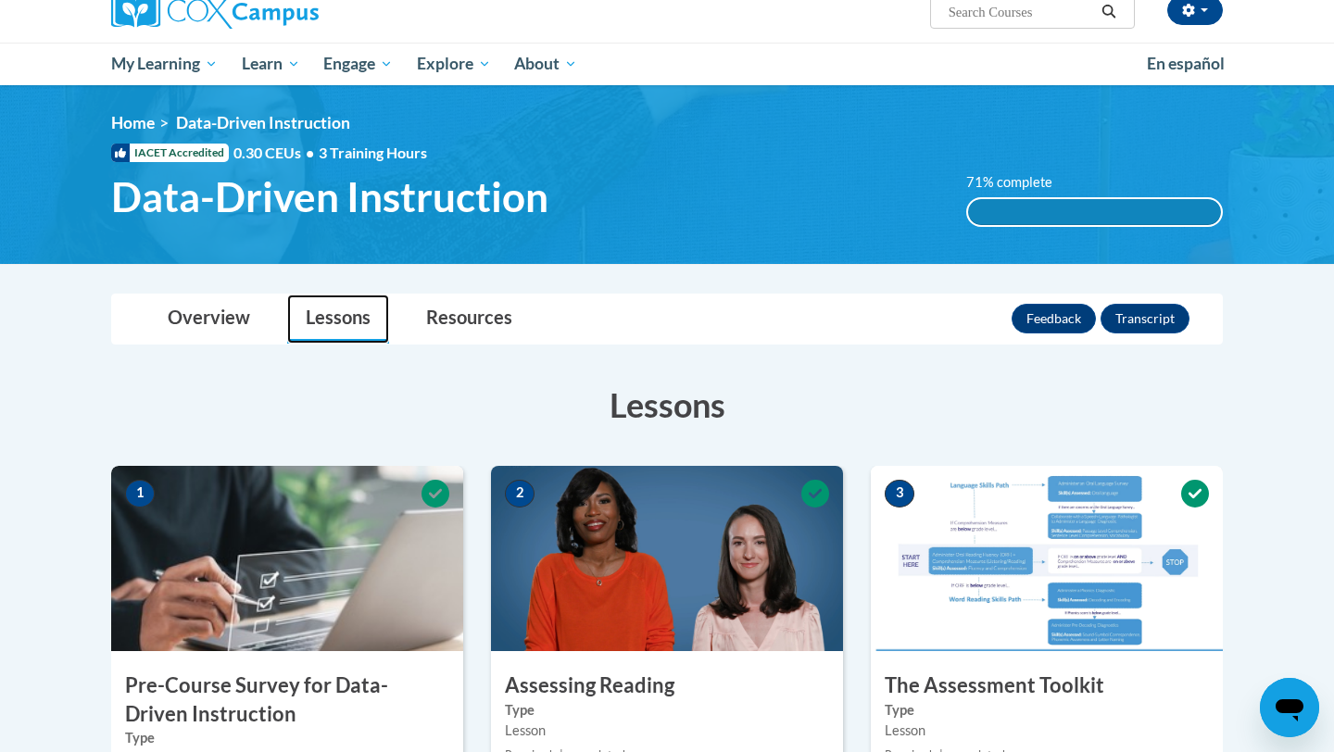
scroll to position [9, 0]
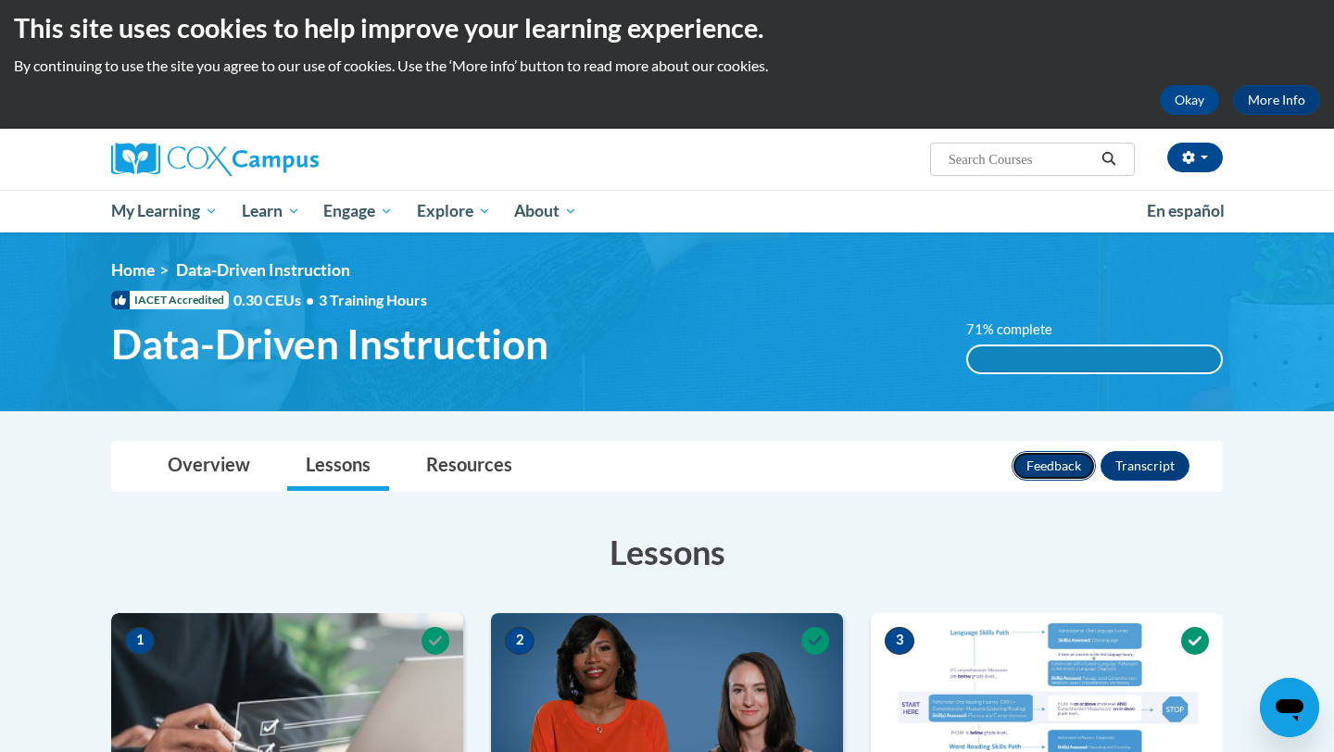
click at [1049, 456] on button "Feedback" at bounding box center [1054, 466] width 84 height 30
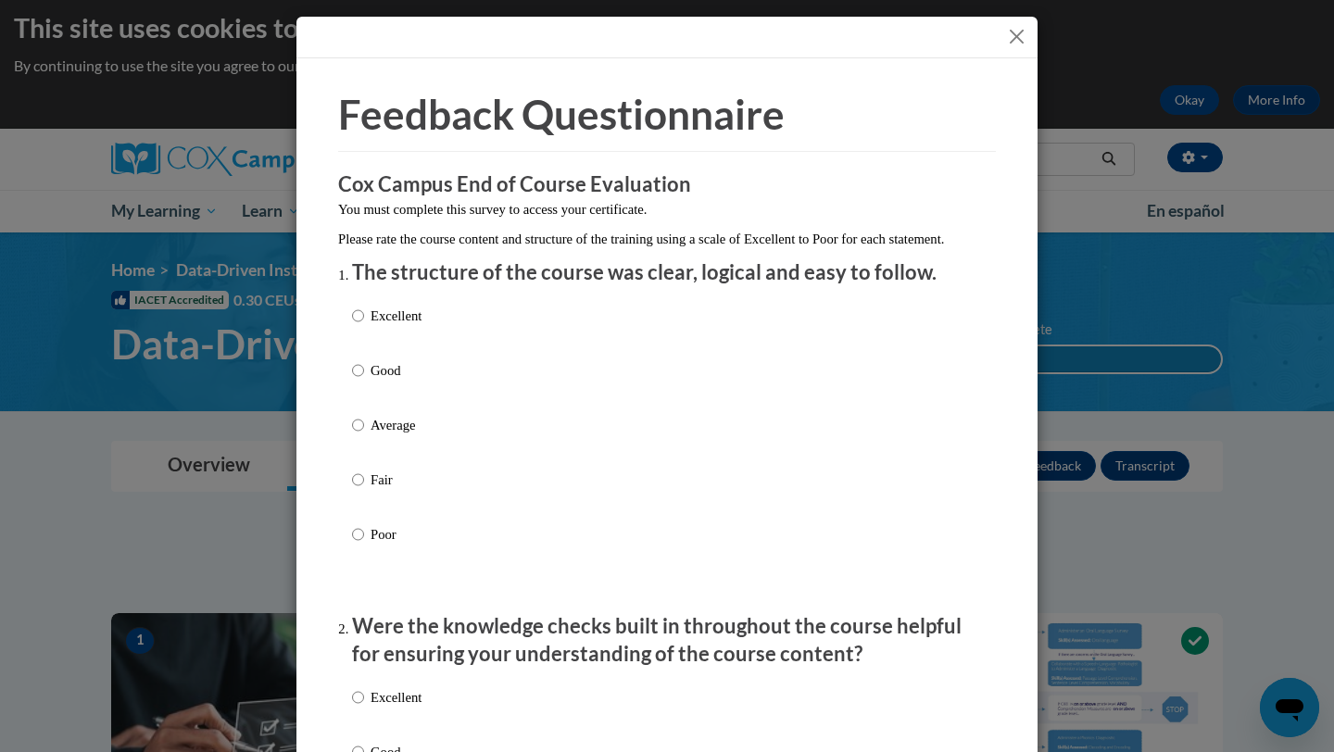
click at [403, 326] on p "Excellent" at bounding box center [396, 316] width 51 height 20
click at [364, 326] on input "Excellent" at bounding box center [358, 316] width 12 height 20
radio input "true"
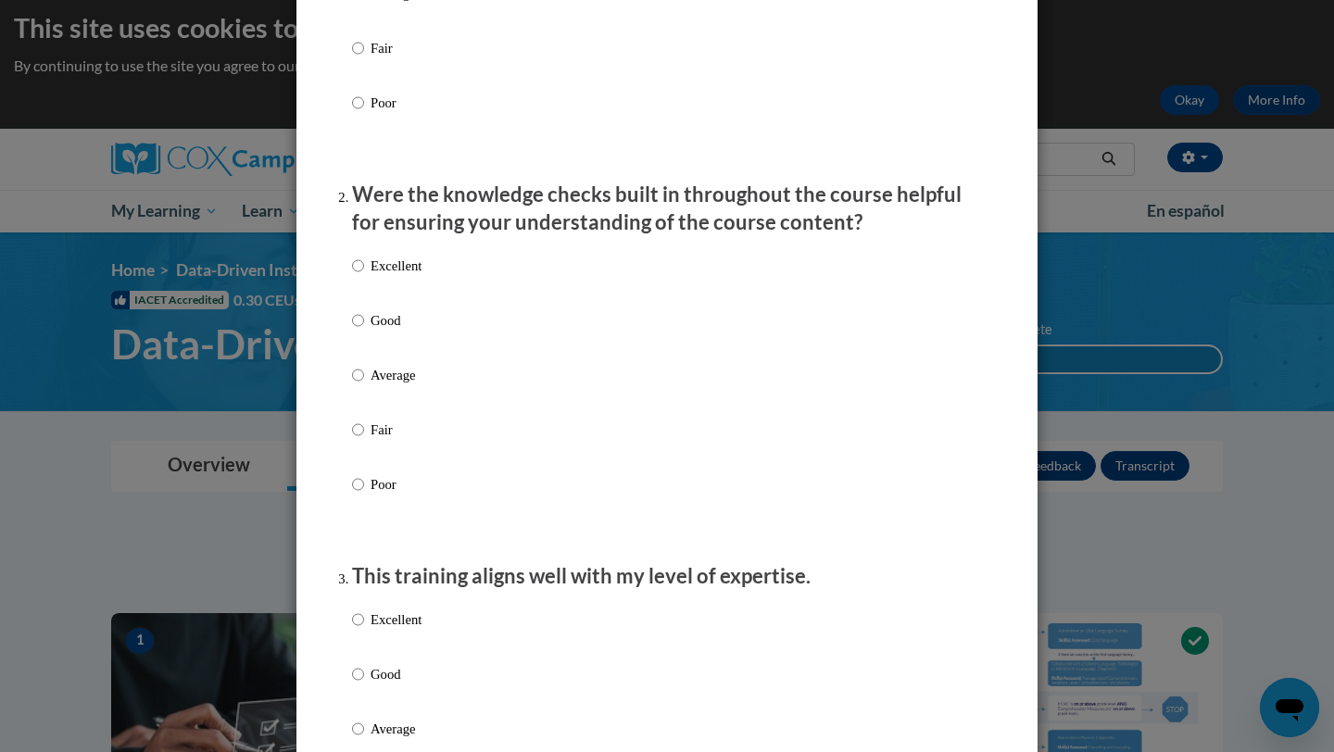
click at [392, 276] on p "Excellent" at bounding box center [396, 266] width 51 height 20
click at [364, 276] on input "Excellent" at bounding box center [358, 266] width 12 height 20
radio input "true"
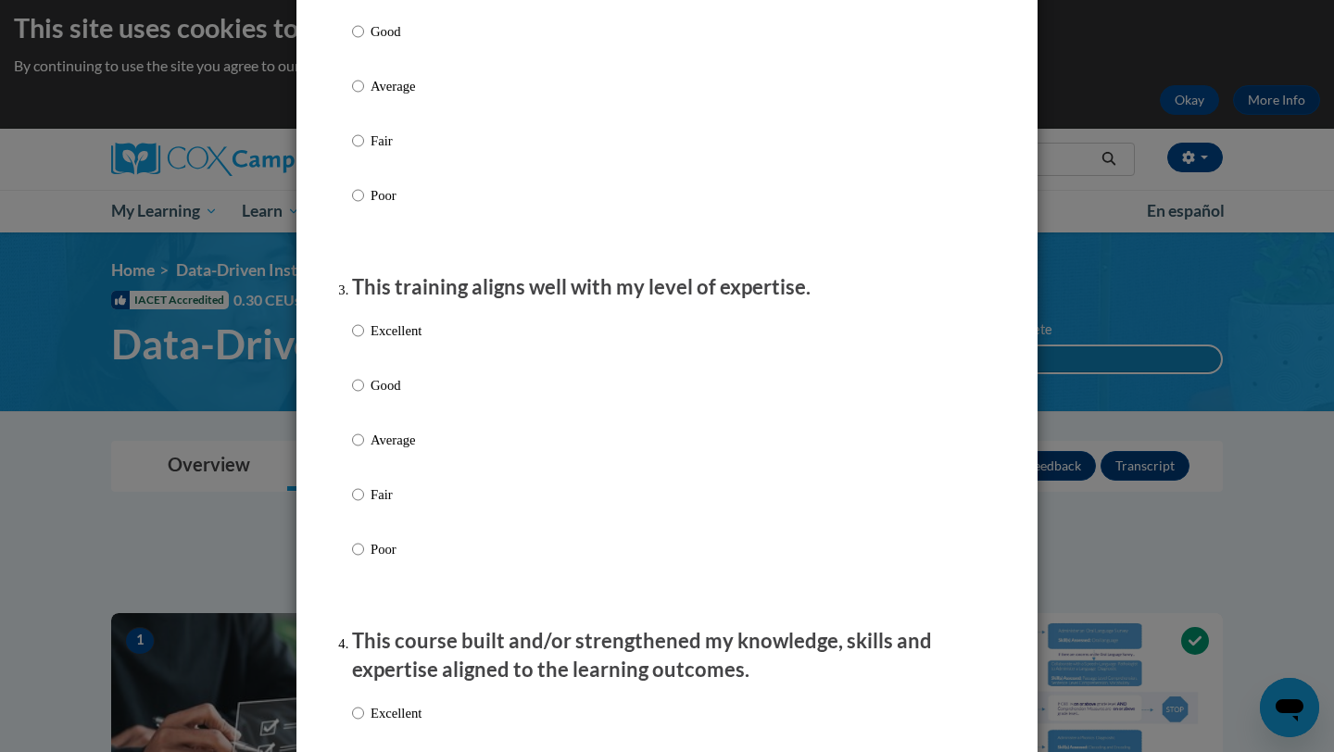
scroll to position [1252, 0]
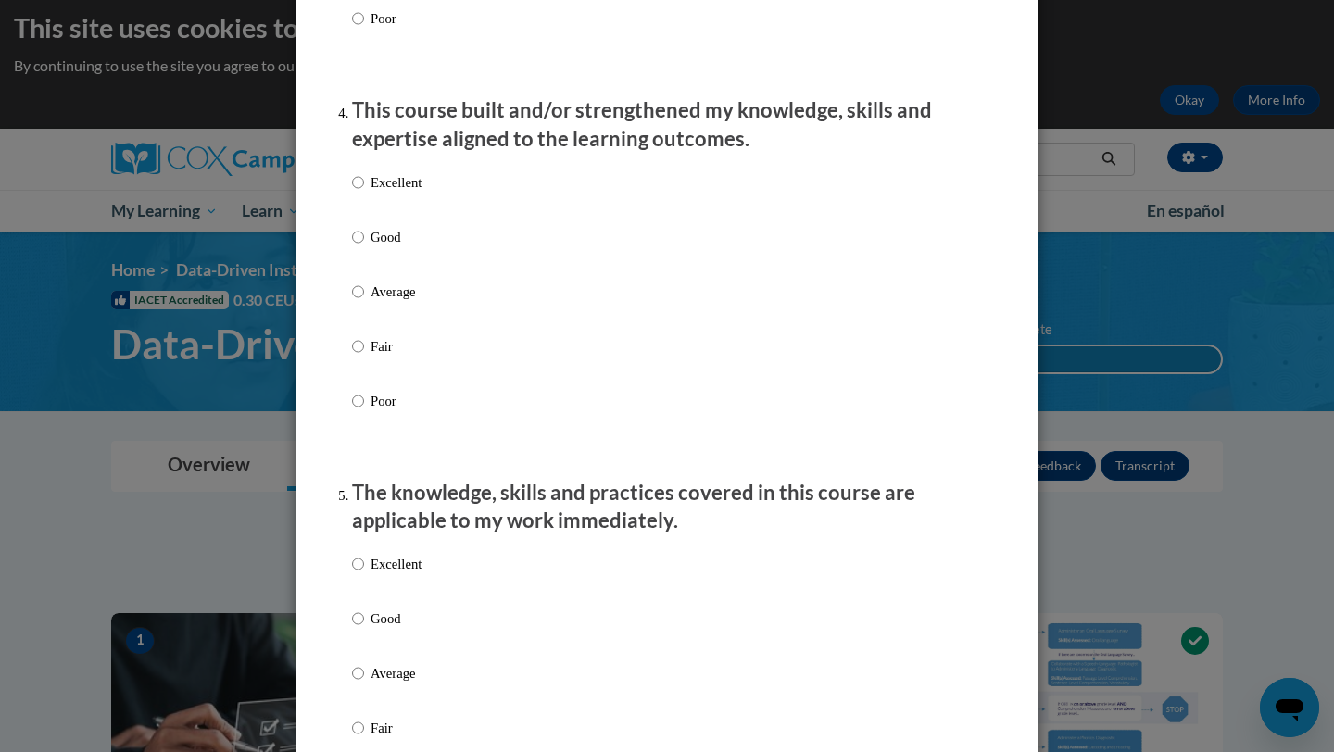
click at [404, 193] on p "Excellent" at bounding box center [396, 182] width 51 height 20
click at [364, 193] on input "Excellent" at bounding box center [358, 182] width 12 height 20
radio input "true"
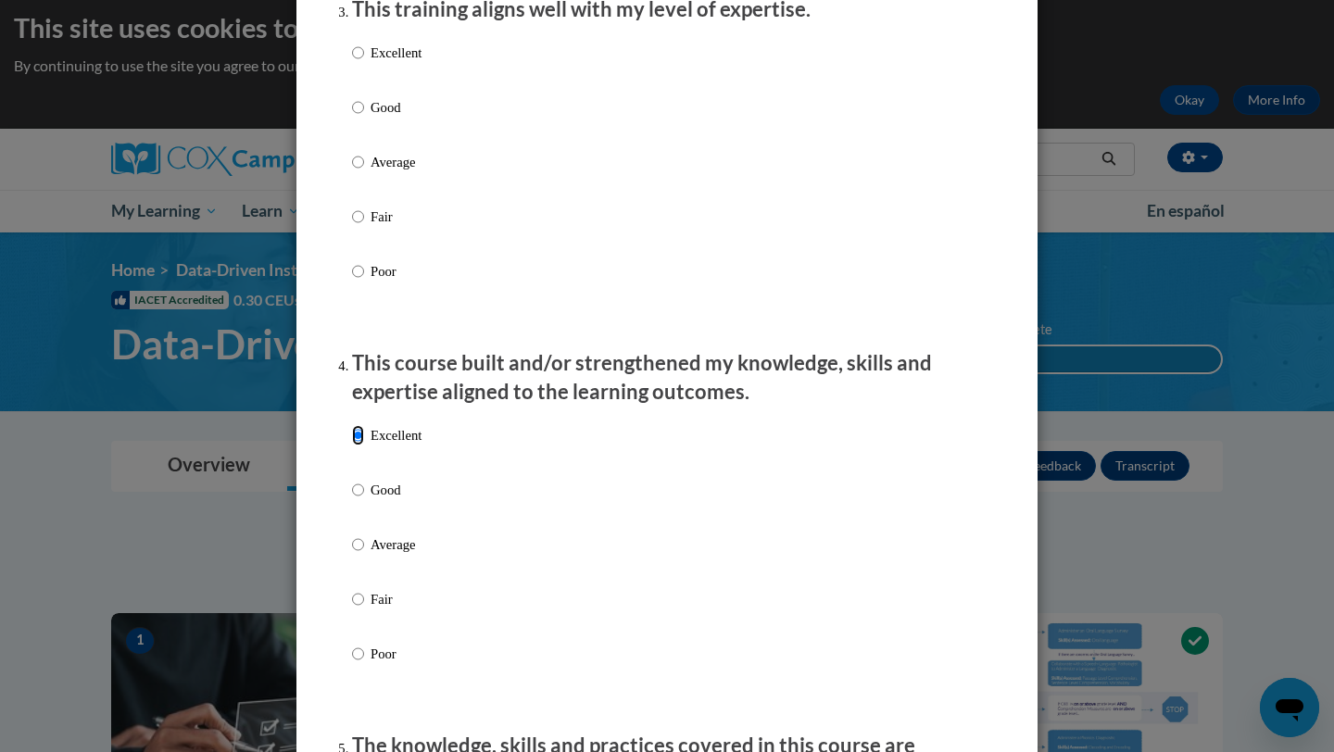
scroll to position [966, 0]
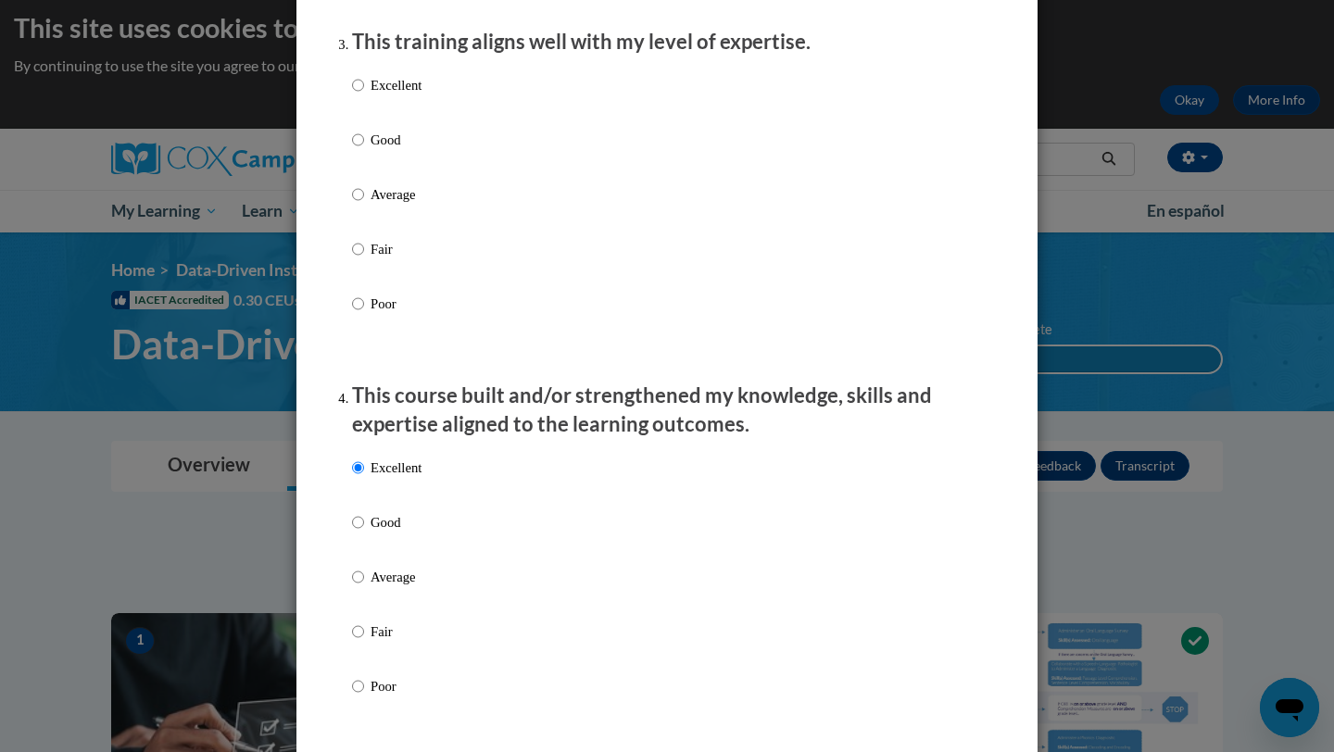
click at [393, 95] on p "Excellent" at bounding box center [396, 85] width 51 height 20
click at [364, 95] on input "Excellent" at bounding box center [358, 85] width 12 height 20
radio input "true"
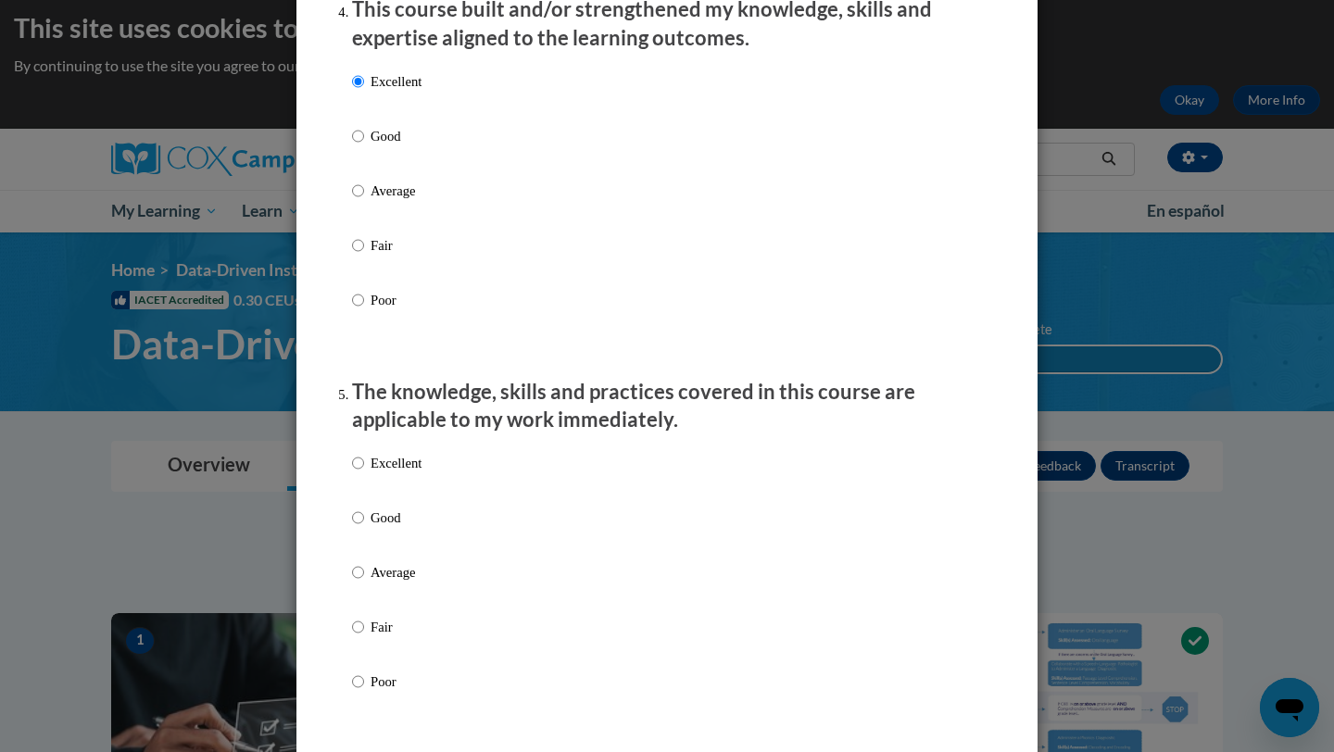
scroll to position [1363, 0]
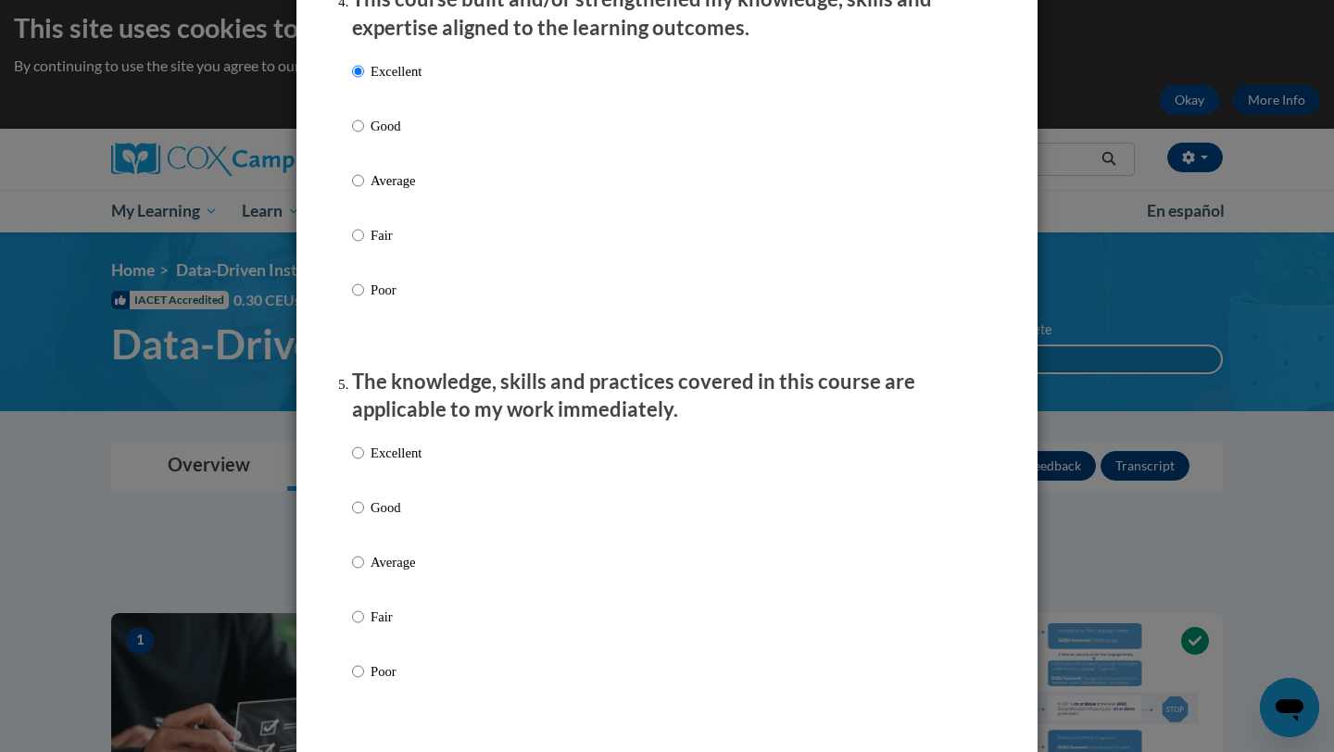
click at [384, 490] on label "Excellent" at bounding box center [386, 468] width 69 height 50
click at [364, 463] on input "Excellent" at bounding box center [358, 453] width 12 height 20
radio input "true"
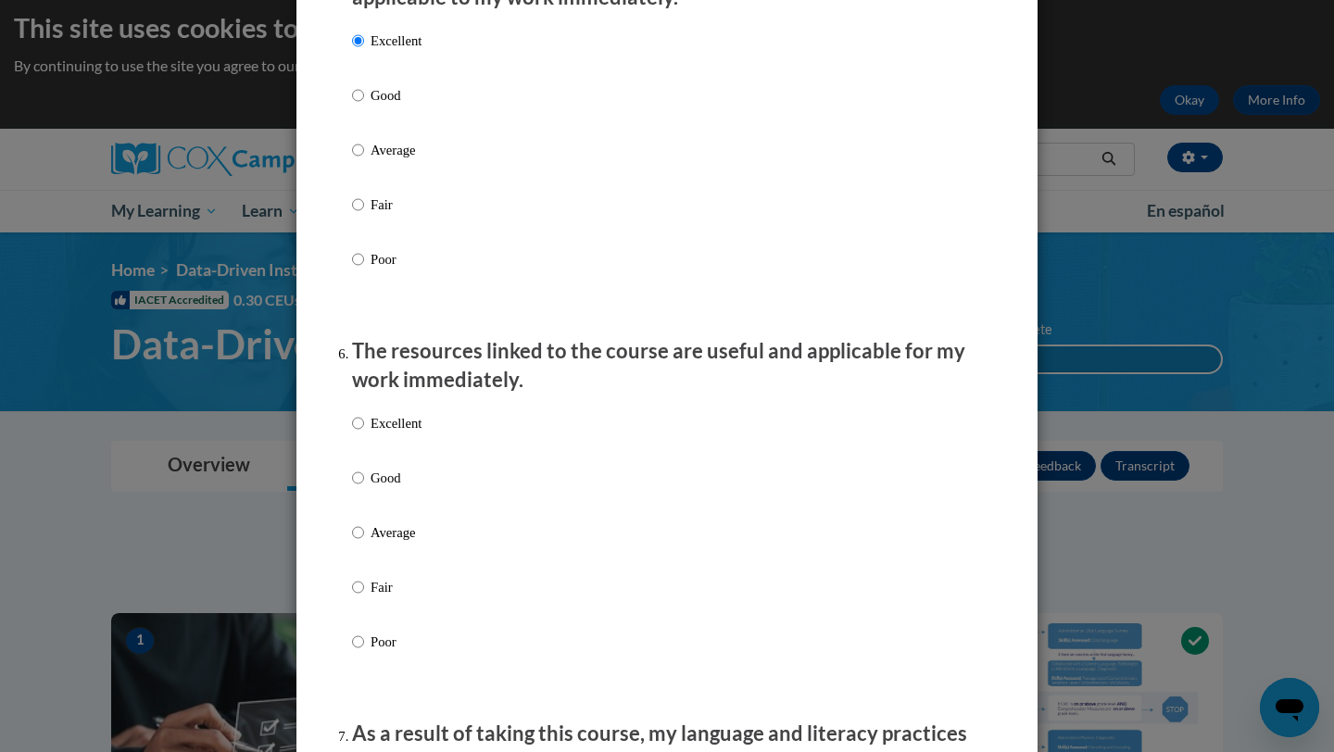
click at [392, 434] on p "Excellent" at bounding box center [396, 423] width 51 height 20
click at [364, 434] on input "Excellent" at bounding box center [358, 423] width 12 height 20
radio input "true"
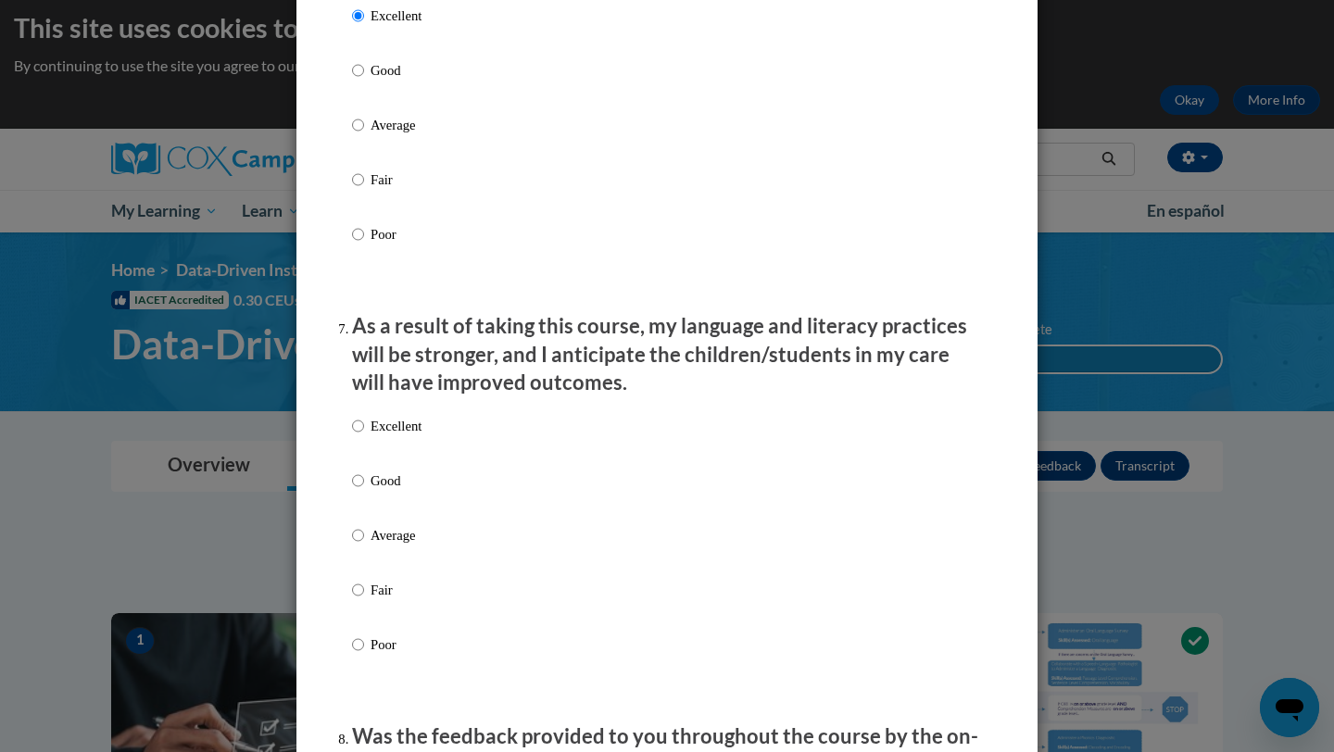
click at [390, 436] on p "Excellent" at bounding box center [396, 426] width 51 height 20
click at [364, 436] on input "Excellent" at bounding box center [358, 426] width 12 height 20
radio input "true"
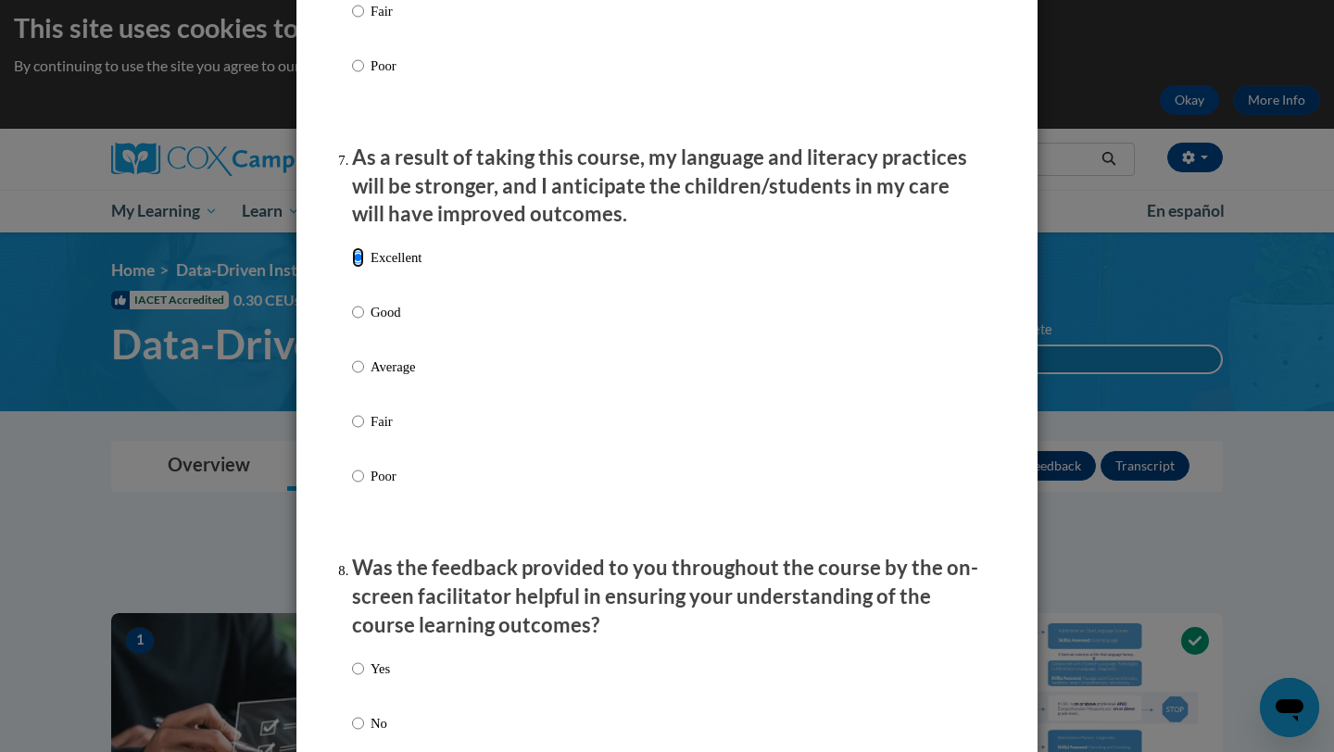
scroll to position [2649, 0]
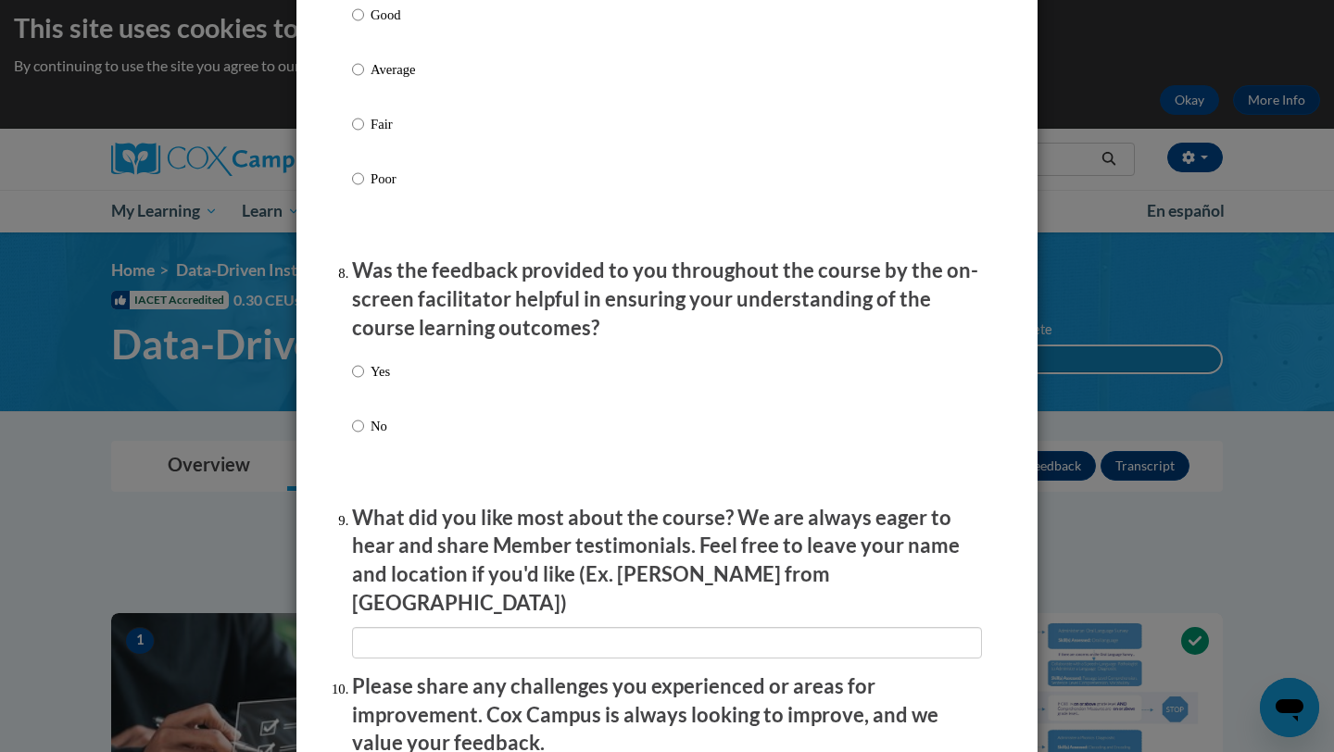
click at [384, 382] on p "Yes" at bounding box center [380, 371] width 19 height 20
click at [364, 382] on input "Yes" at bounding box center [358, 371] width 12 height 20
radio input "true"
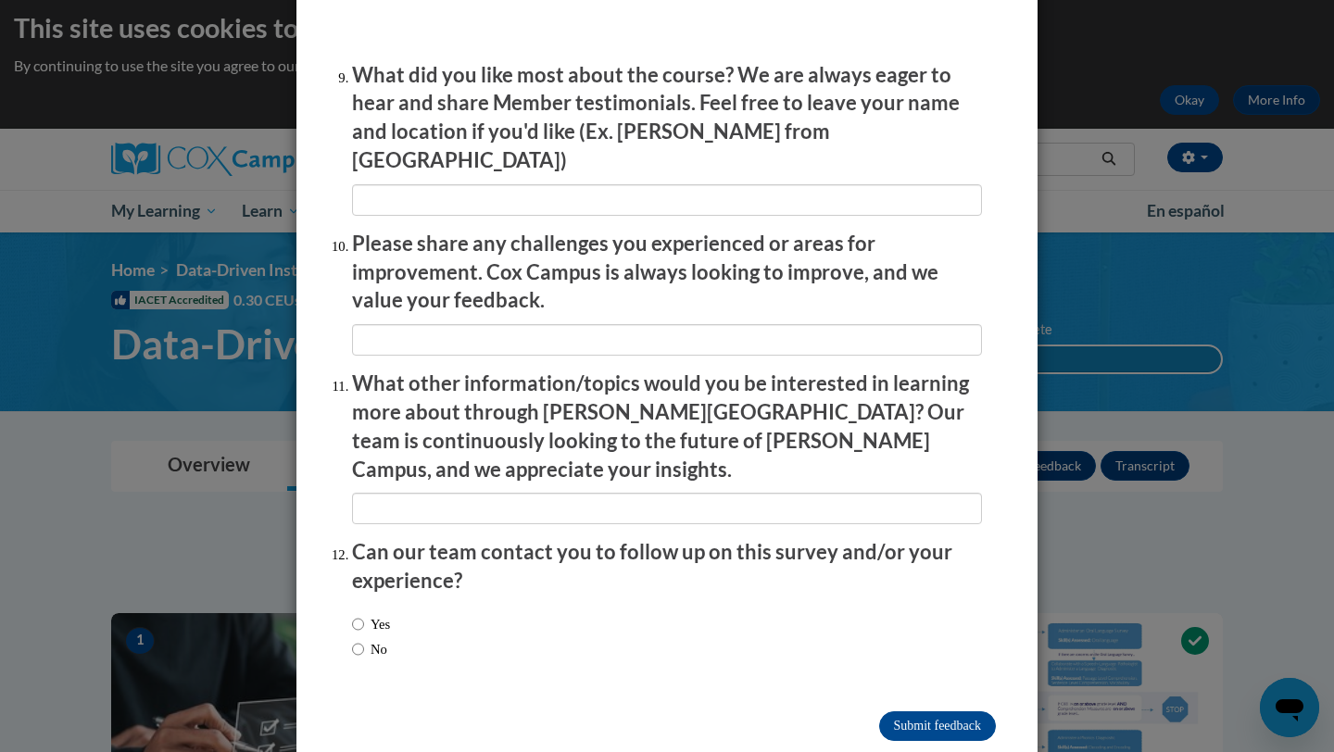
scroll to position [3102, 0]
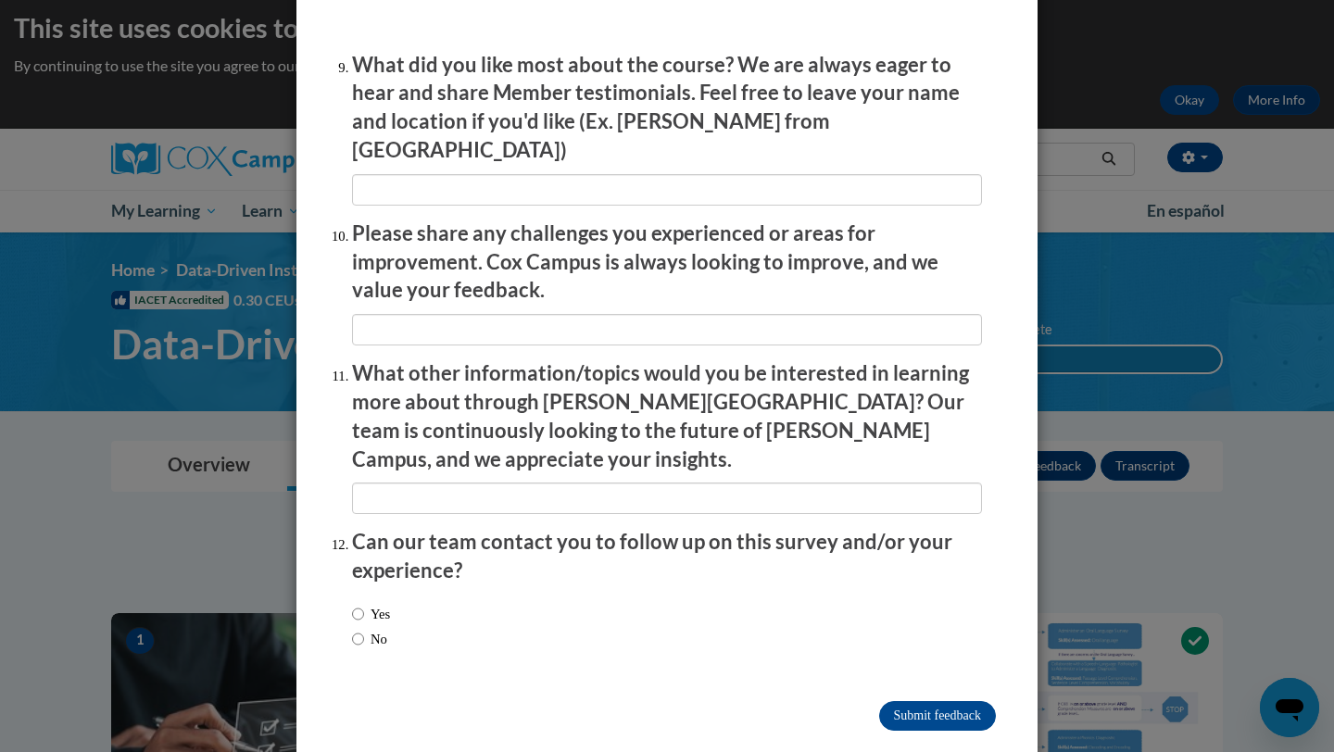
click at [367, 629] on label "No" at bounding box center [369, 639] width 35 height 20
click at [364, 629] on input "No" at bounding box center [358, 639] width 12 height 20
radio input "true"
click at [897, 701] on input "Submit feedback" at bounding box center [937, 716] width 117 height 30
